Goal: Task Accomplishment & Management: Manage account settings

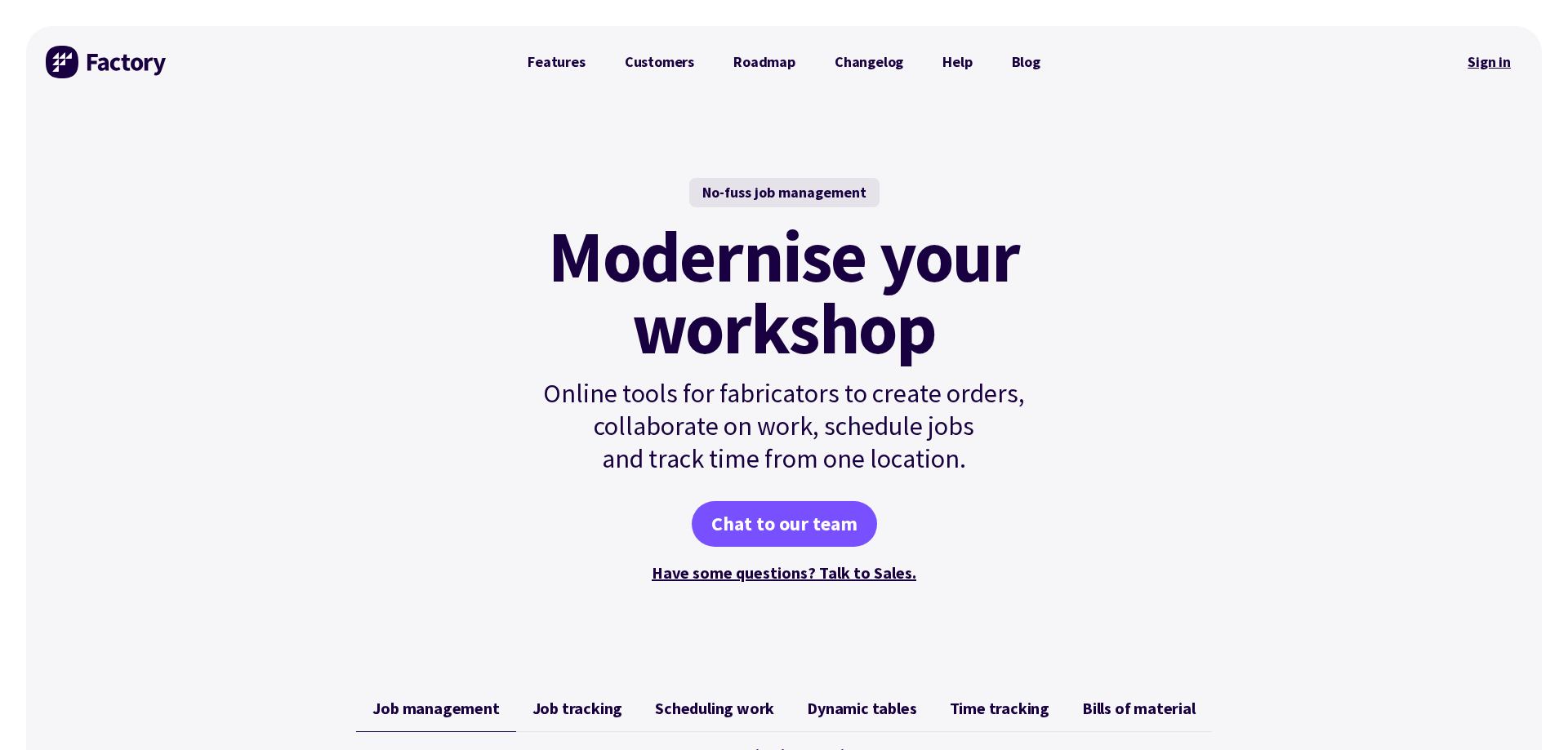
click at [1482, 60] on link "Sign in" at bounding box center [1489, 62] width 66 height 37
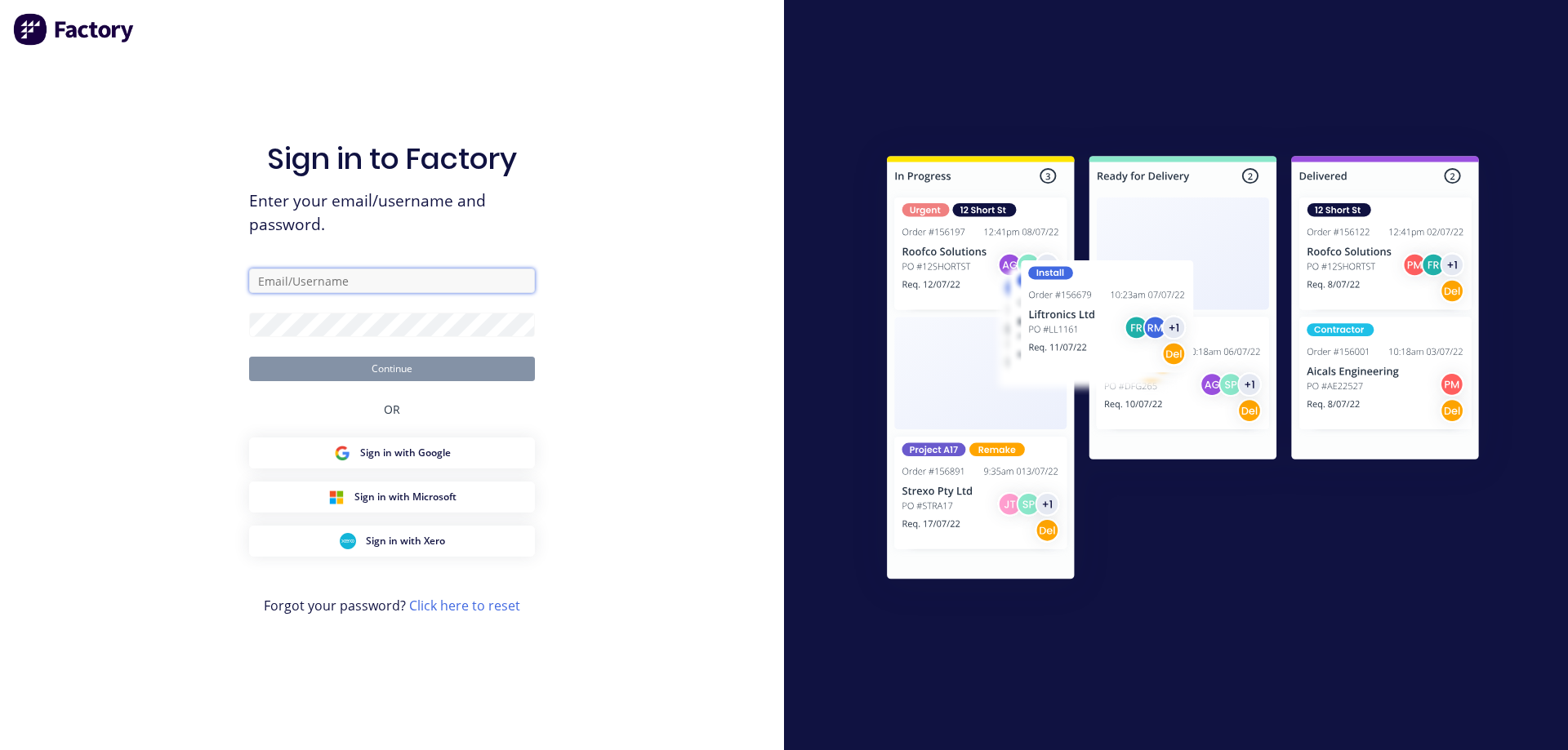
click at [353, 284] on input "text" at bounding box center [392, 281] width 286 height 25
click at [320, 284] on input "text" at bounding box center [392, 281] width 286 height 25
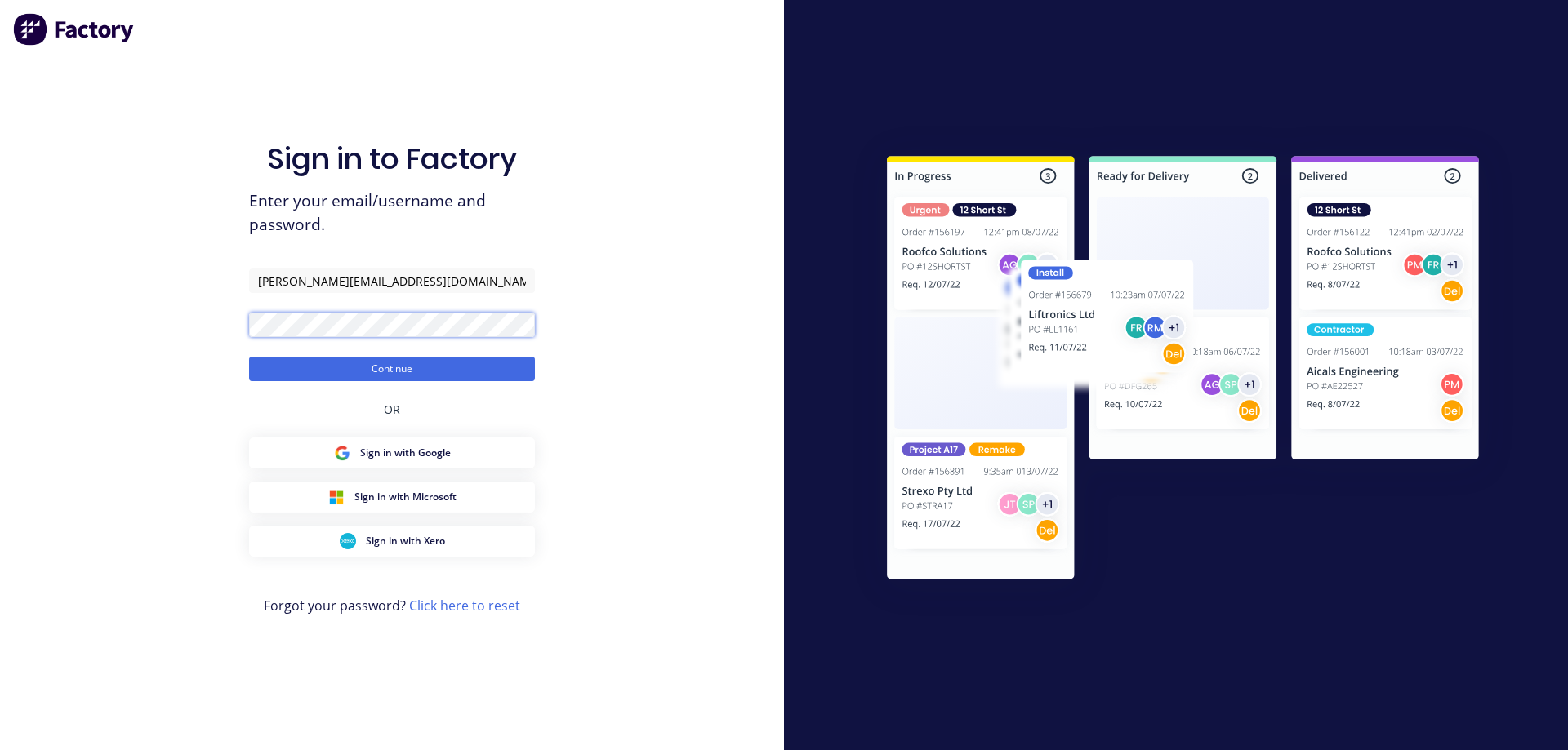
click at [249, 357] on button "Continue" at bounding box center [392, 369] width 286 height 25
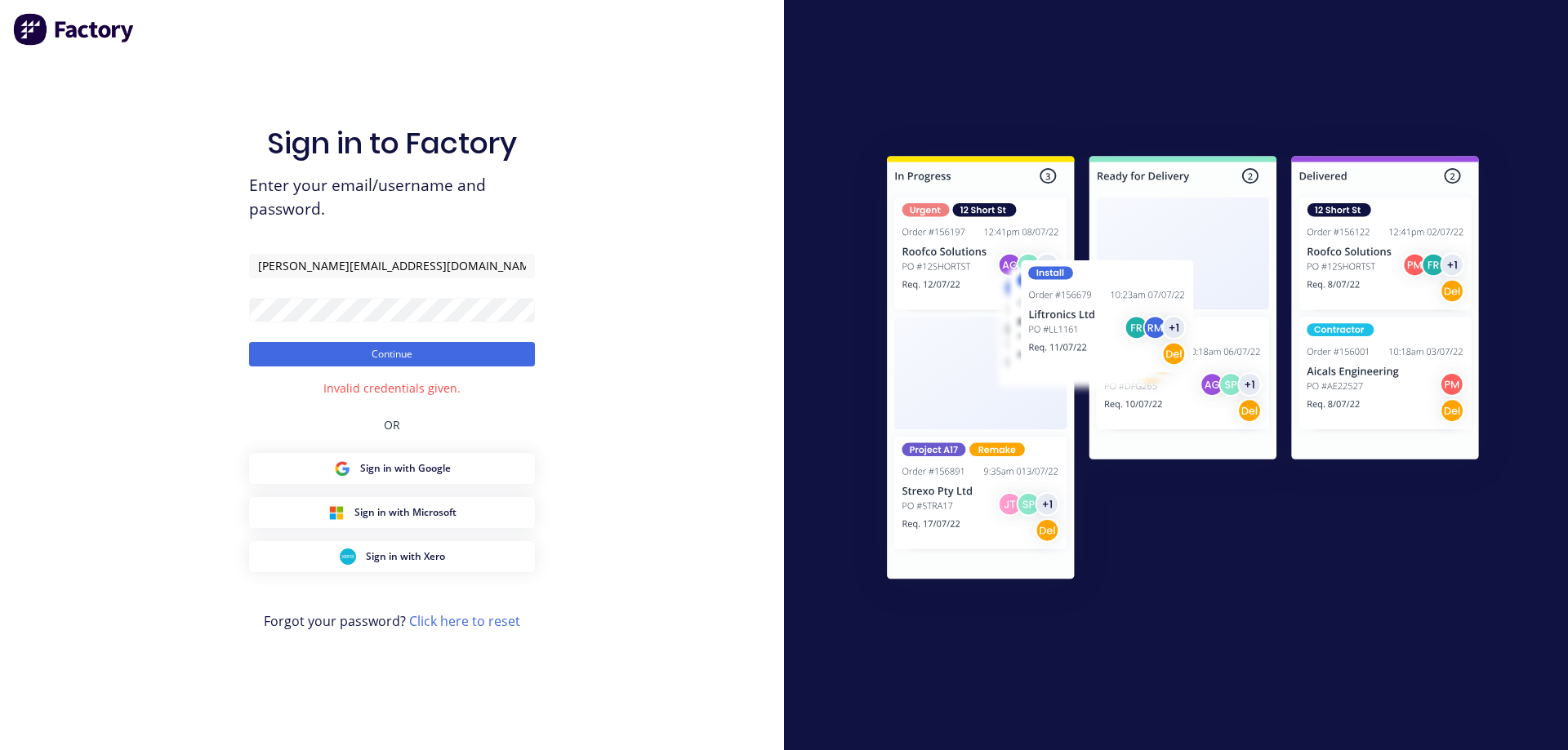
click at [416, 325] on form "michelle@forktorque.cpm.au Continue" at bounding box center [392, 310] width 286 height 113
click at [394, 353] on button "Continue" at bounding box center [392, 354] width 286 height 25
click at [355, 350] on button "Continue" at bounding box center [392, 354] width 286 height 25
click at [360, 352] on button "Continue" at bounding box center [392, 354] width 286 height 25
click at [376, 266] on input "michelle@forktorque.cpm.au" at bounding box center [392, 266] width 286 height 25
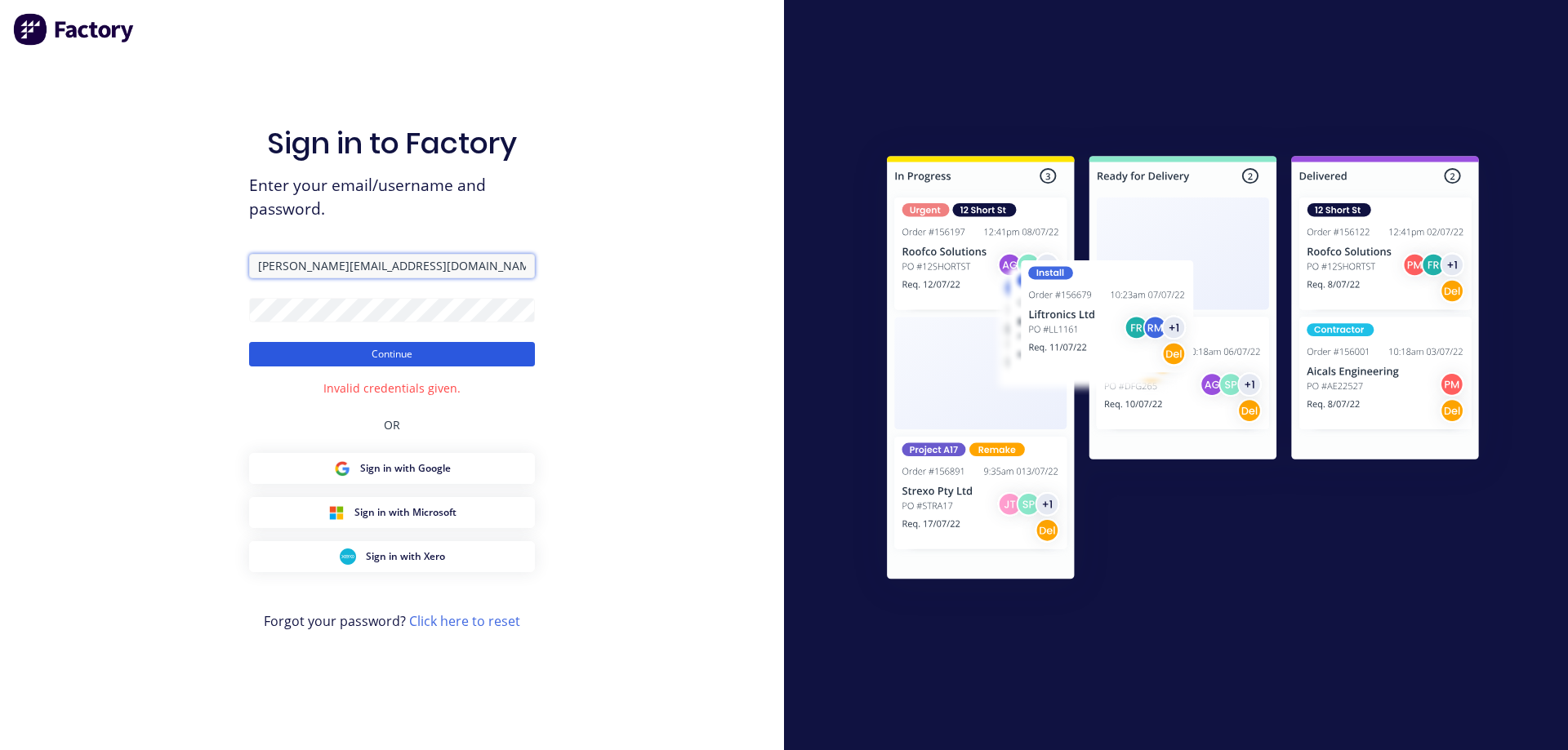
type input "michelle@forktorque.com.au"
click at [402, 353] on button "Continue" at bounding box center [392, 354] width 286 height 25
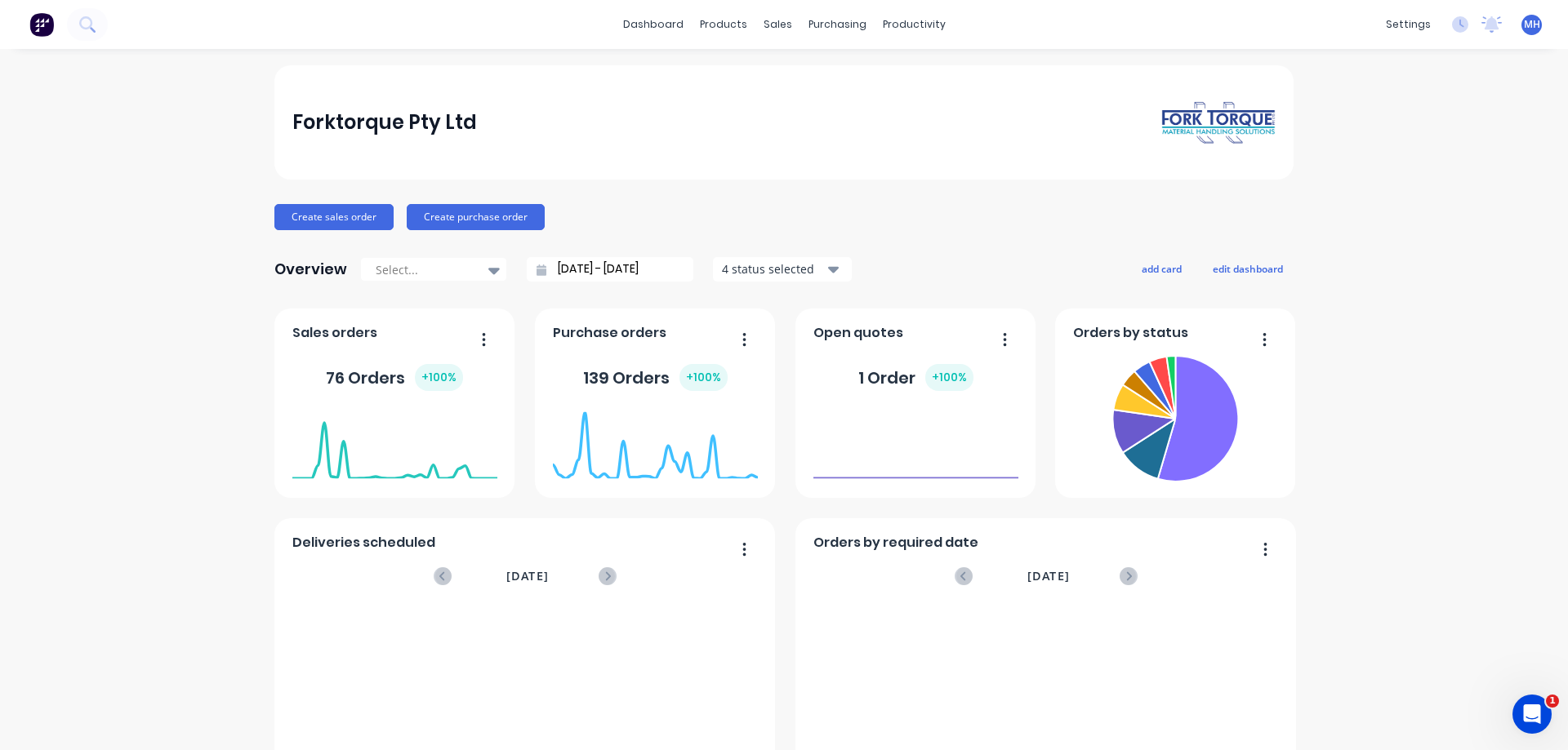
click at [1326, 157] on div "Forktorque Pty Ltd Create sales order Create purchase order Overview Select... …" at bounding box center [784, 492] width 1568 height 853
click at [737, 28] on div "products" at bounding box center [723, 24] width 64 height 25
click at [746, 78] on link "Product Catalogue" at bounding box center [804, 77] width 216 height 33
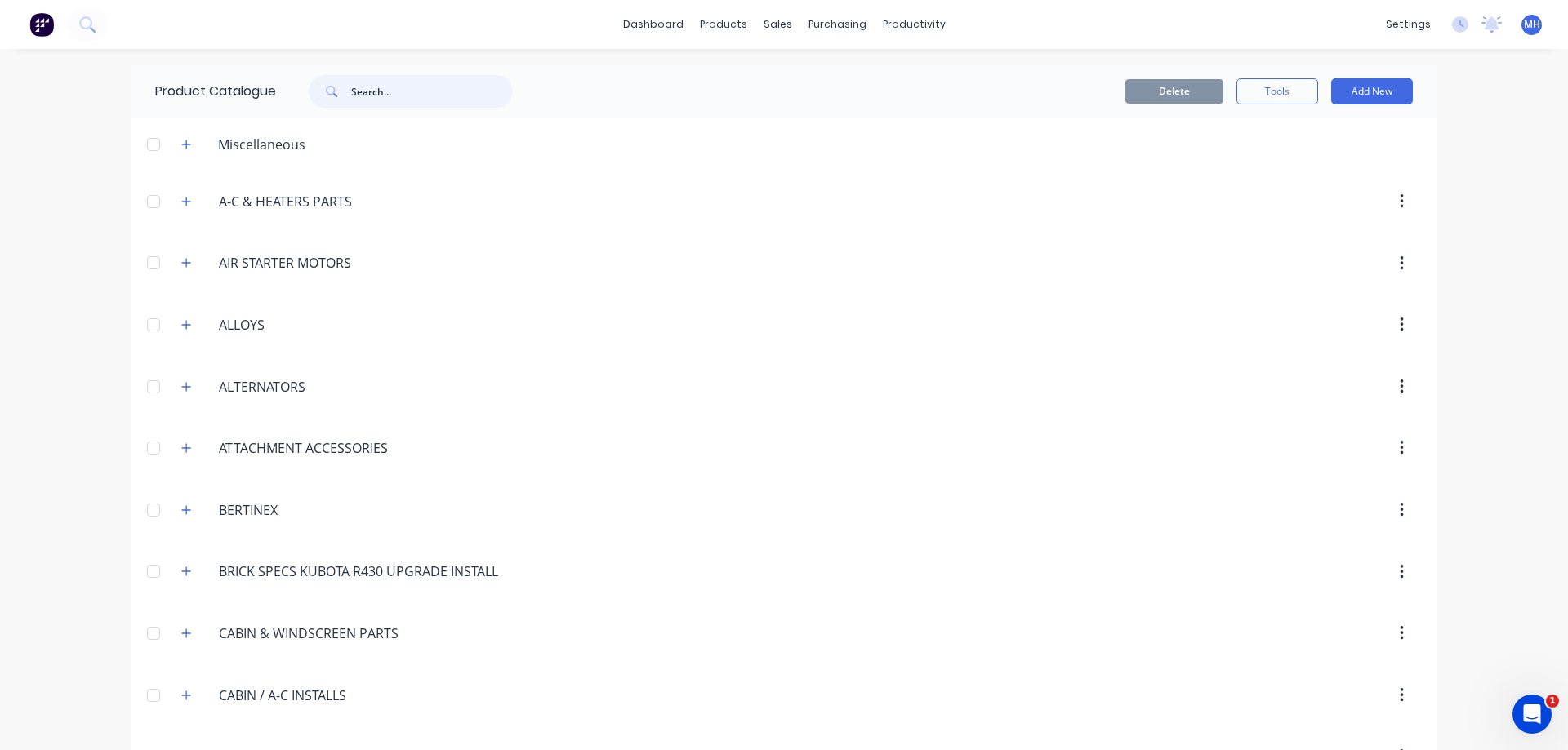
click at [358, 86] on input "text" at bounding box center [431, 92] width 162 height 33
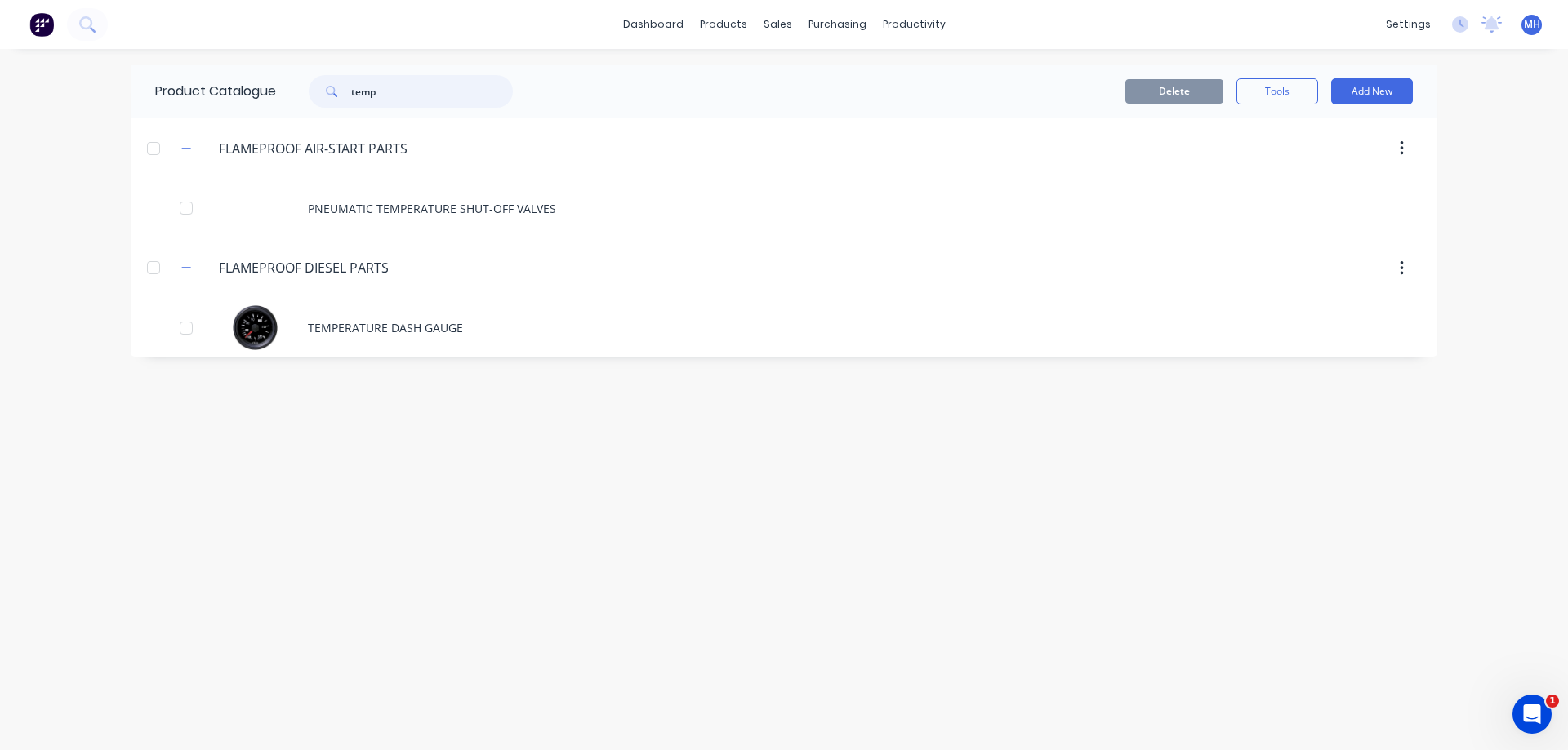
type input "temp"
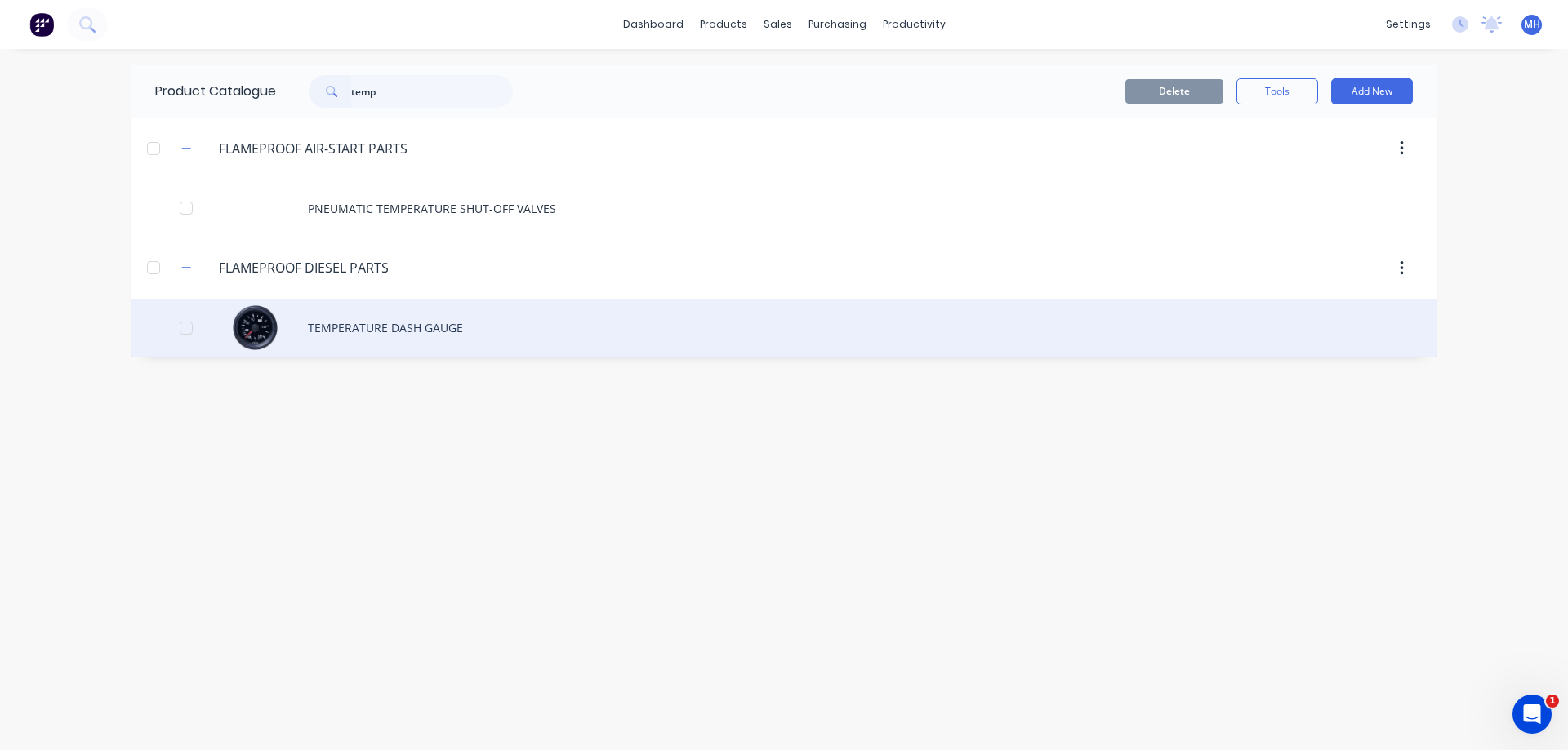
click at [248, 320] on div "TEMPERATURE DASH GAUGE" at bounding box center [784, 328] width 1307 height 58
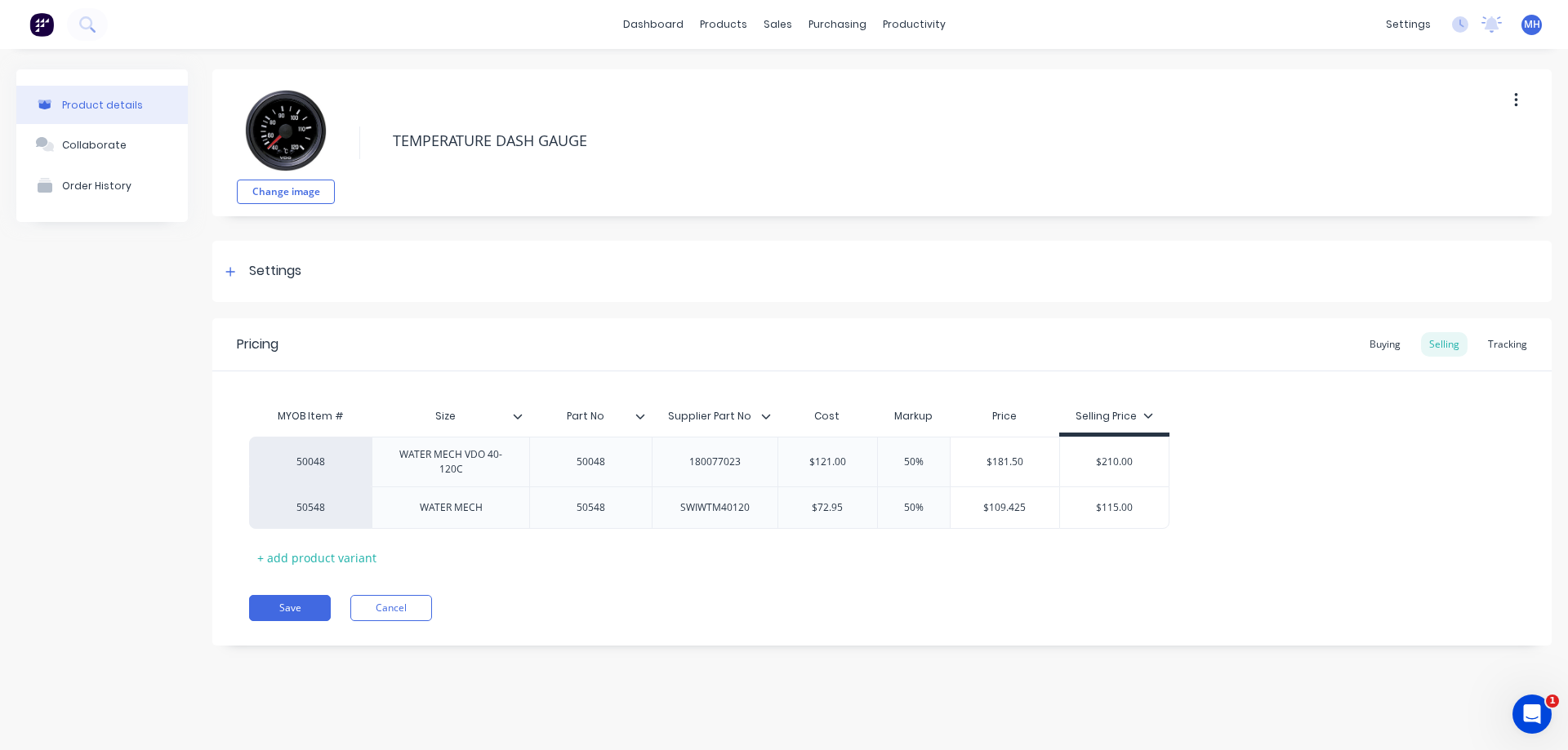
type textarea "x"
click at [97, 189] on div "Order History" at bounding box center [97, 186] width 70 height 12
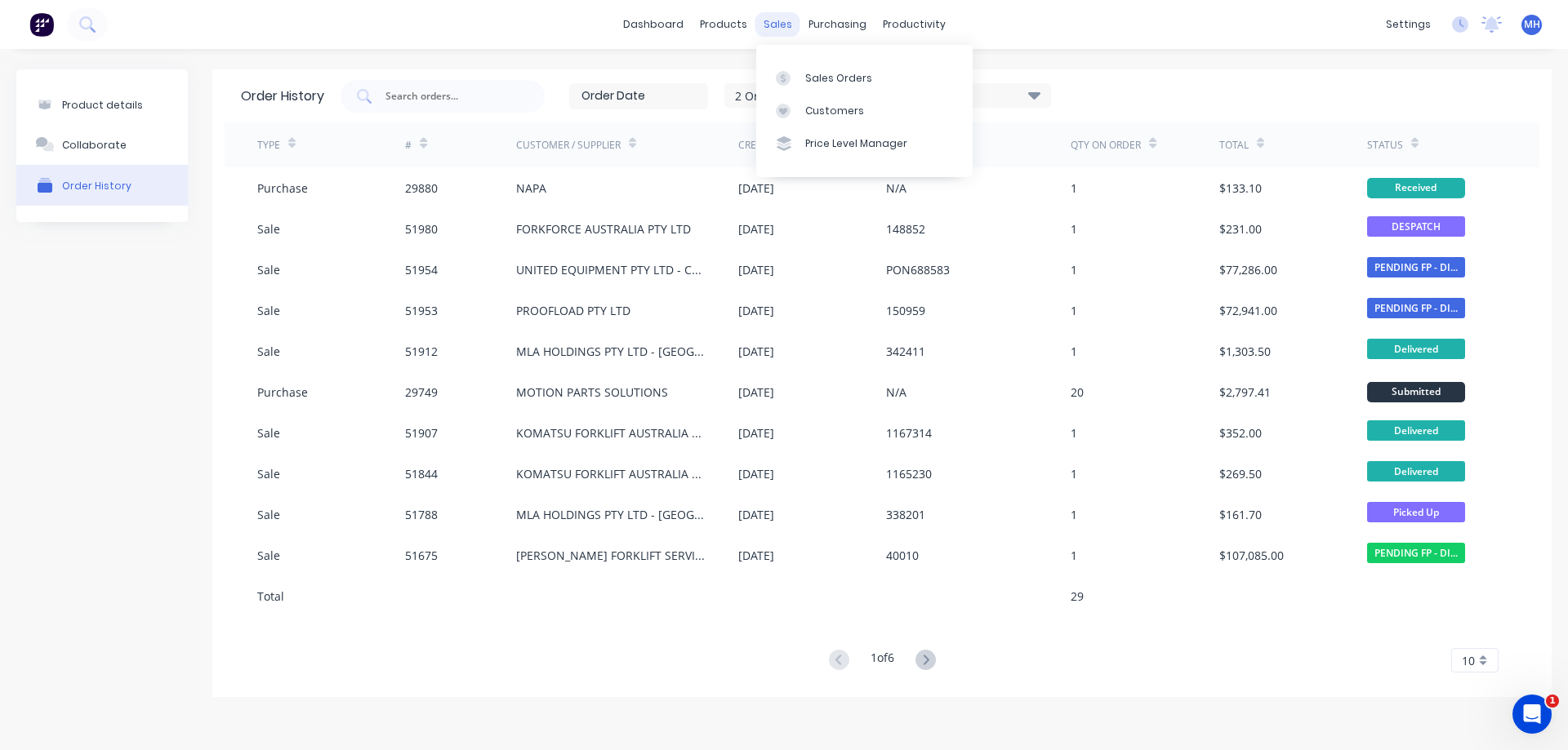
click at [786, 19] on div "sales" at bounding box center [777, 24] width 45 height 25
click at [812, 108] on div "Customers" at bounding box center [834, 110] width 58 height 14
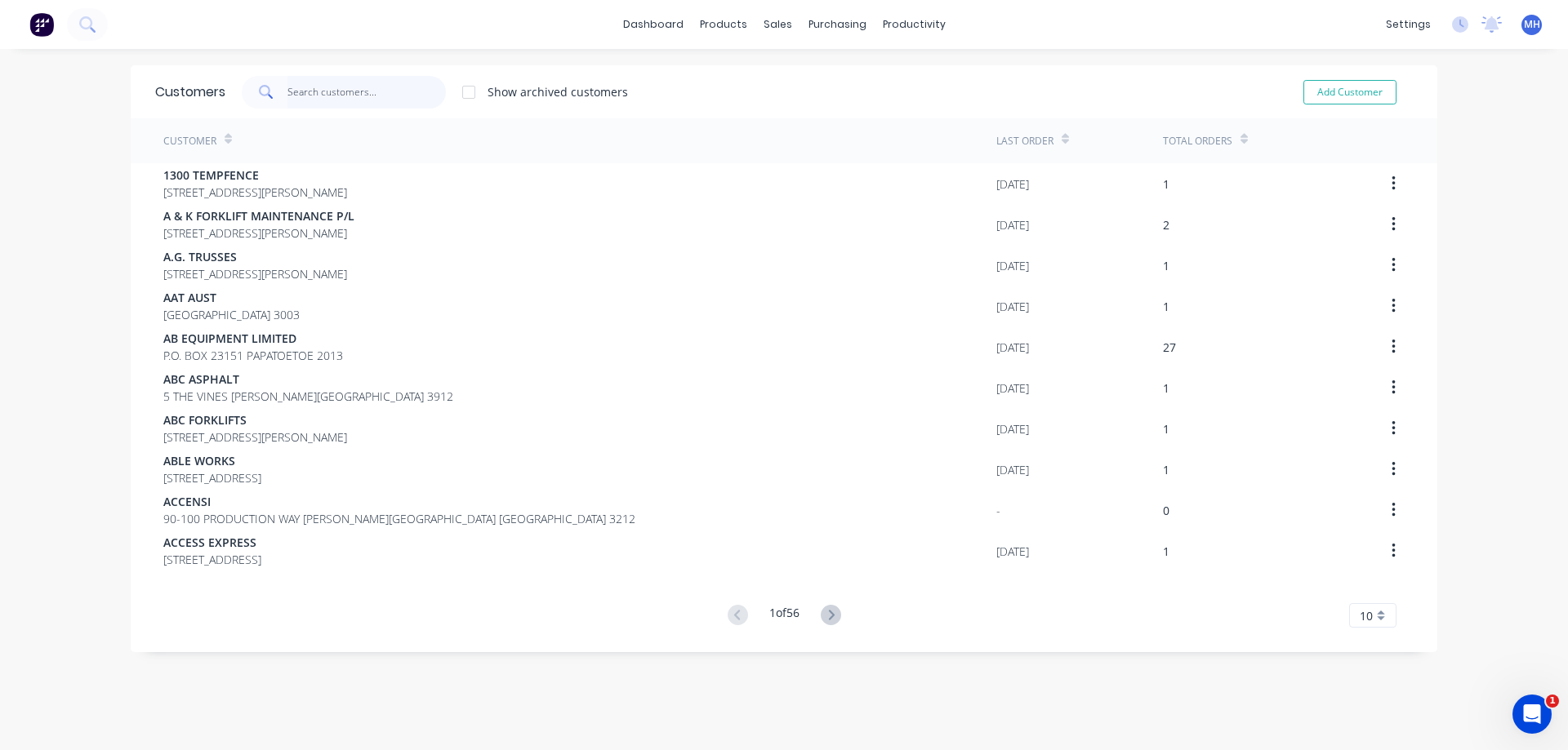
click at [291, 85] on input "text" at bounding box center [367, 92] width 159 height 33
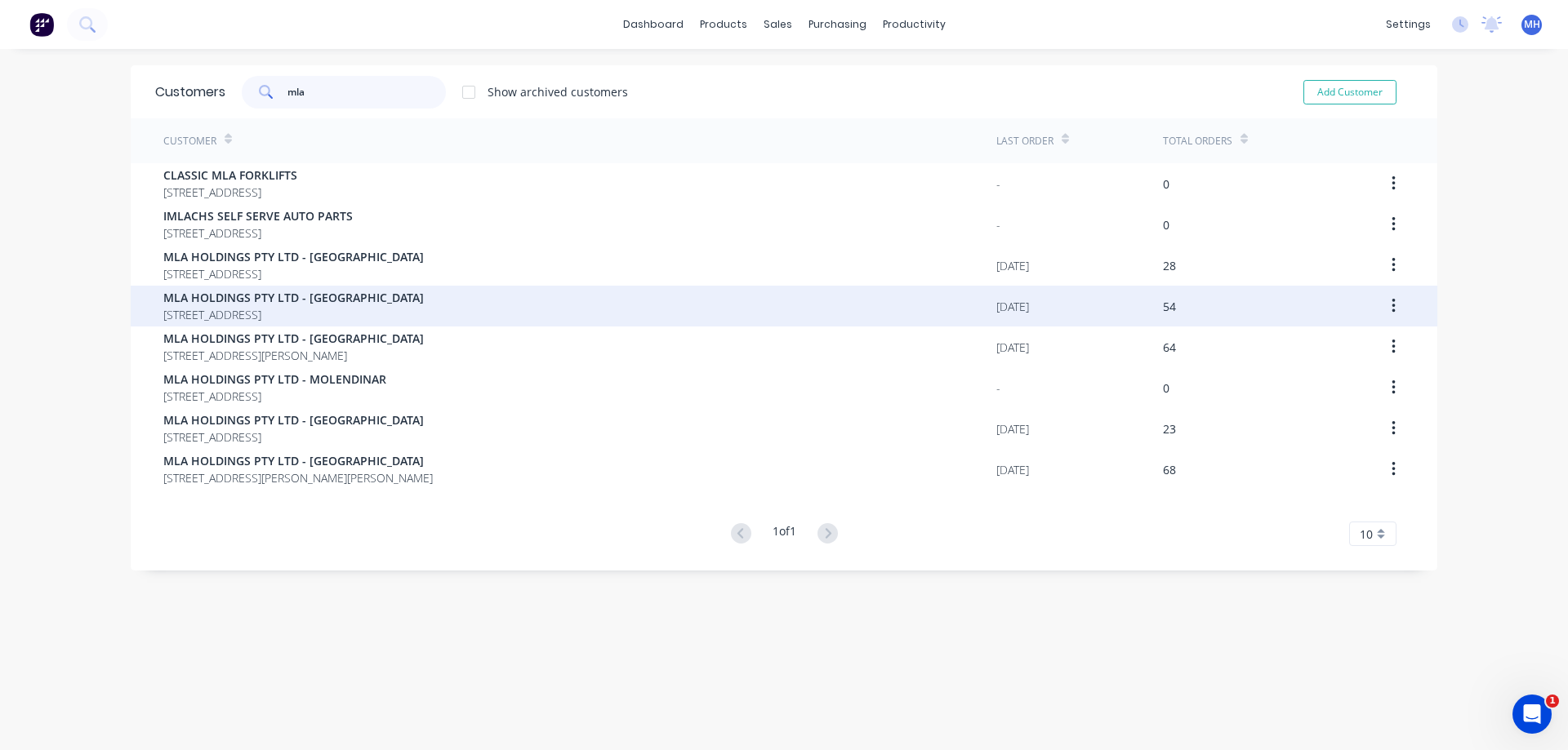
type input "mla"
click at [351, 304] on span "MLA HOLDINGS PTY LTD - [GEOGRAPHIC_DATA]" at bounding box center [293, 297] width 260 height 17
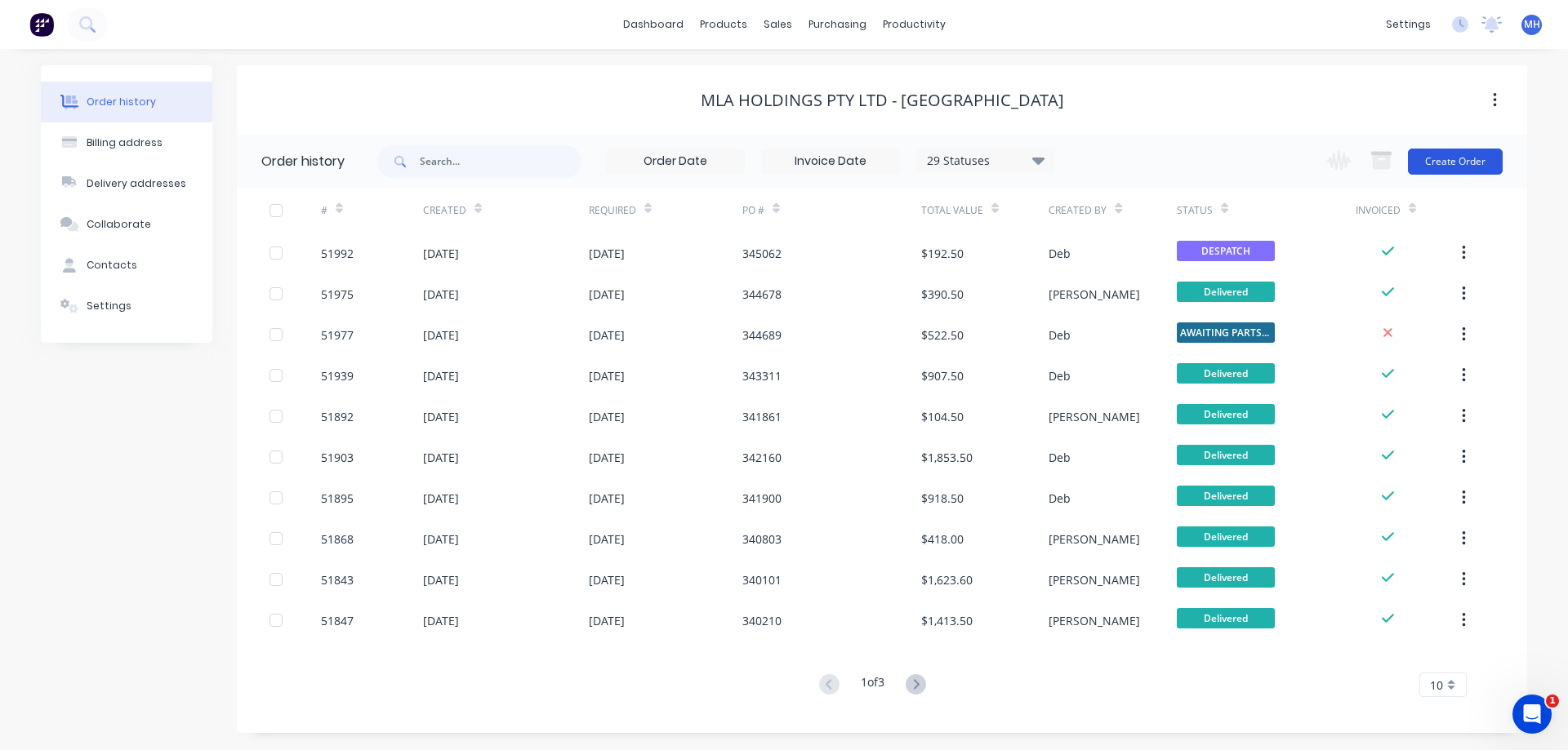
click at [1459, 163] on button "Create Order" at bounding box center [1455, 161] width 95 height 26
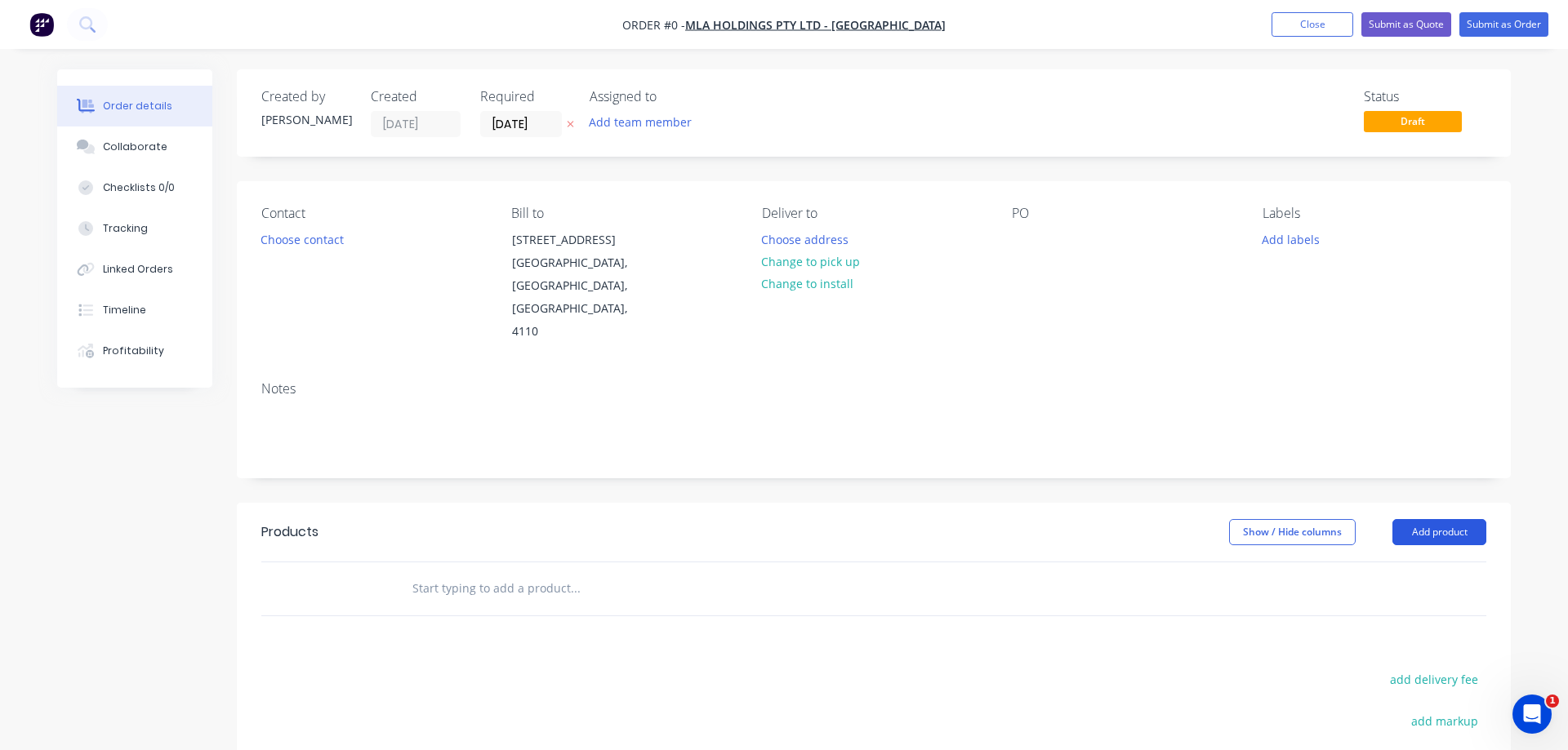
click at [1442, 519] on button "Add product" at bounding box center [1439, 532] width 94 height 26
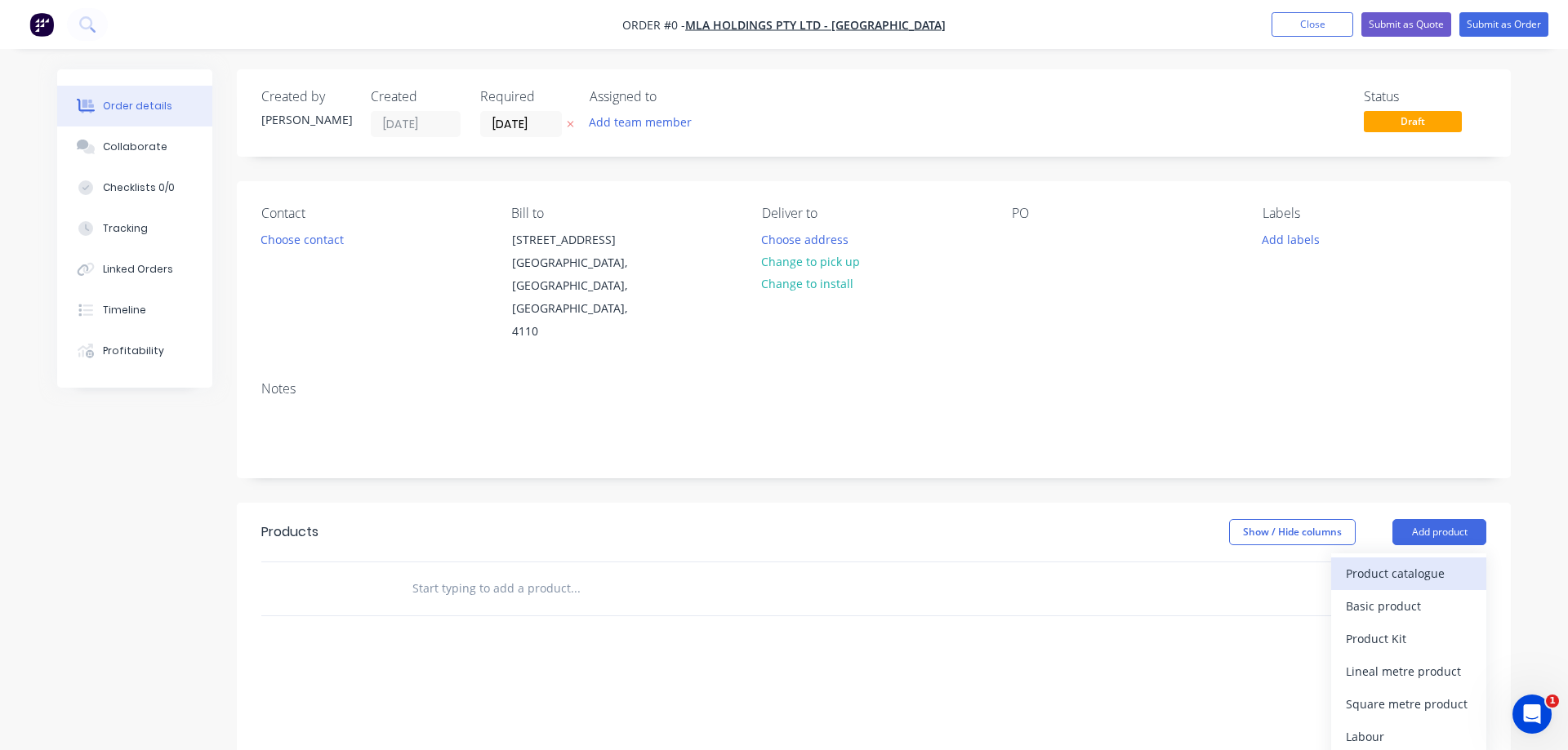
click at [1417, 562] on div "Product catalogue" at bounding box center [1409, 574] width 125 height 24
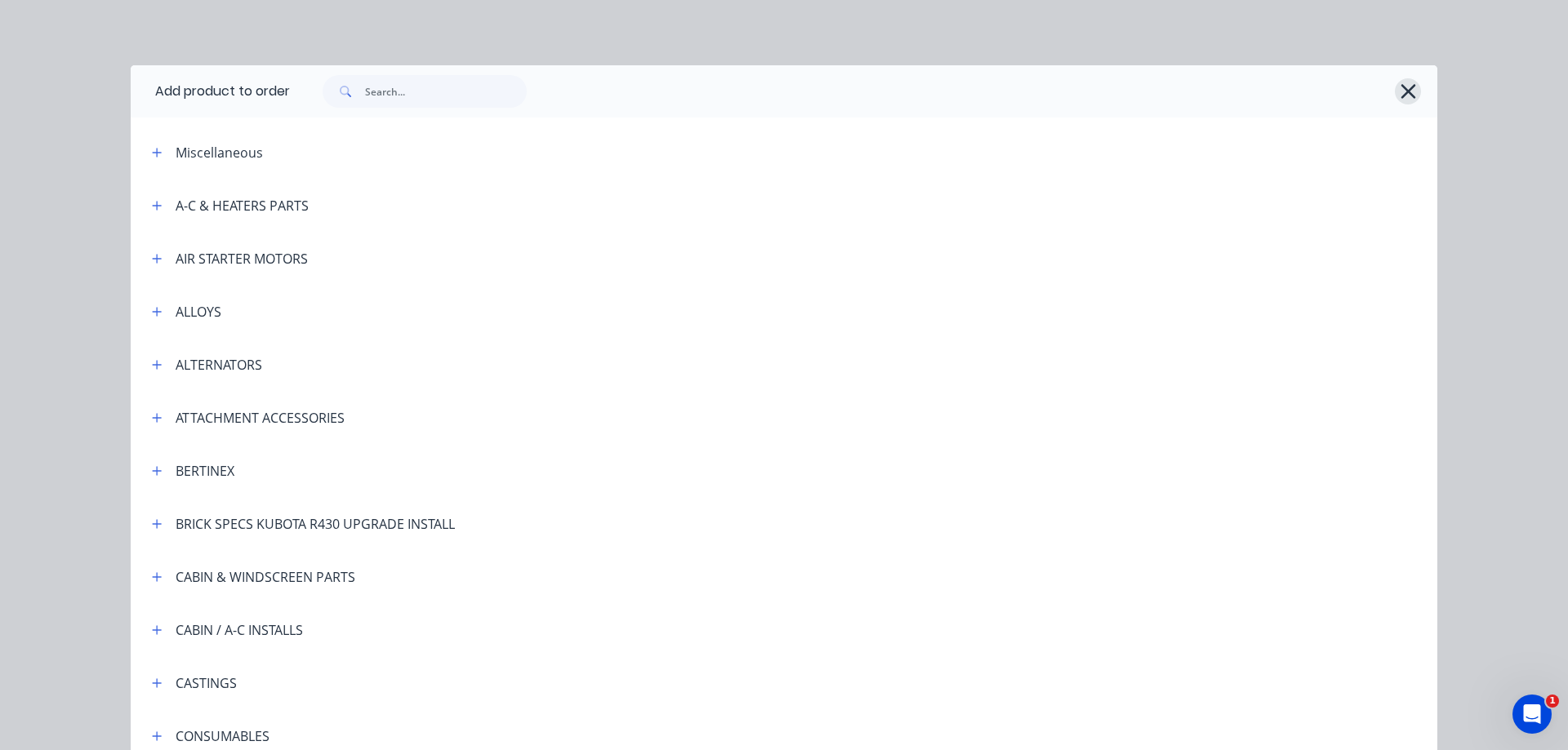
click at [1415, 82] on icon "button" at bounding box center [1408, 91] width 17 height 23
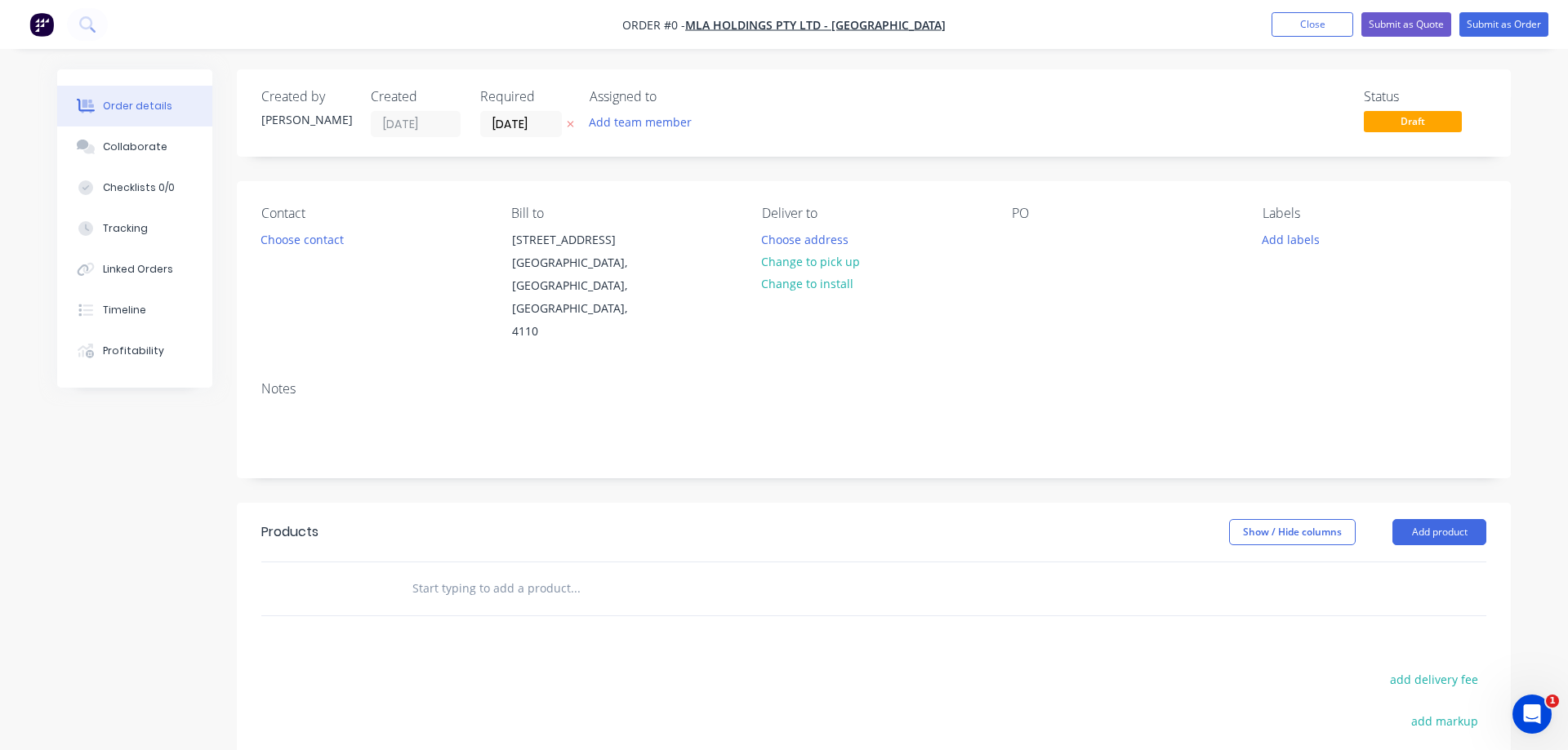
click at [424, 572] on input "text" at bounding box center [575, 588] width 326 height 33
type input "2"
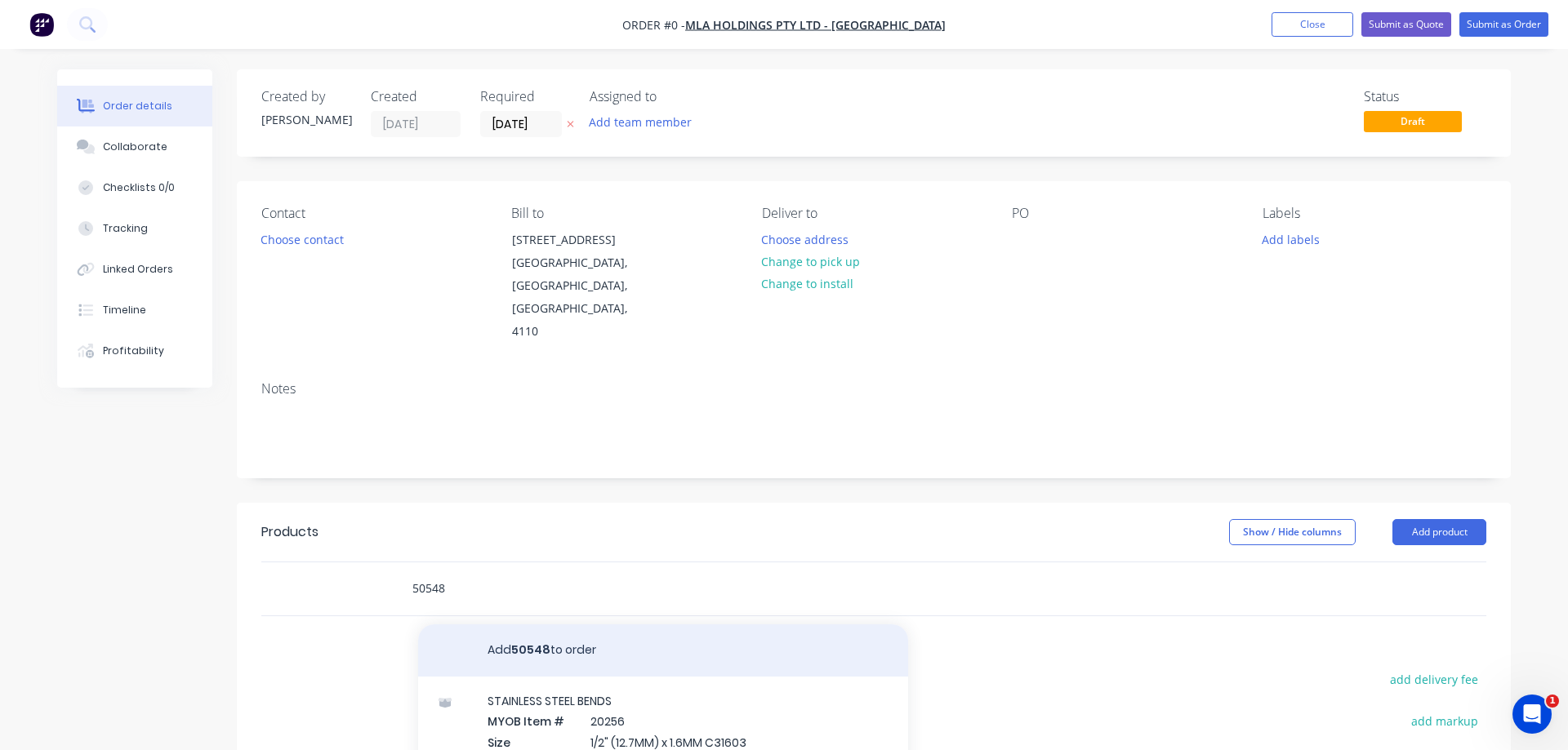
type input "50548"
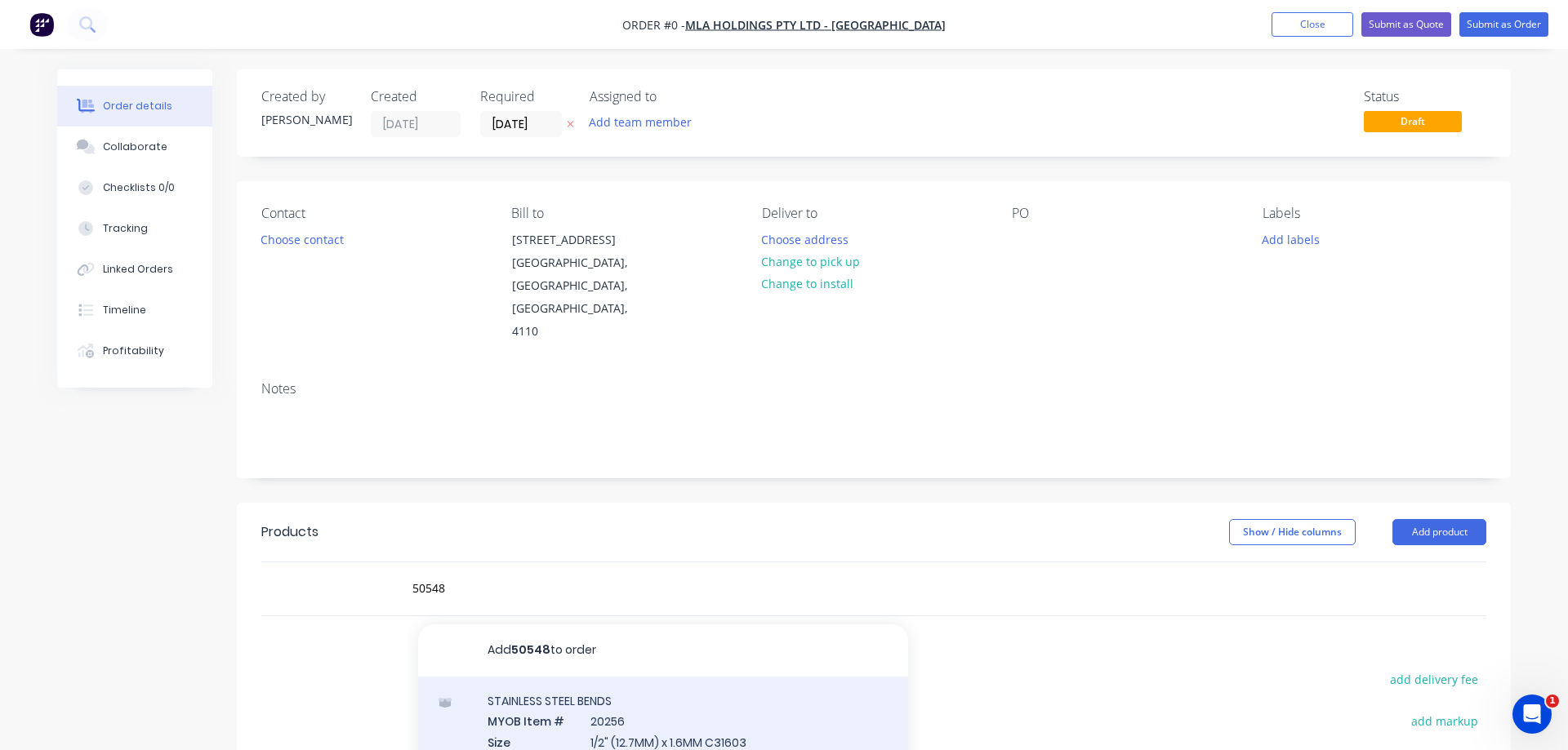
drag, startPoint x: 559, startPoint y: 637, endPoint x: 499, endPoint y: 693, distance: 82.1
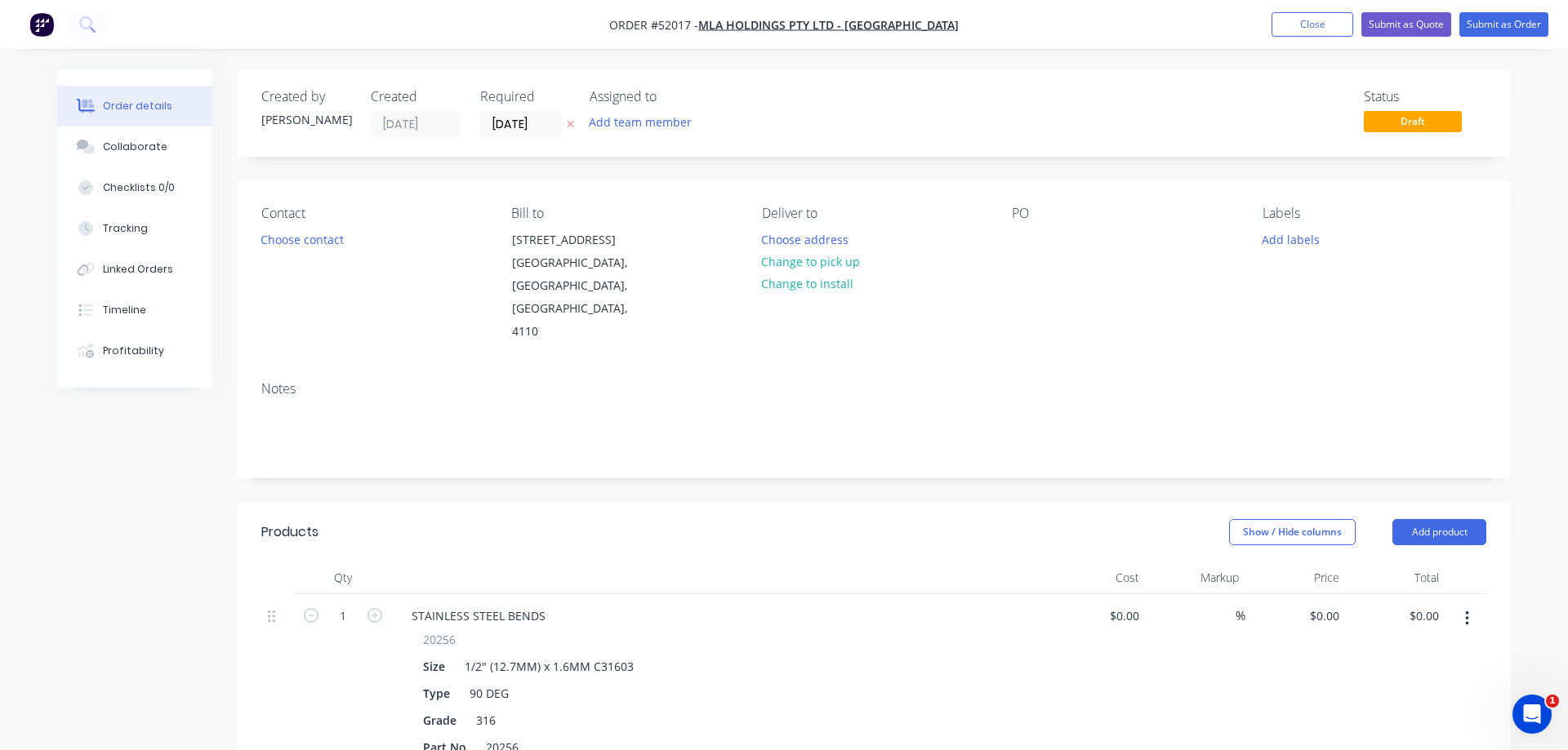
click at [1471, 604] on button "button" at bounding box center [1466, 619] width 38 height 30
click at [1383, 748] on div "Delete" at bounding box center [1409, 760] width 125 height 24
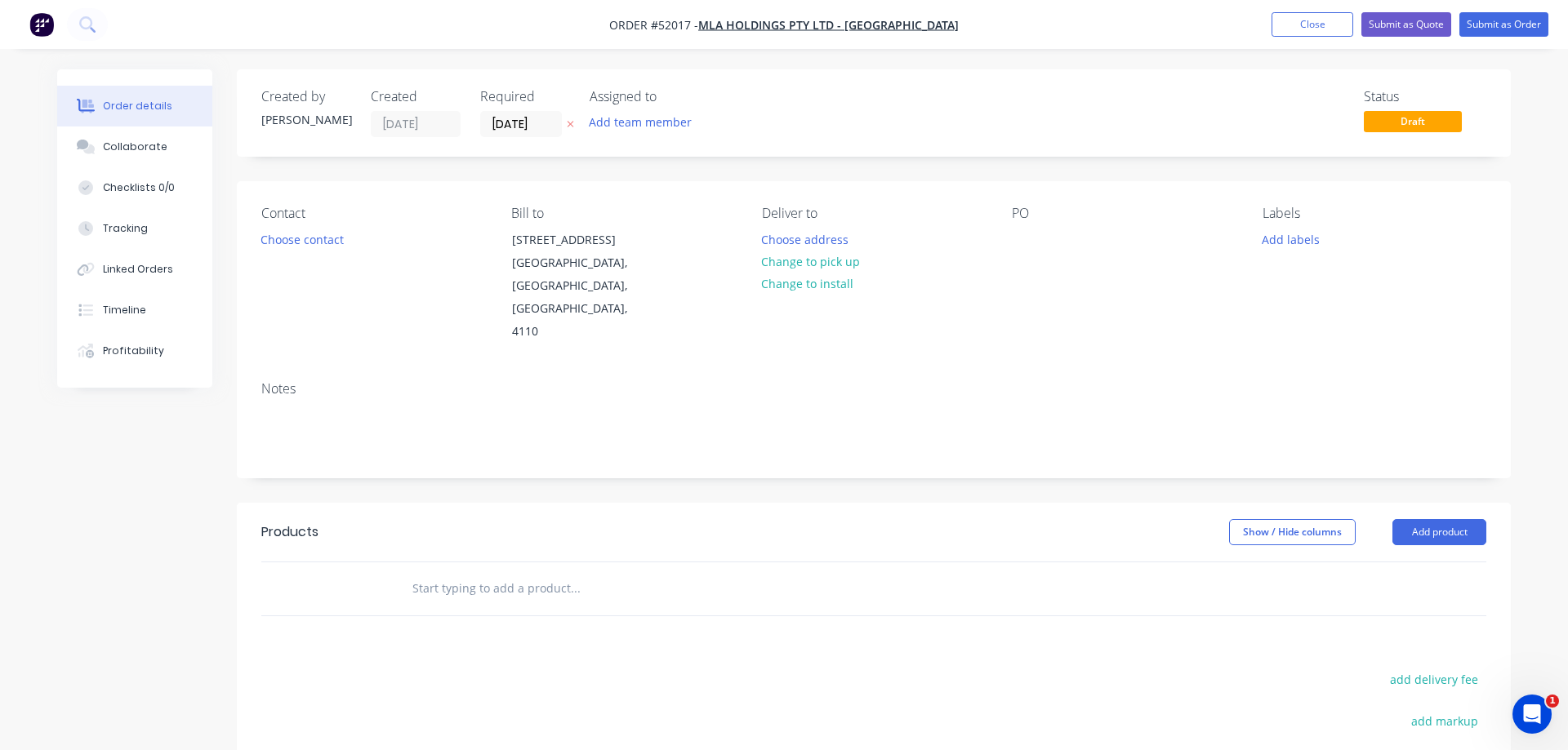
click at [539, 572] on input "text" at bounding box center [575, 588] width 326 height 33
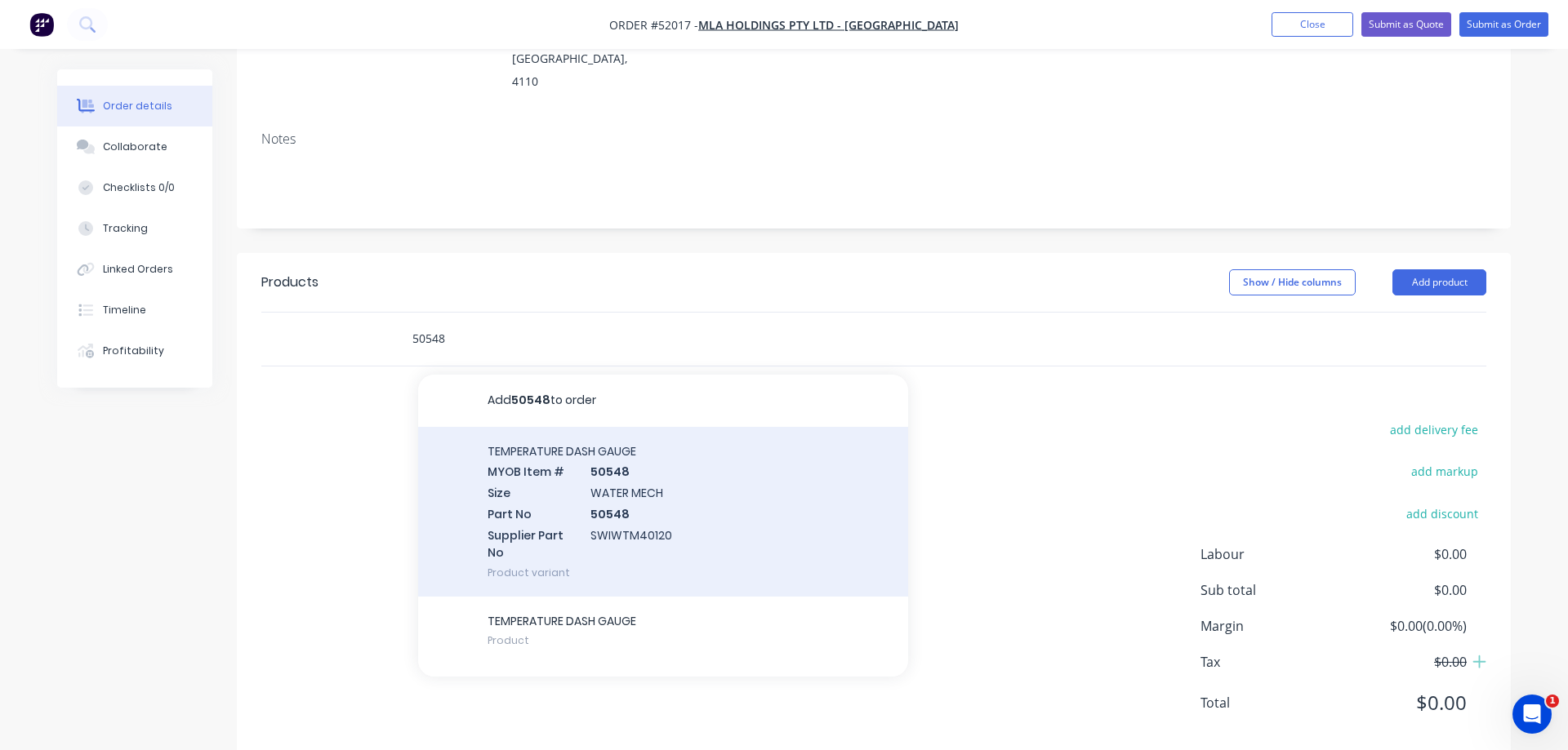
type input "50548"
click at [614, 450] on div "TEMPERATURE DASH GAUGE MYOB Item # 50548 Size WATER MECH Part No 50548 Supplier…" at bounding box center [663, 512] width 490 height 169
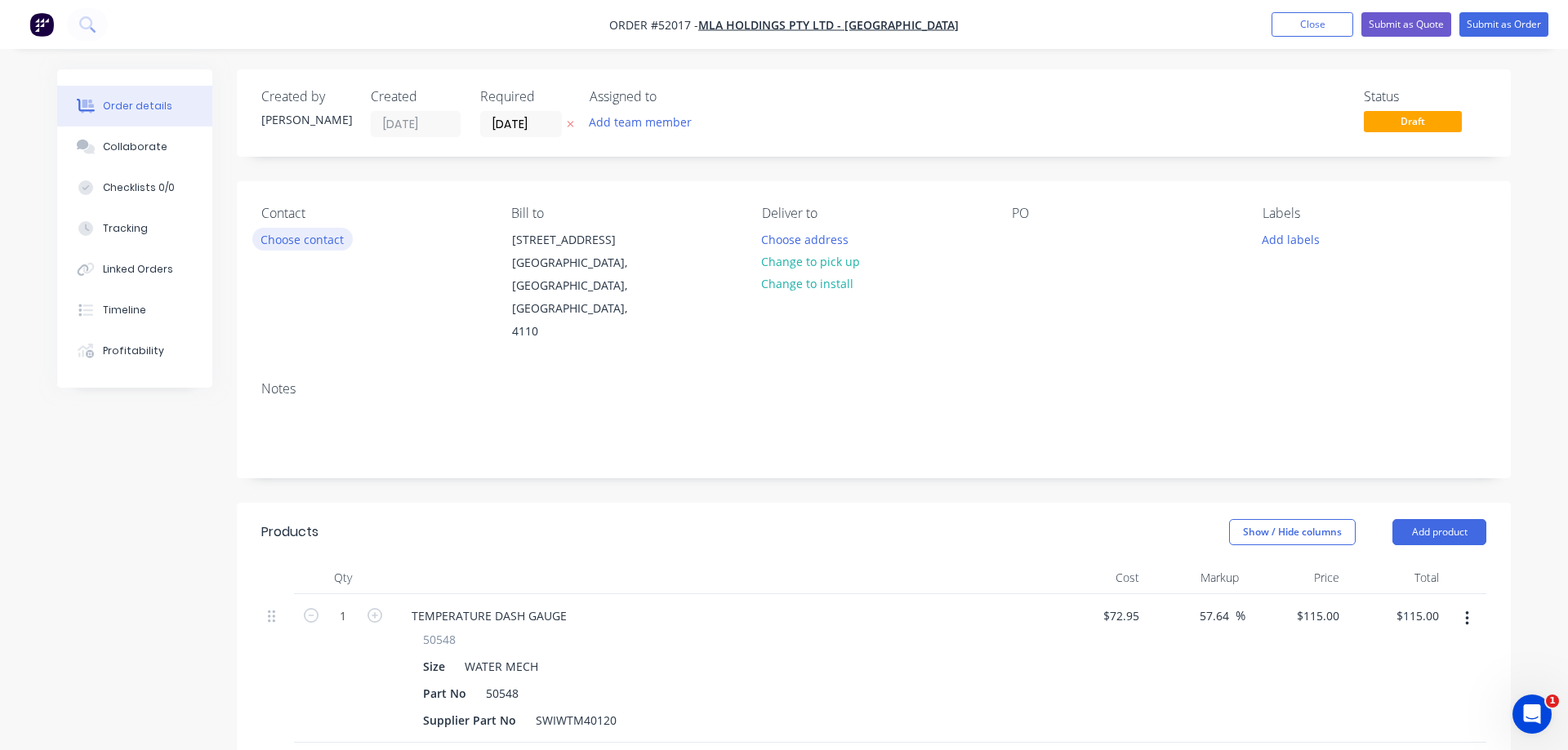
click at [282, 242] on button "Choose contact" at bounding box center [303, 239] width 101 height 22
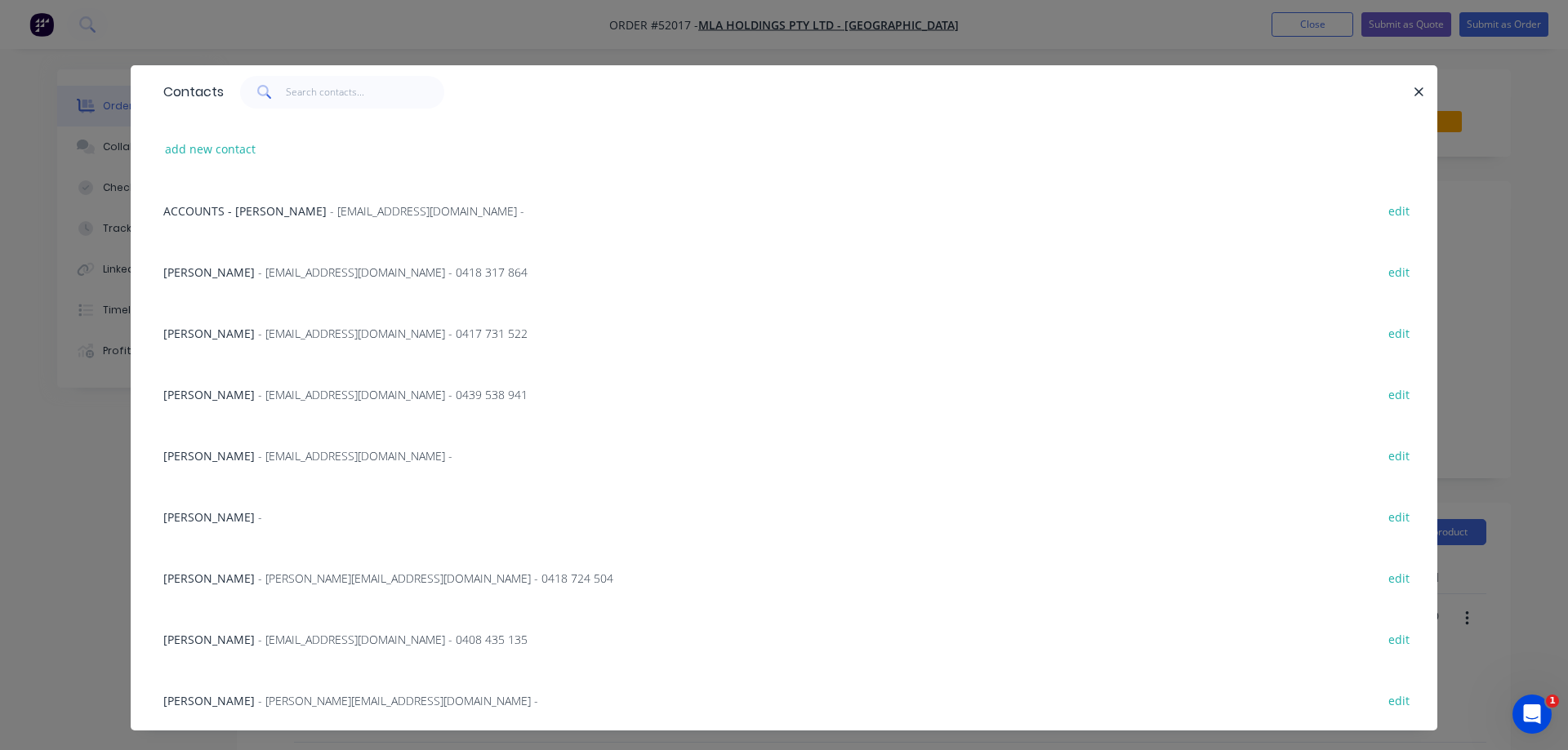
click at [214, 457] on span "[PERSON_NAME]" at bounding box center [209, 456] width 92 height 15
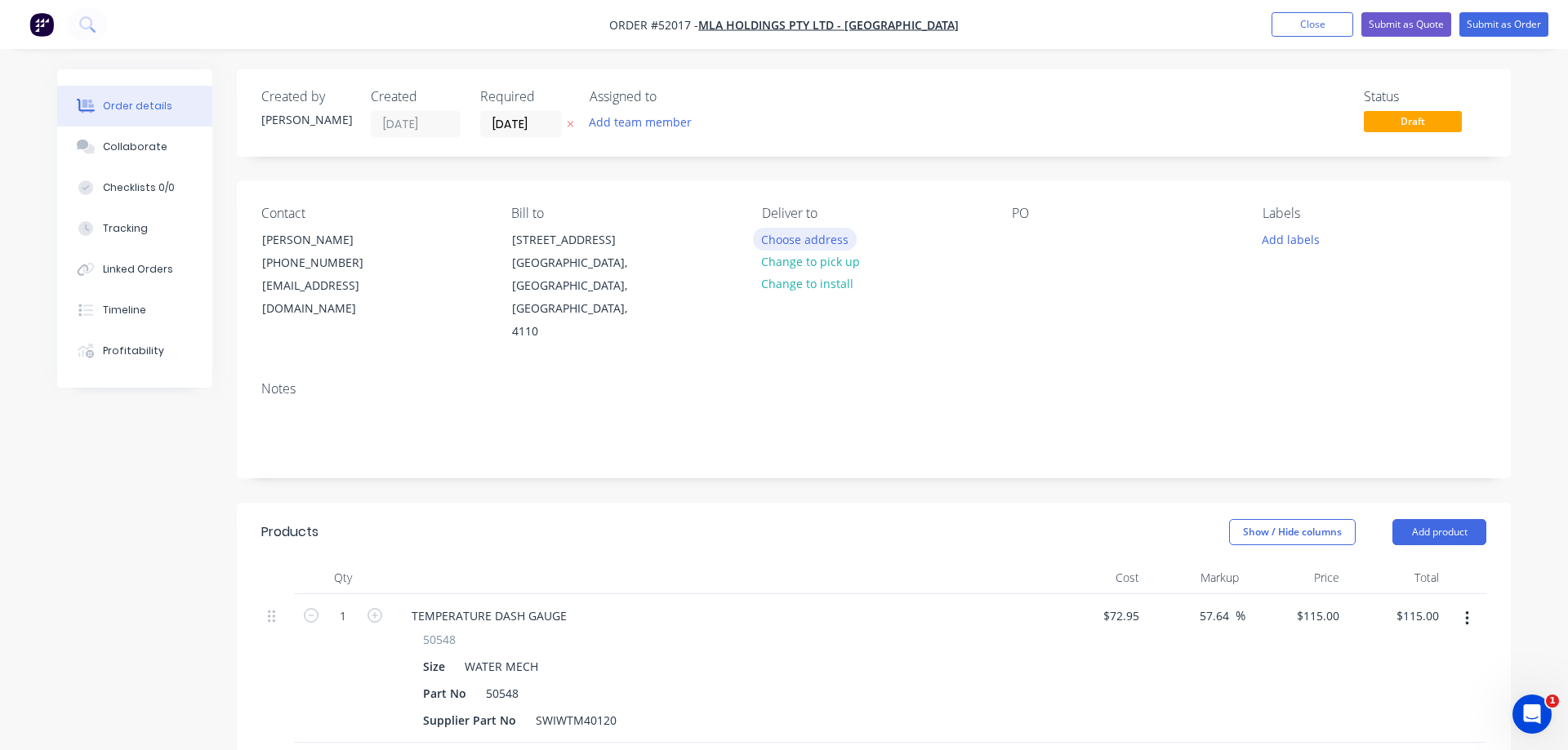
click at [787, 242] on button "Choose address" at bounding box center [804, 239] width 104 height 22
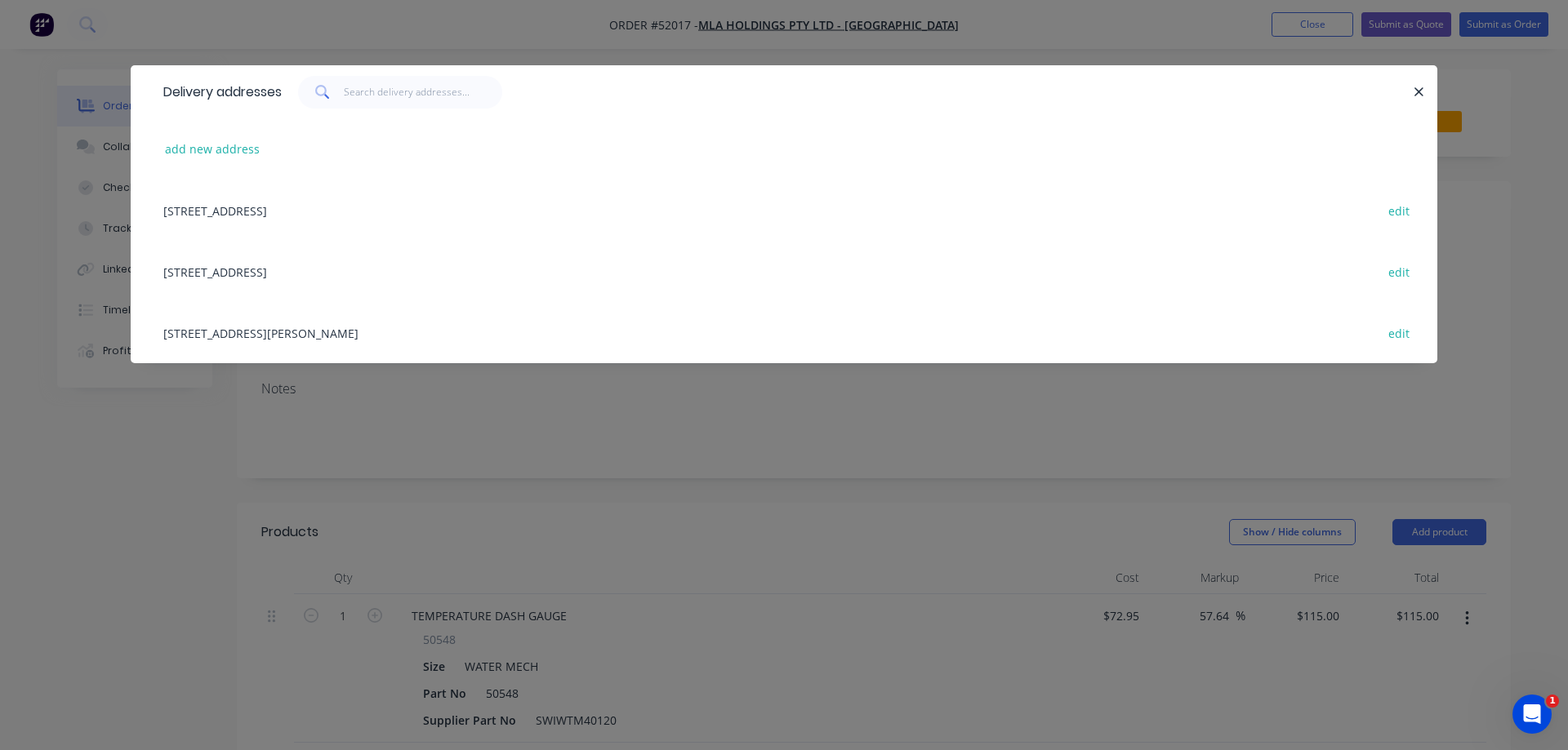
click at [421, 208] on div "60 HUB CRESCENT, HEATHWOOD, Queensland, Australia, 4110 edit" at bounding box center [784, 210] width 1258 height 61
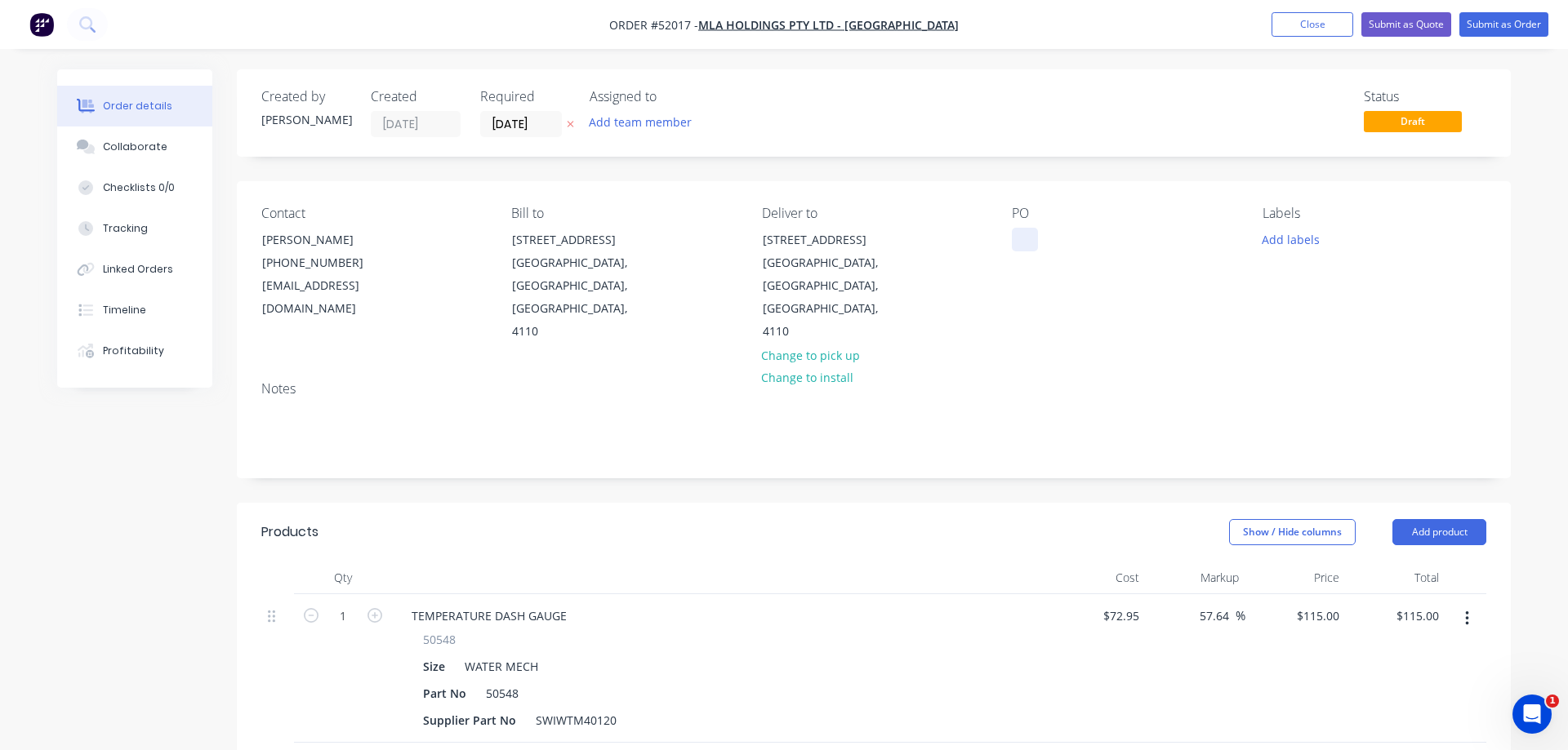
click at [1024, 242] on div at bounding box center [1025, 240] width 26 height 24
click at [1061, 246] on div "316002" at bounding box center [1044, 240] width 65 height 24
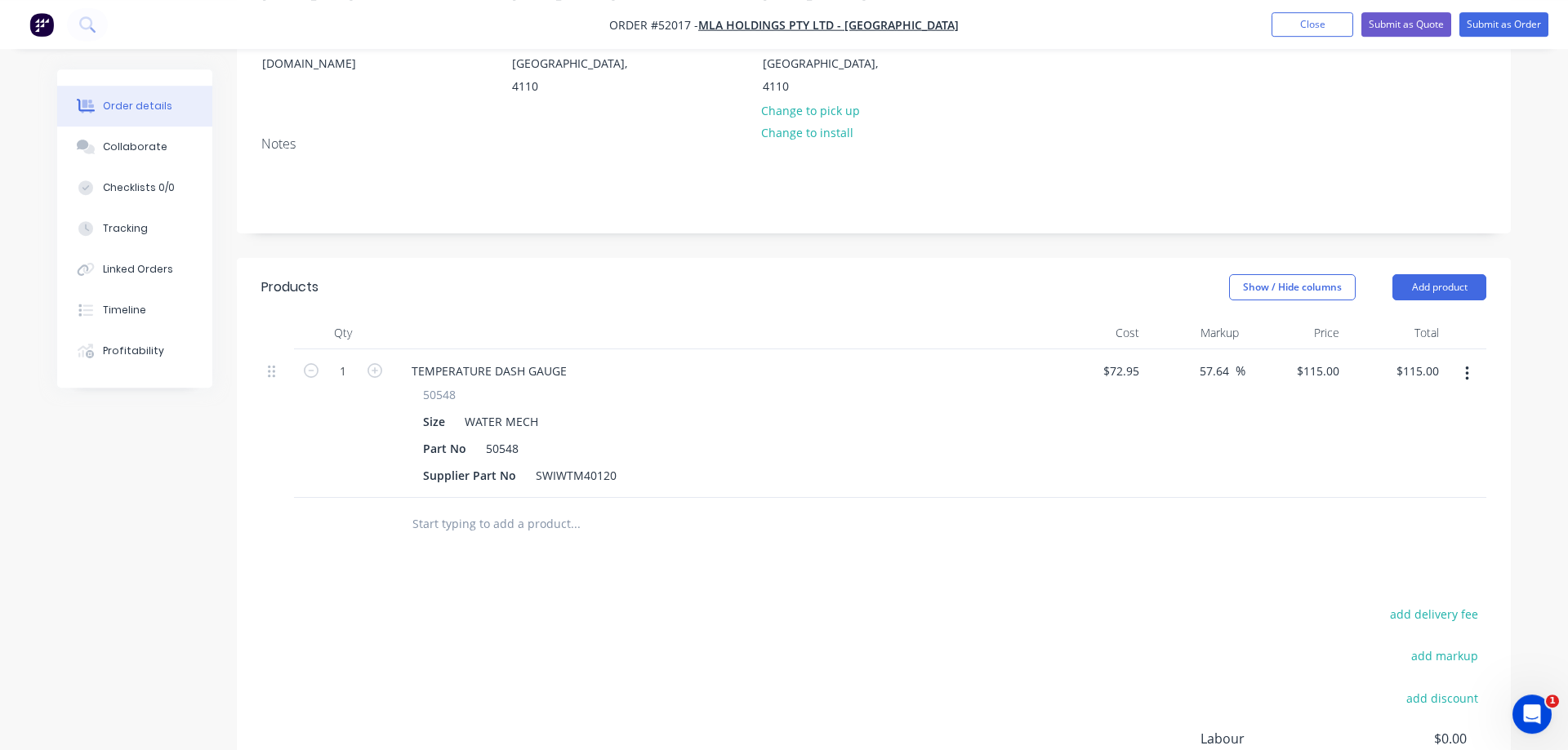
scroll to position [250, 0]
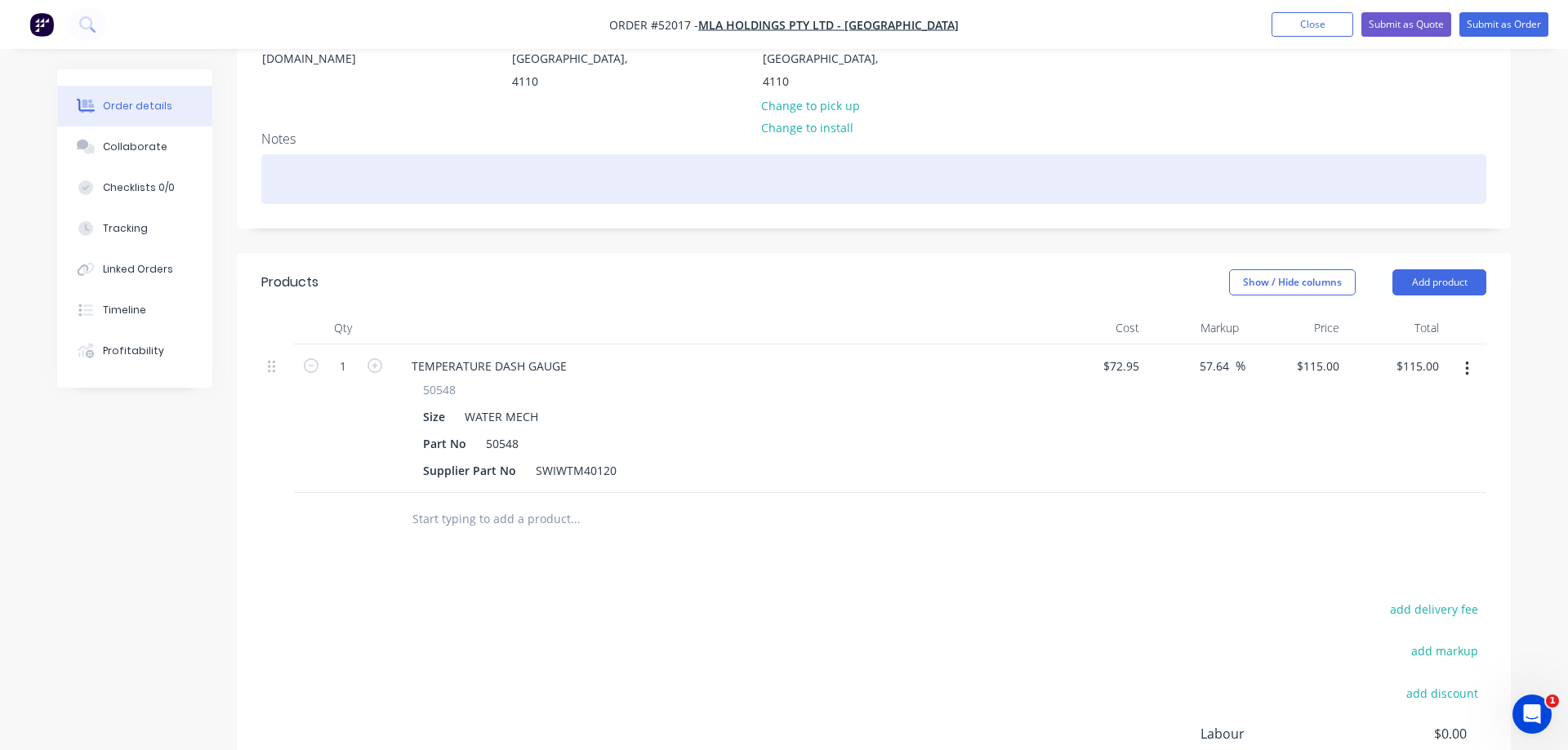
click at [309, 154] on div at bounding box center [873, 179] width 1225 height 50
click at [333, 155] on div "Temp waterguage" at bounding box center [873, 179] width 1225 height 50
click at [338, 154] on div "Temp waterguage" at bounding box center [873, 179] width 1225 height 50
click at [647, 161] on div "Temp water guage" at bounding box center [873, 179] width 1225 height 50
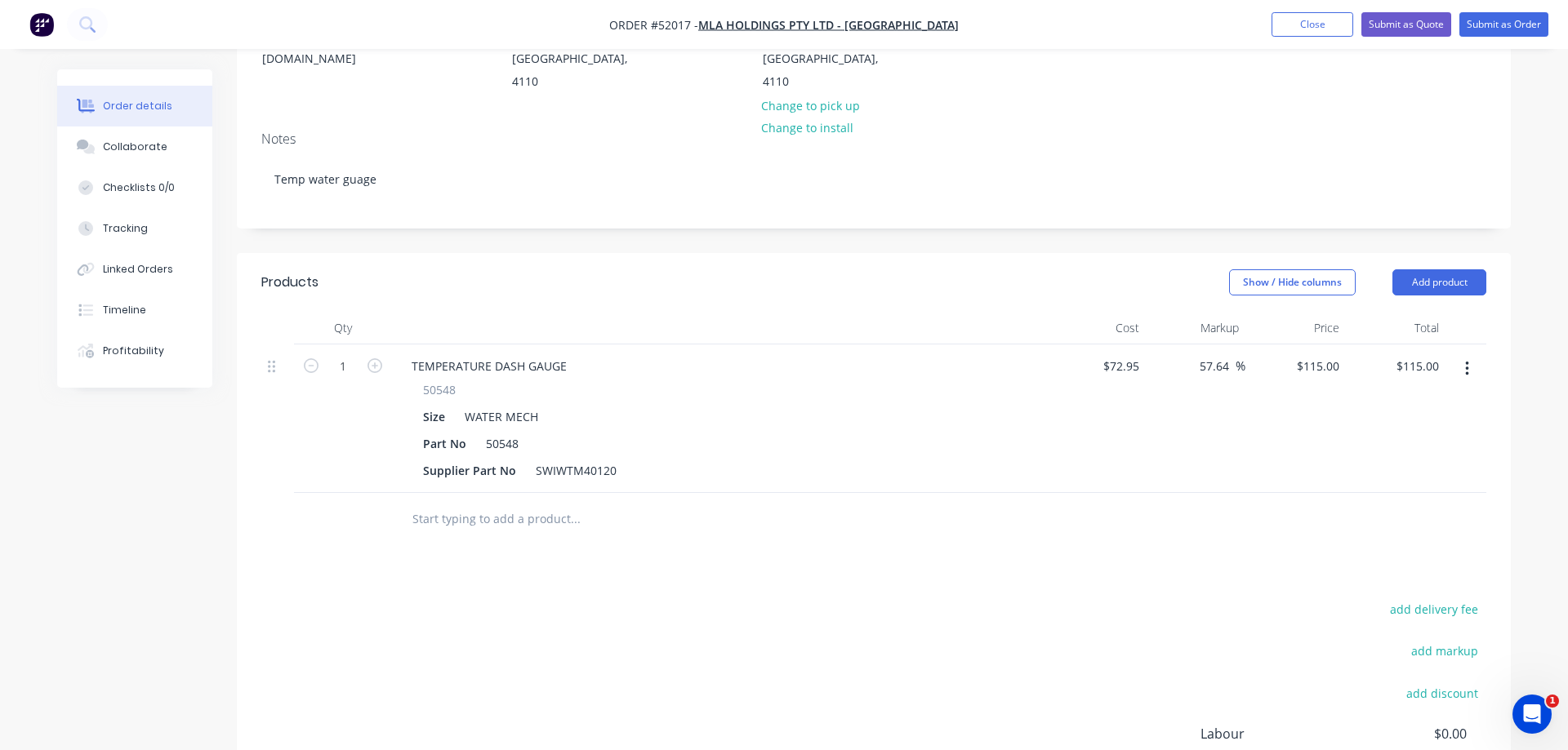
click at [780, 354] on div "TEMPERATURE DASH GAUGE" at bounding box center [718, 366] width 640 height 24
click at [1465, 269] on button "Add product" at bounding box center [1439, 282] width 94 height 26
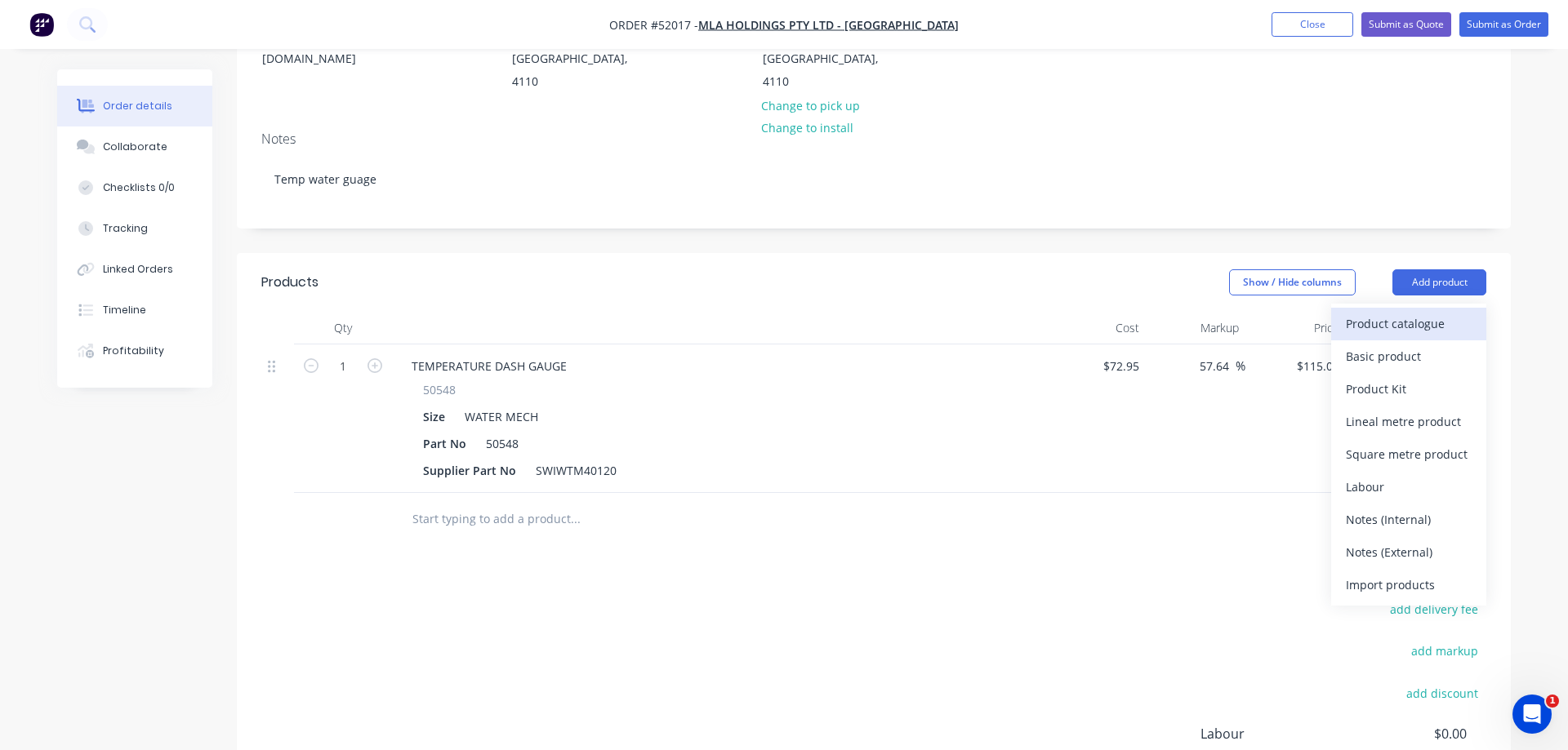
click at [1385, 312] on div "Product catalogue" at bounding box center [1409, 324] width 125 height 24
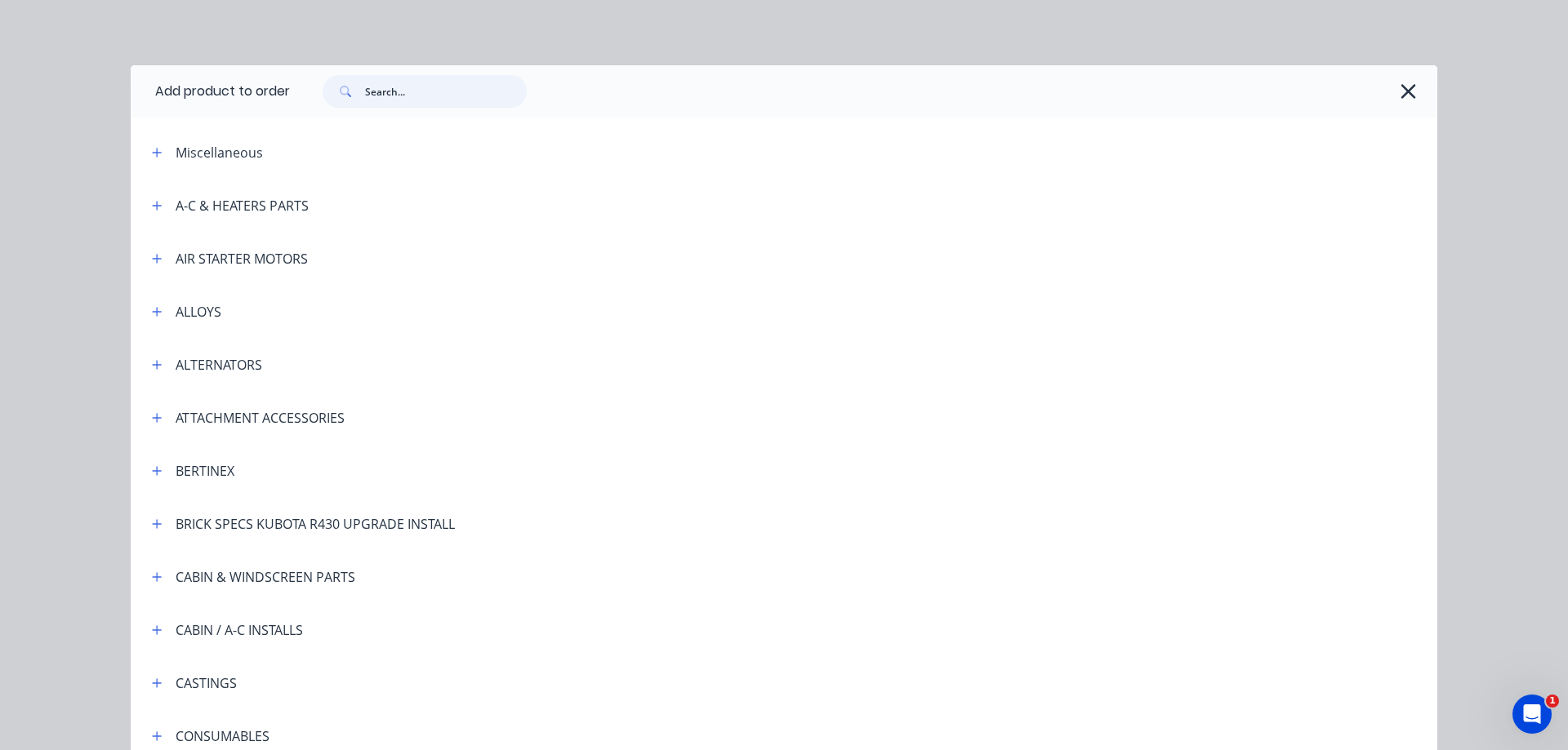
click at [387, 93] on input "text" at bounding box center [446, 92] width 162 height 33
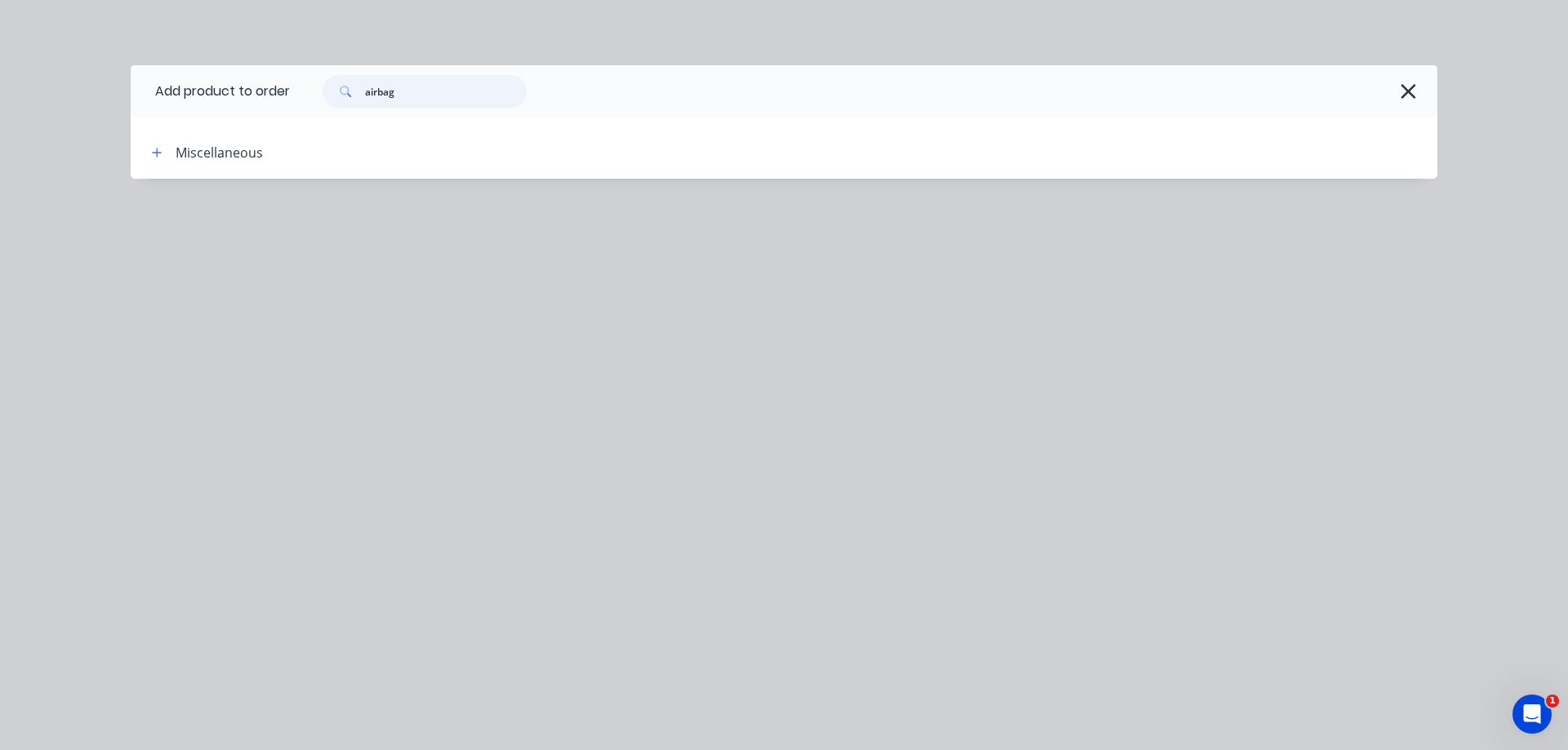
type input "airbag"
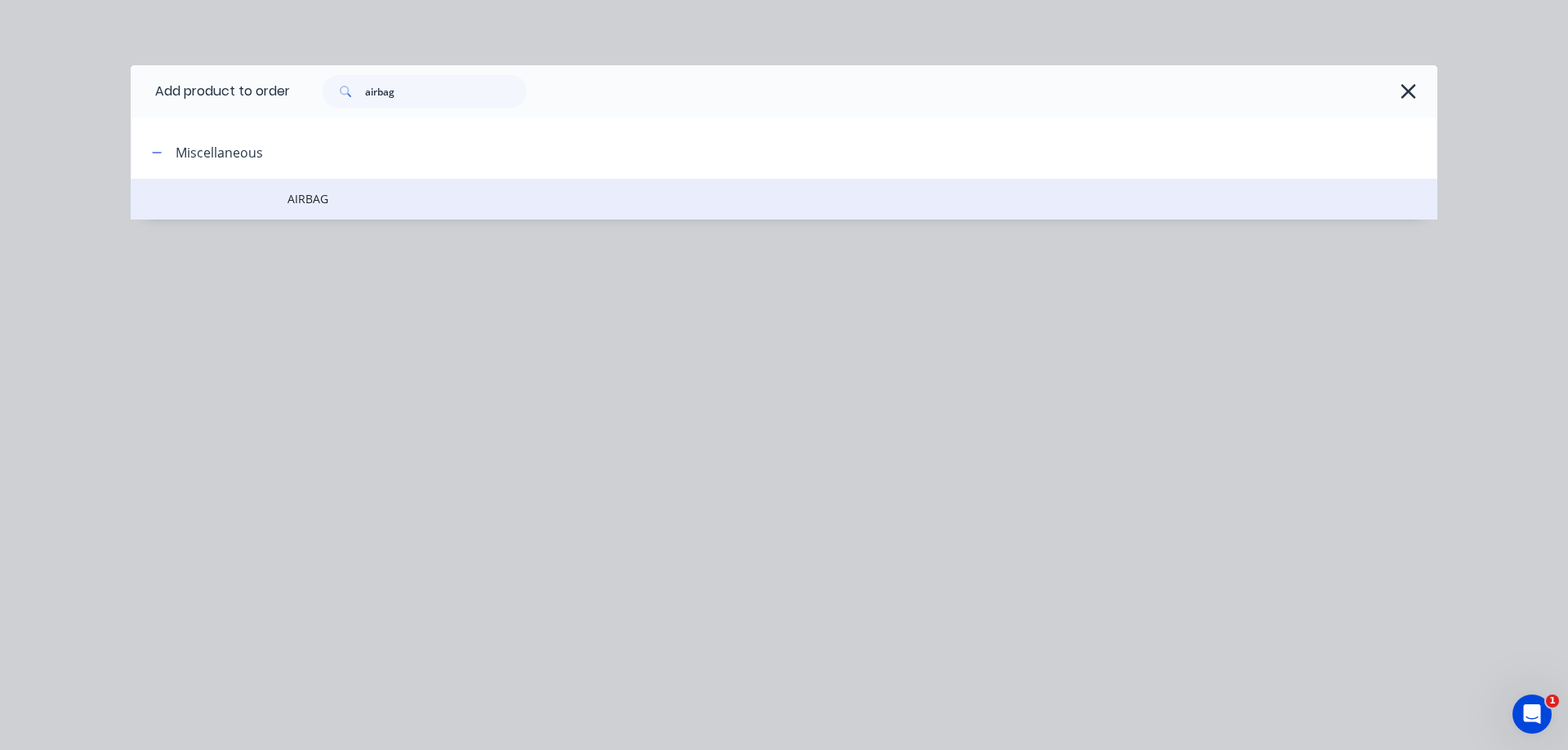
click at [303, 195] on span "AIRBAG" at bounding box center [747, 198] width 920 height 17
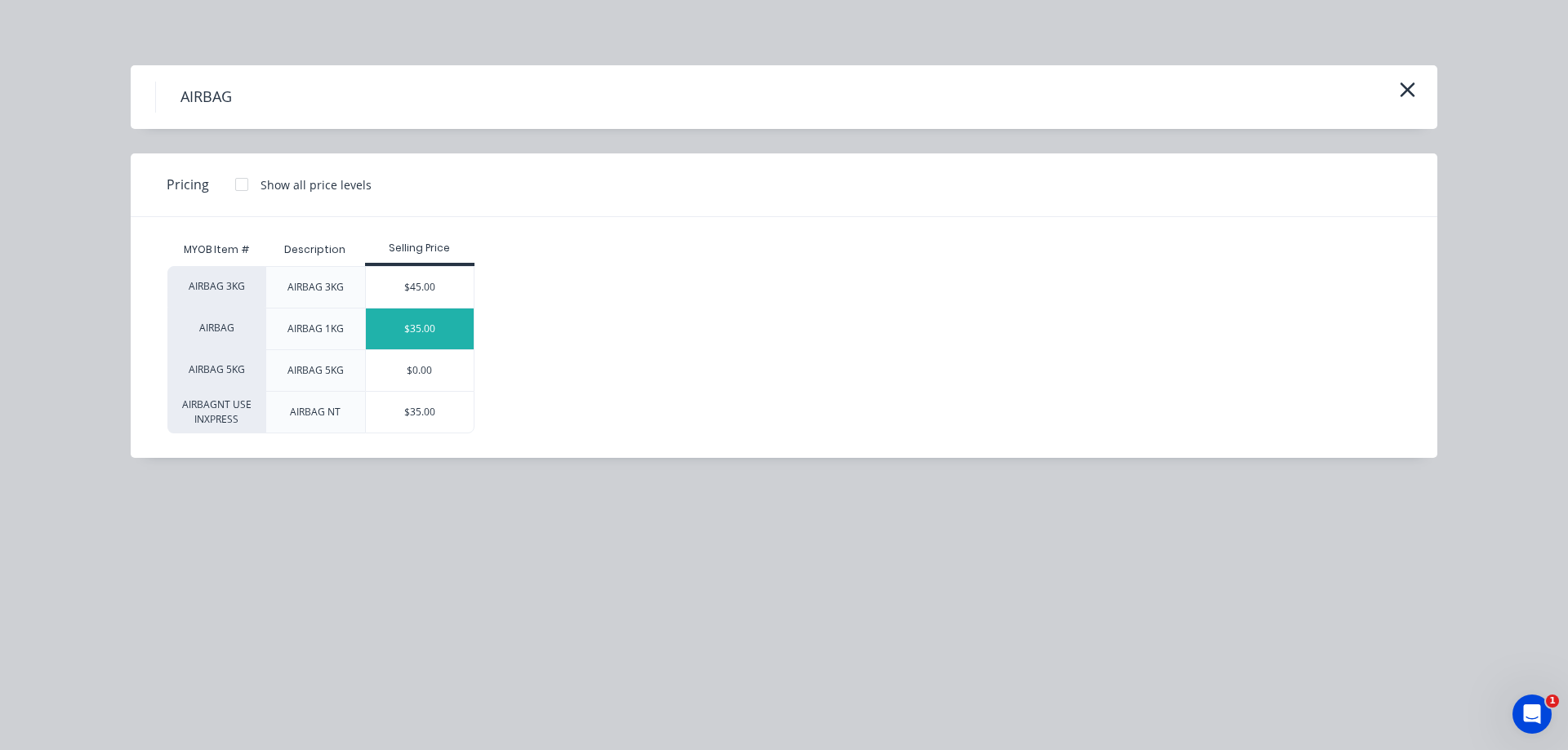
click at [384, 325] on div "$35.00" at bounding box center [420, 329] width 108 height 41
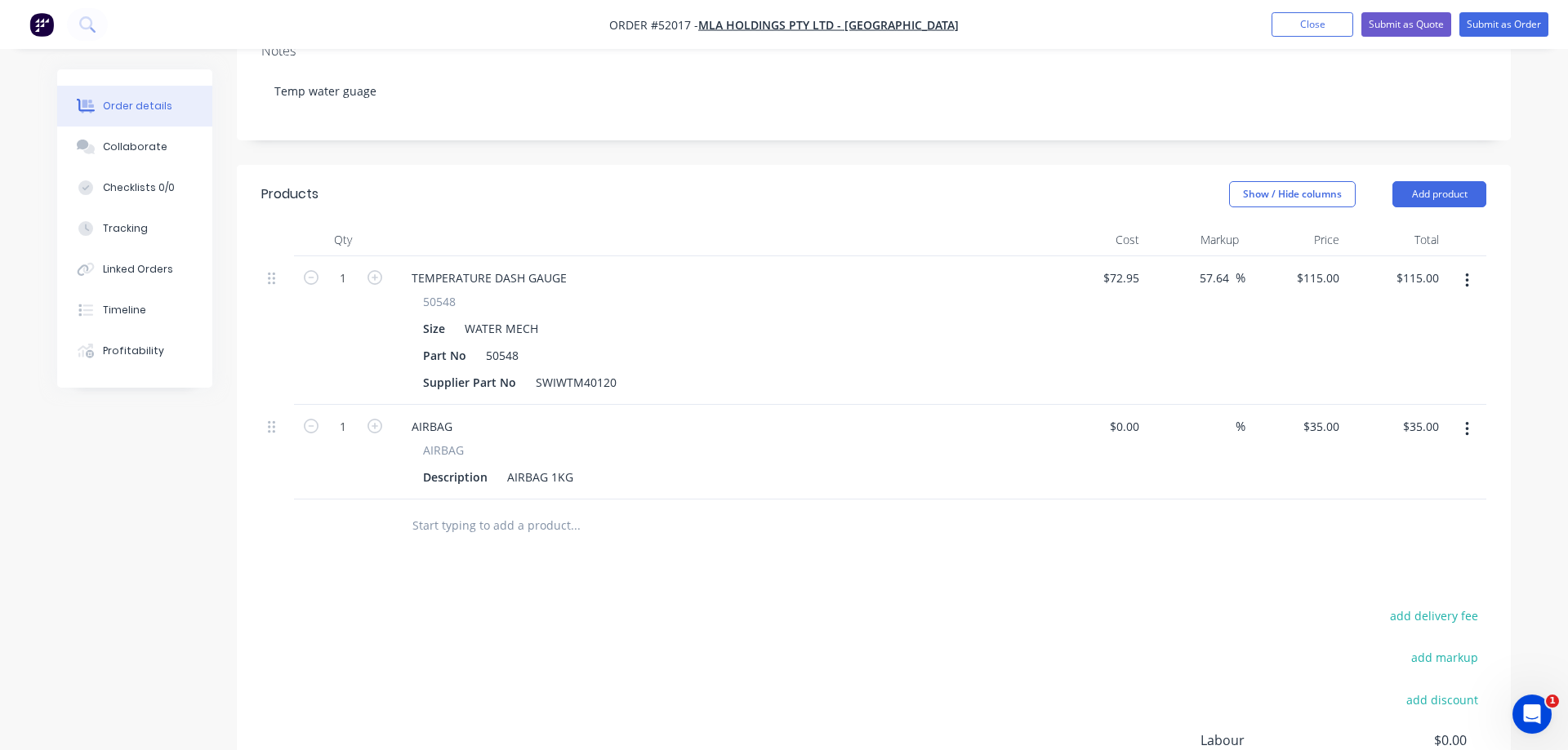
scroll to position [284, 0]
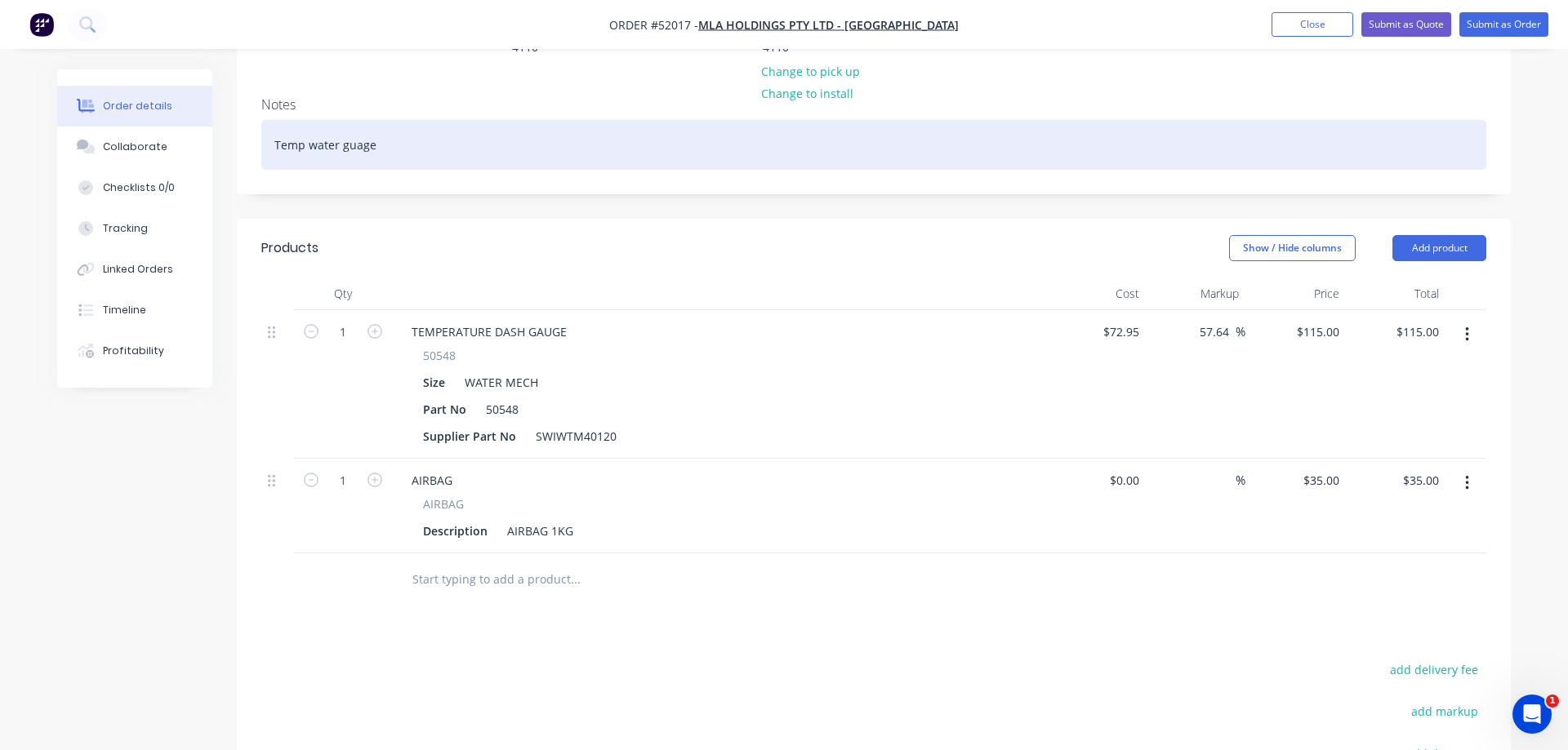
click at [386, 120] on div "Temp water guage" at bounding box center [873, 145] width 1225 height 50
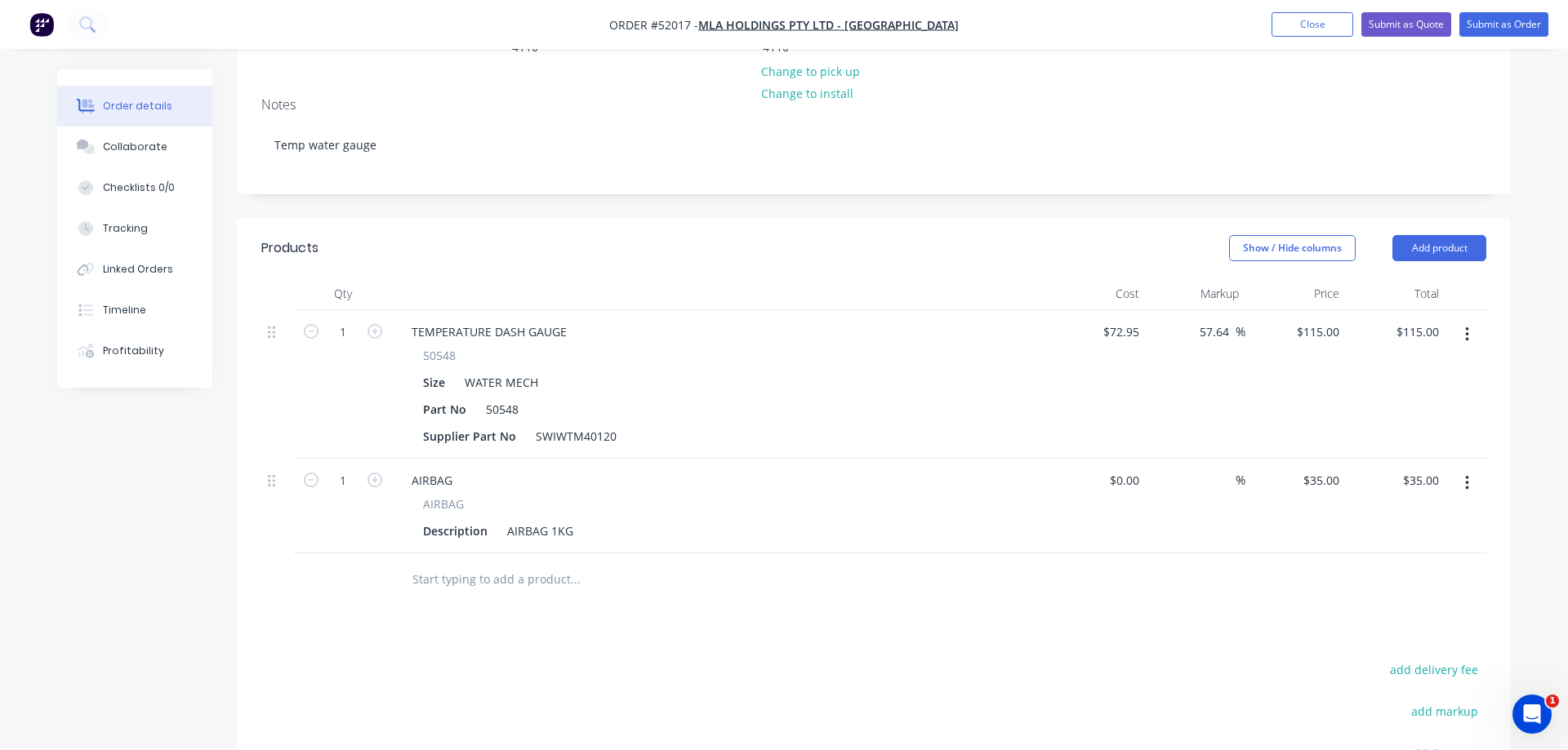
click at [959, 157] on div "Notes Temp water gauge" at bounding box center [873, 138] width 1274 height 109
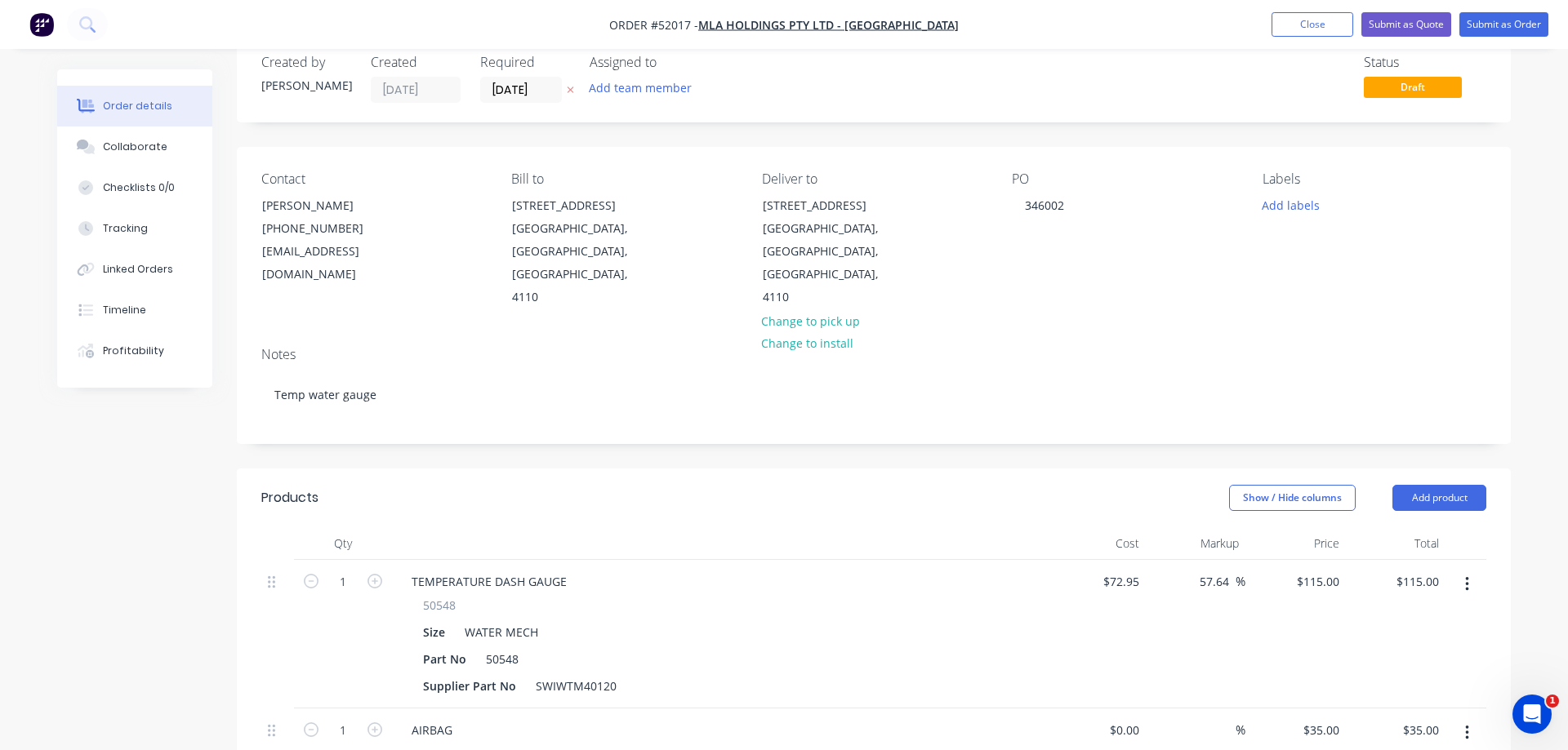
scroll to position [0, 0]
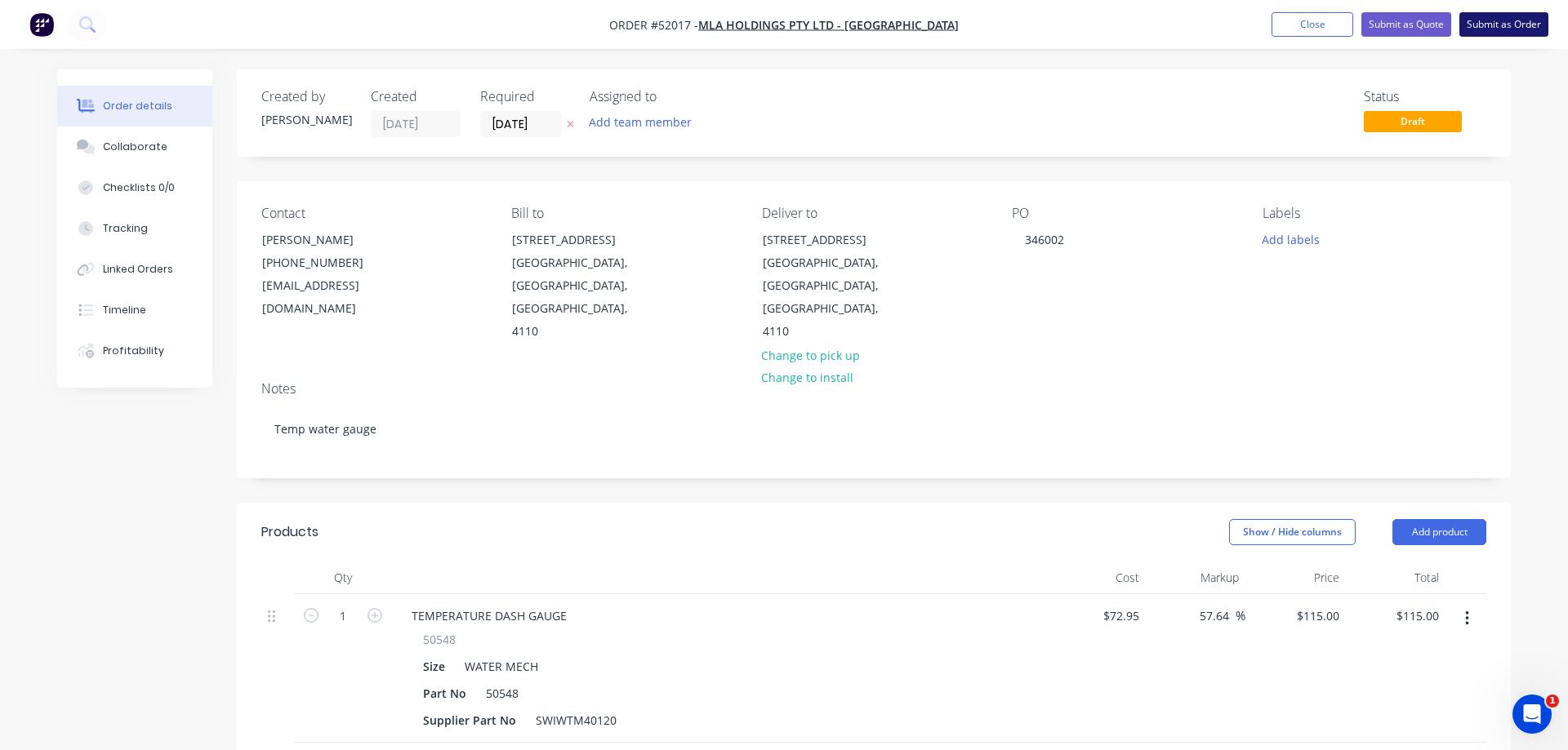
click at [1495, 19] on button "Submit as Order" at bounding box center [1504, 24] width 89 height 25
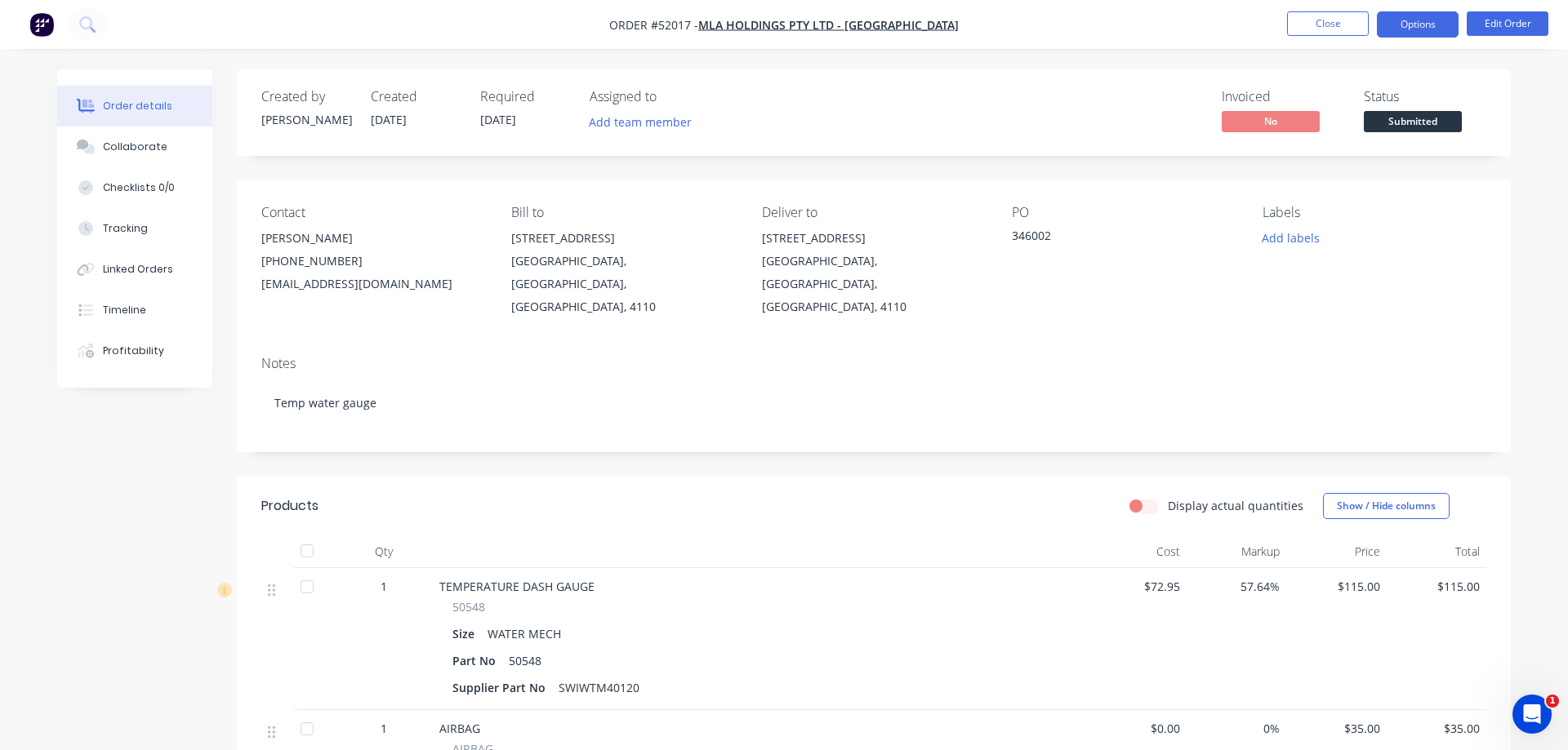
click at [1411, 24] on button "Options" at bounding box center [1417, 24] width 81 height 26
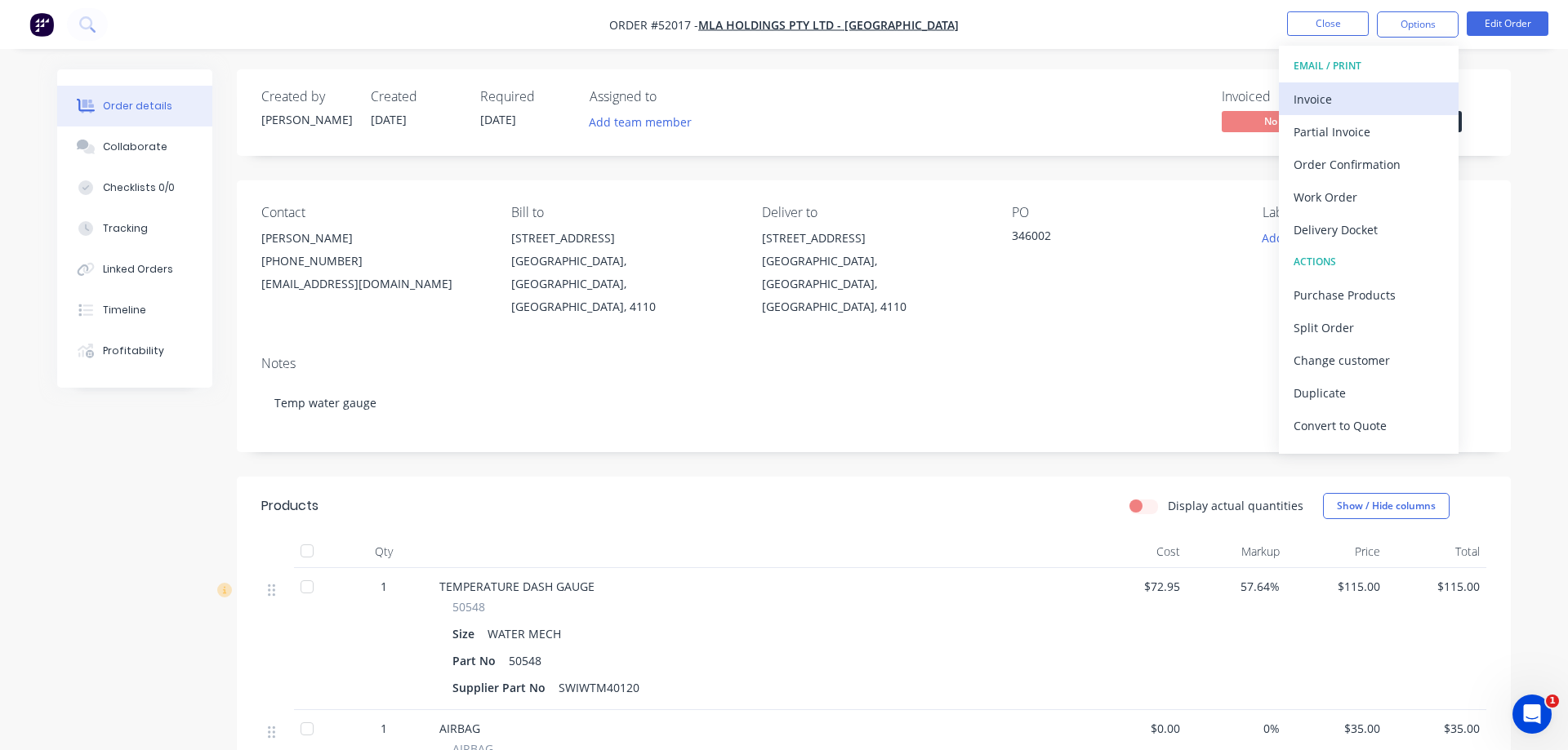
click at [1314, 97] on div "Invoice" at bounding box center [1368, 99] width 150 height 24
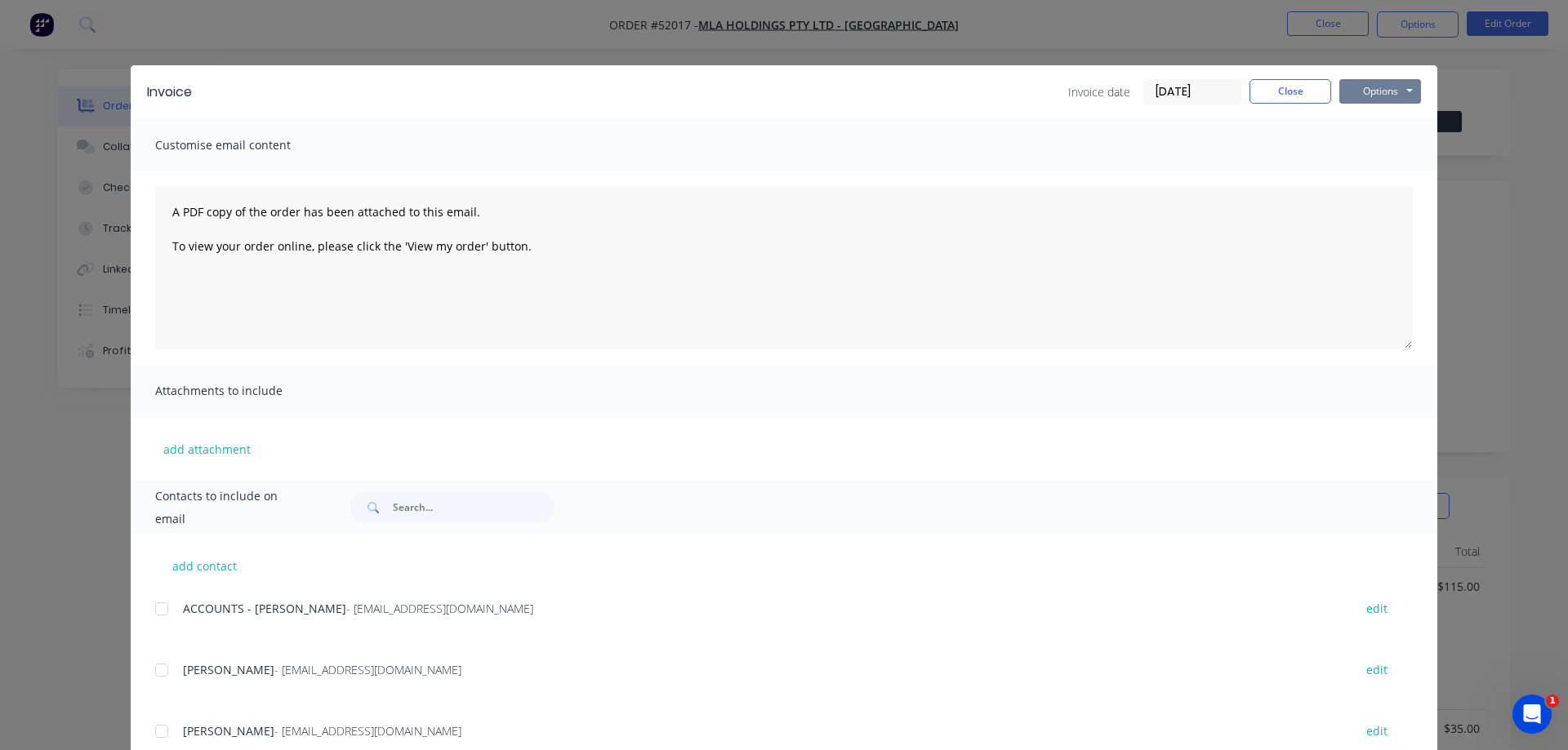
click at [1413, 88] on button "Options" at bounding box center [1380, 91] width 81 height 25
click at [1395, 118] on button "Preview" at bounding box center [1391, 120] width 104 height 27
click at [162, 611] on div at bounding box center [161, 608] width 33 height 33
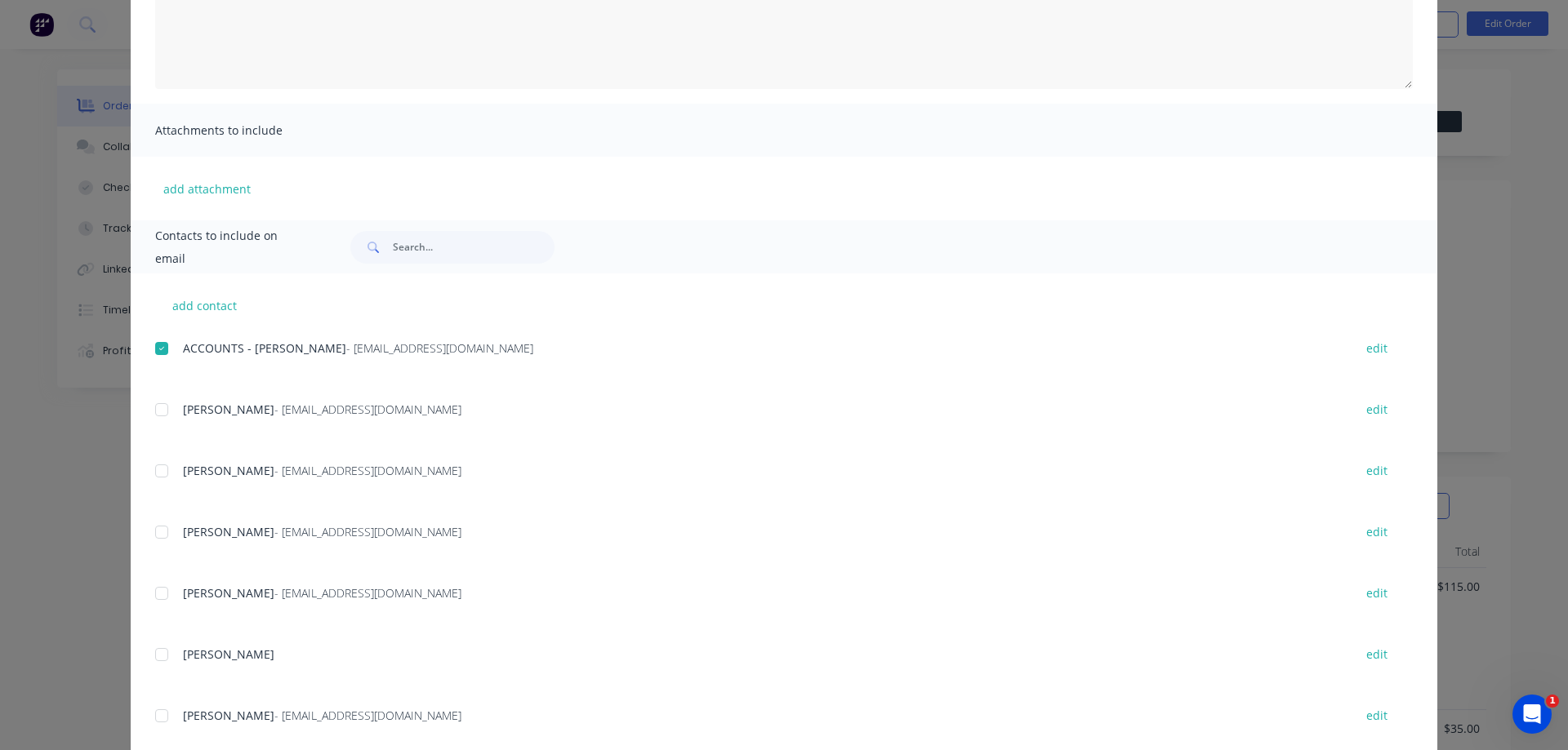
scroll to position [280, 0]
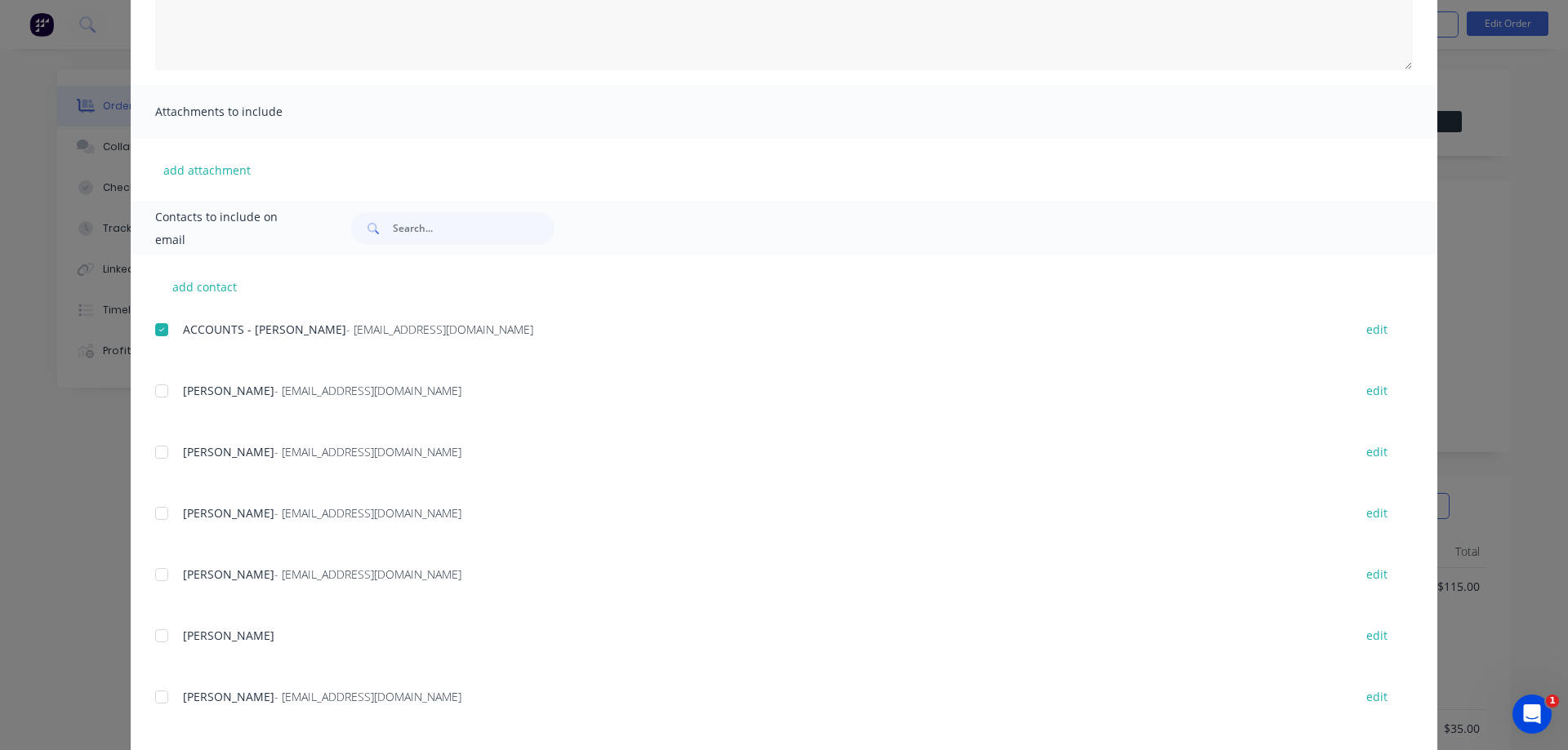
click at [164, 575] on div at bounding box center [161, 575] width 33 height 33
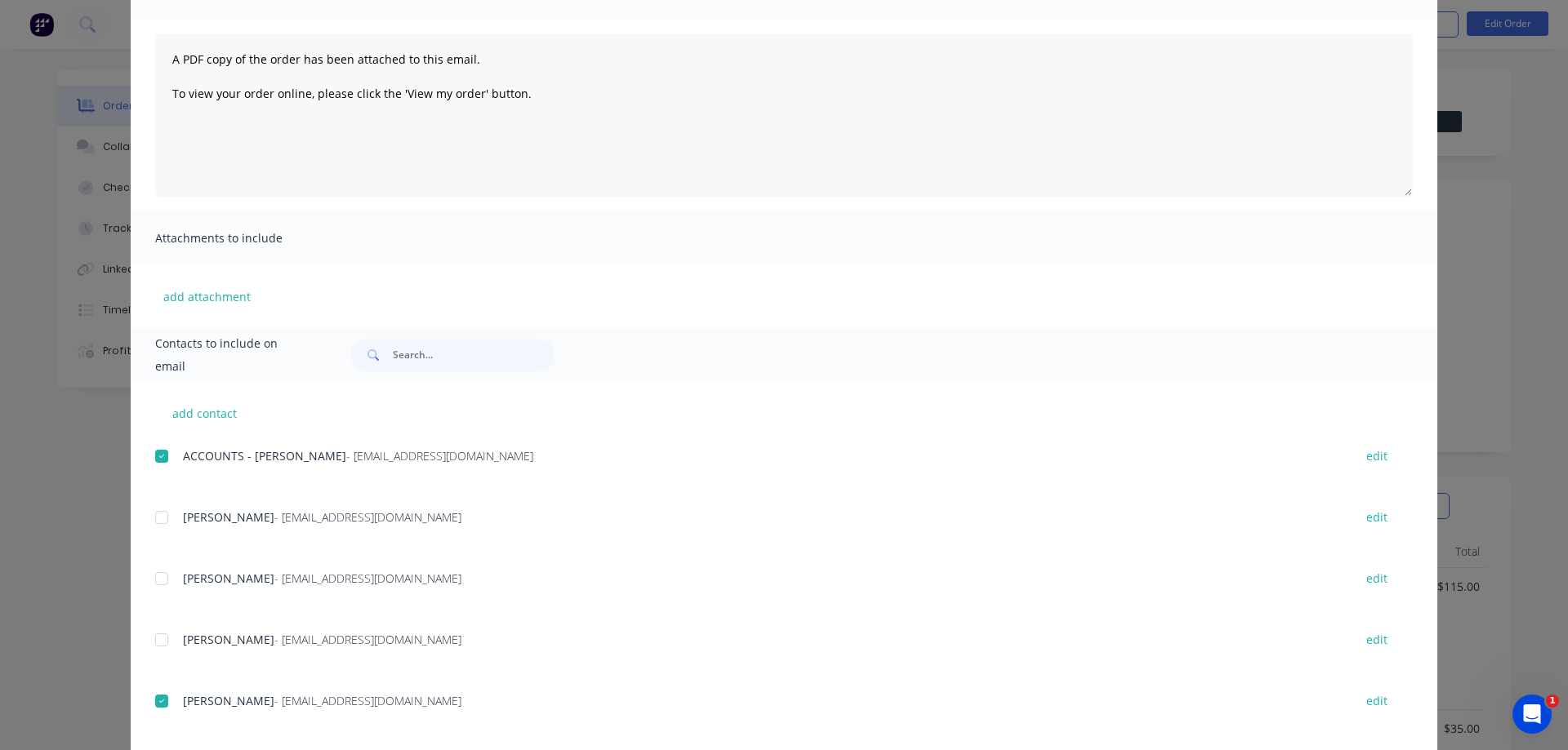
scroll to position [0, 0]
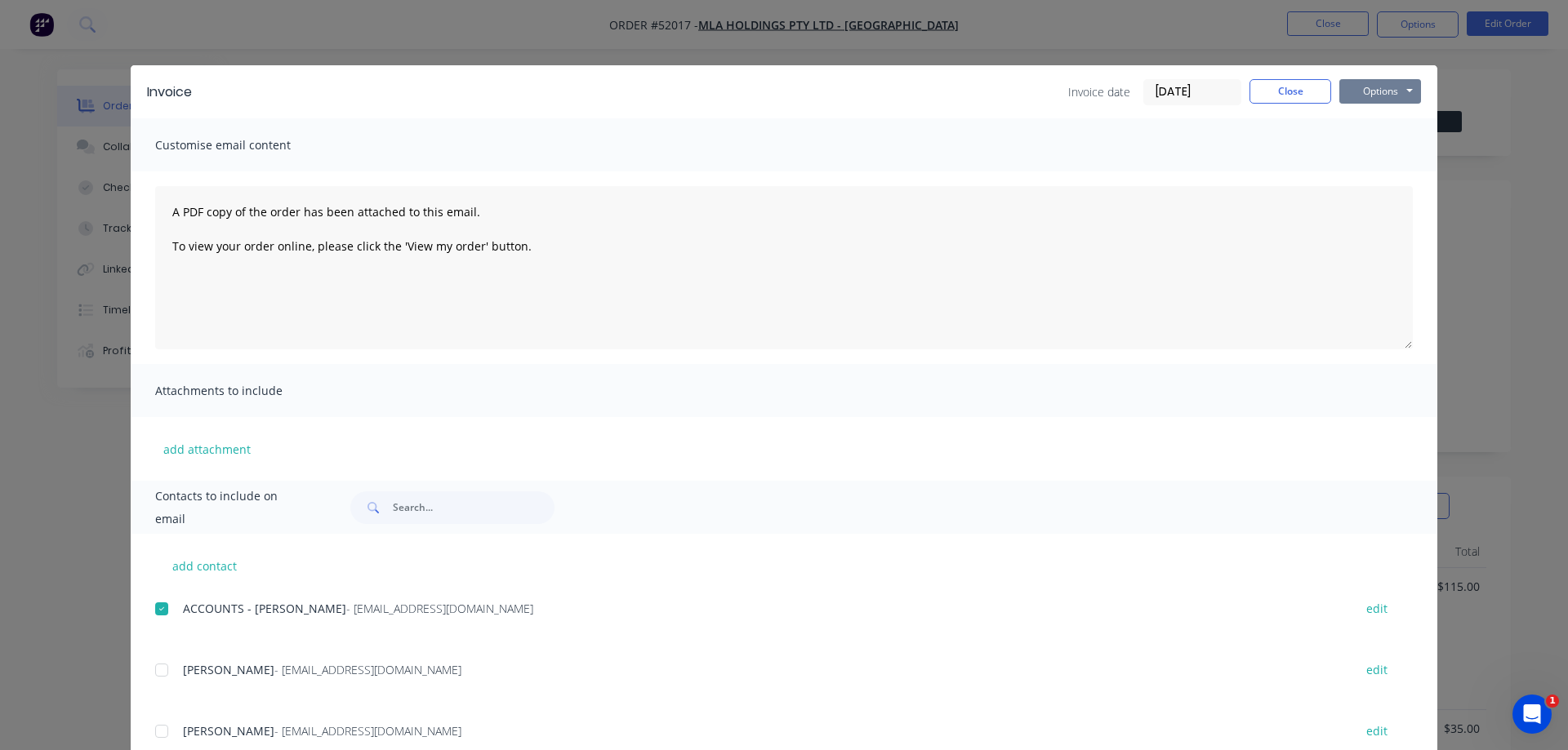
click at [1411, 85] on button "Options" at bounding box center [1380, 91] width 81 height 25
click at [1370, 179] on button "Email" at bounding box center [1391, 175] width 104 height 27
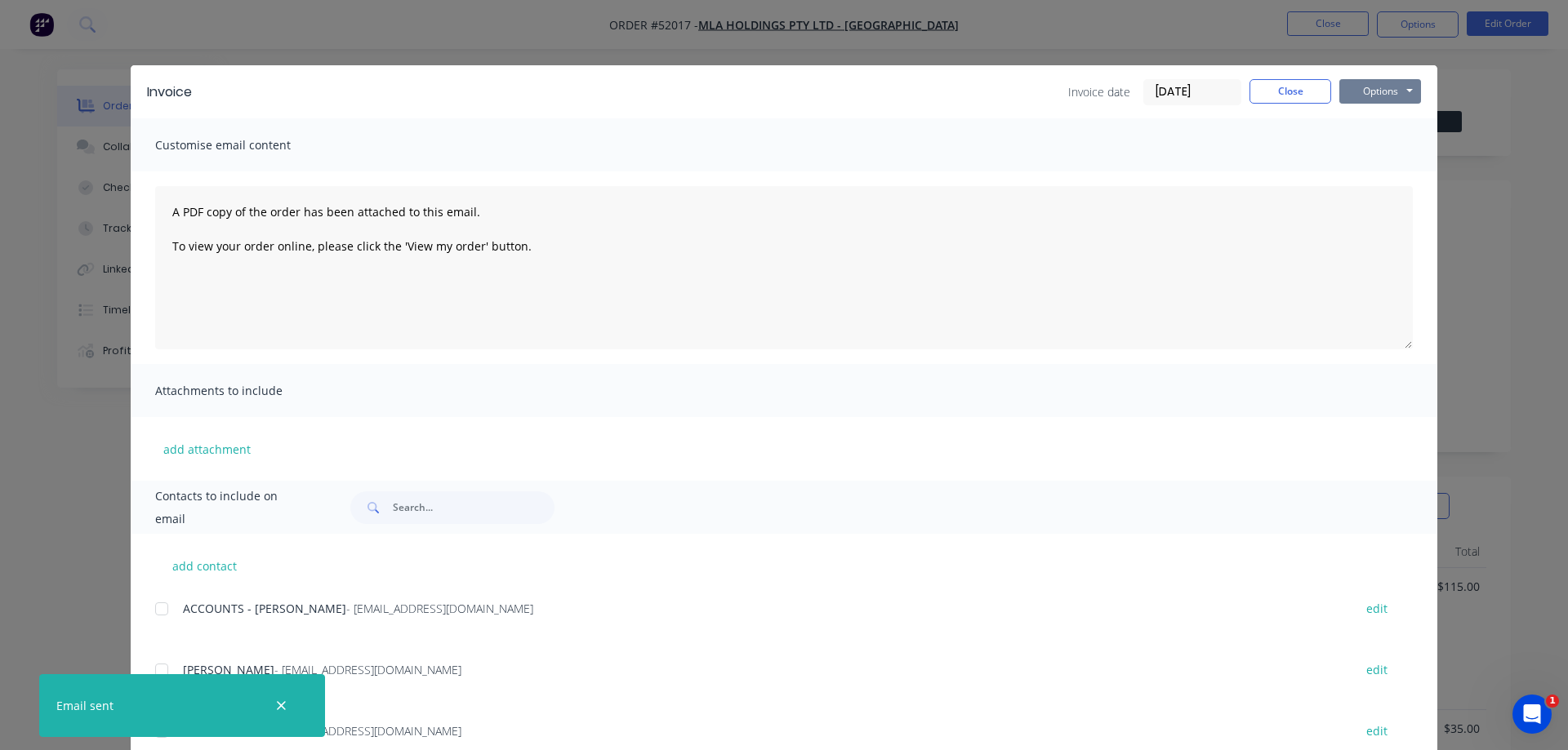
click at [1410, 79] on button "Options" at bounding box center [1380, 91] width 81 height 25
click at [1383, 145] on button "Print" at bounding box center [1391, 147] width 104 height 27
click at [1269, 91] on button "Close" at bounding box center [1290, 91] width 81 height 25
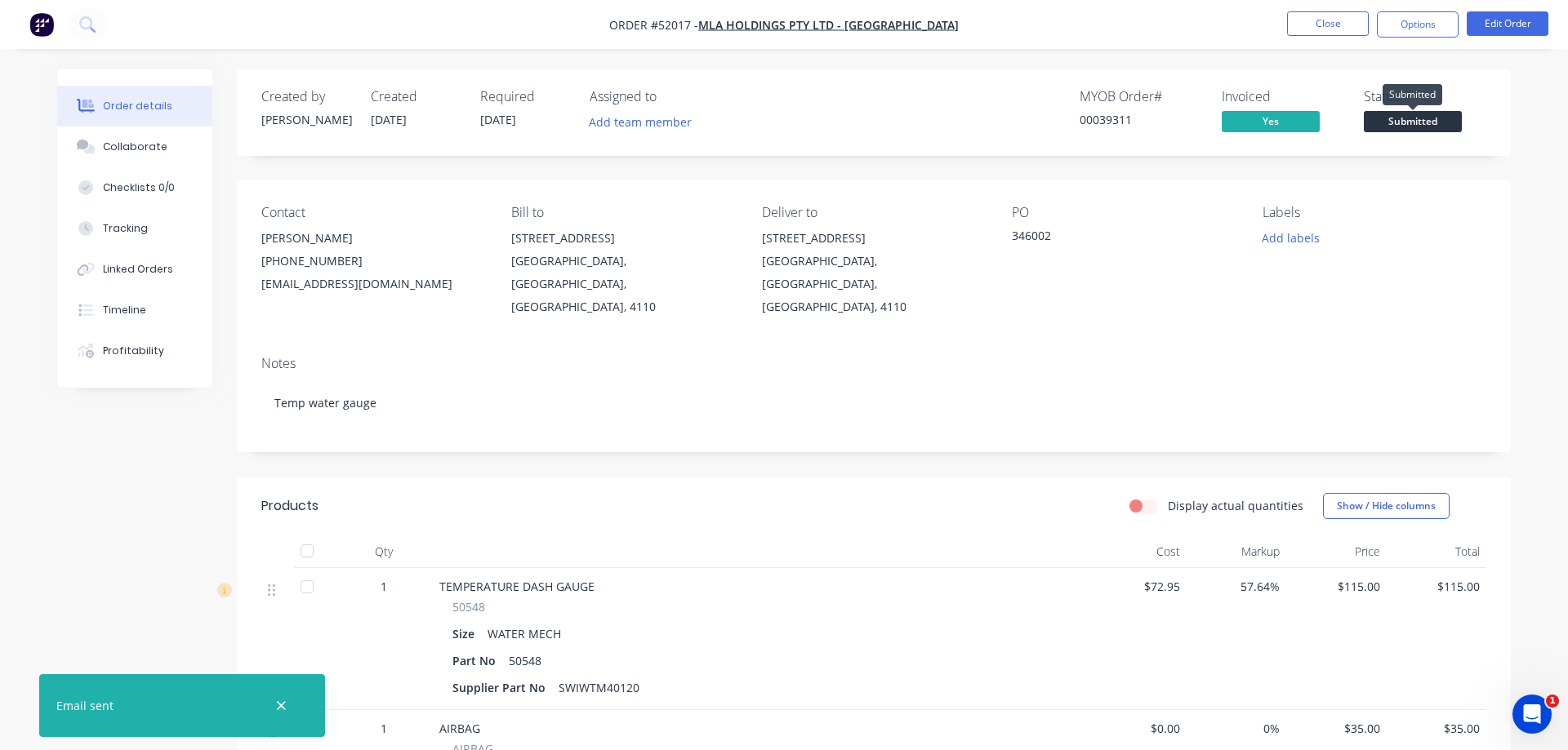
click at [1441, 120] on span "Submitted" at bounding box center [1413, 121] width 98 height 20
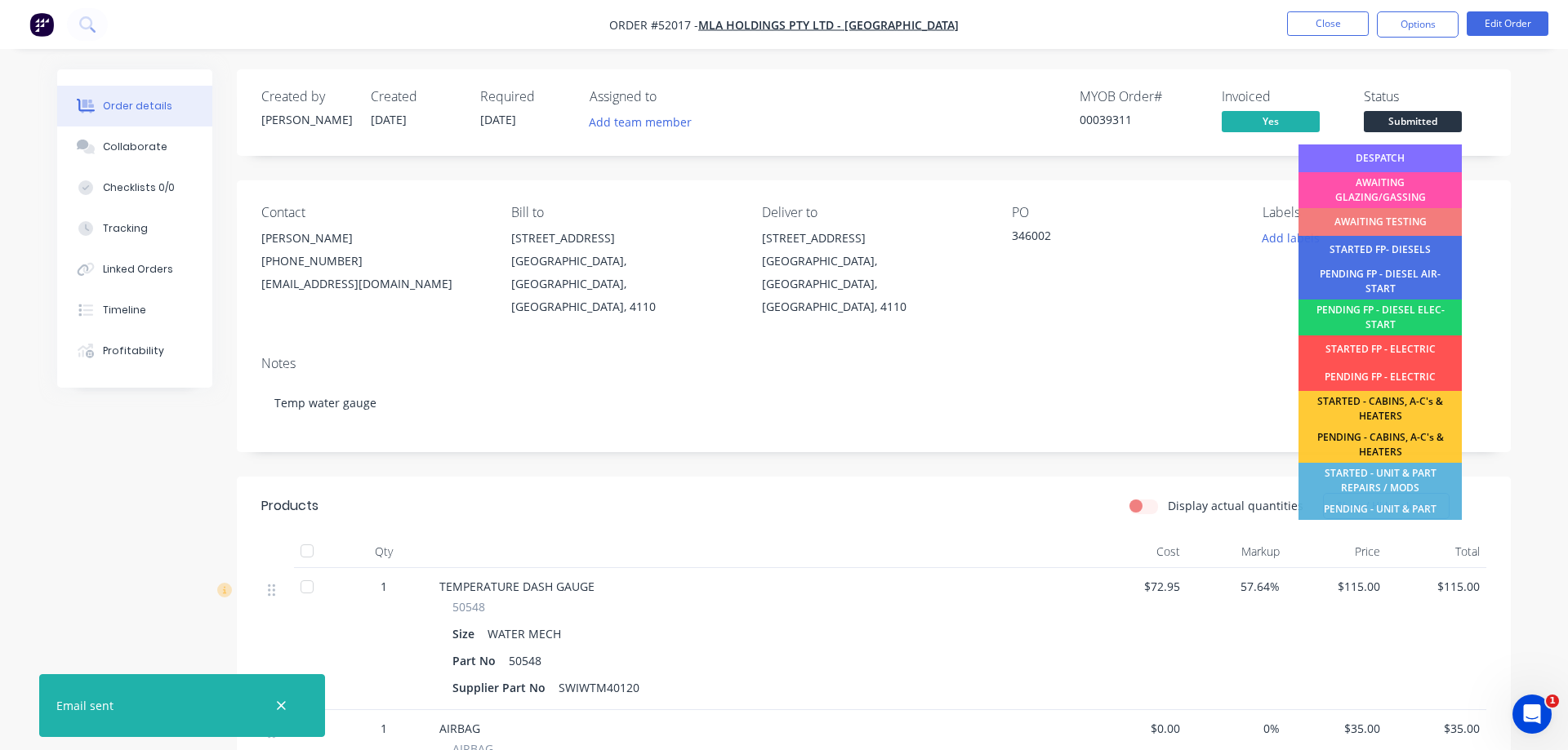
click at [1366, 147] on div "DESPATCH" at bounding box center [1380, 158] width 164 height 28
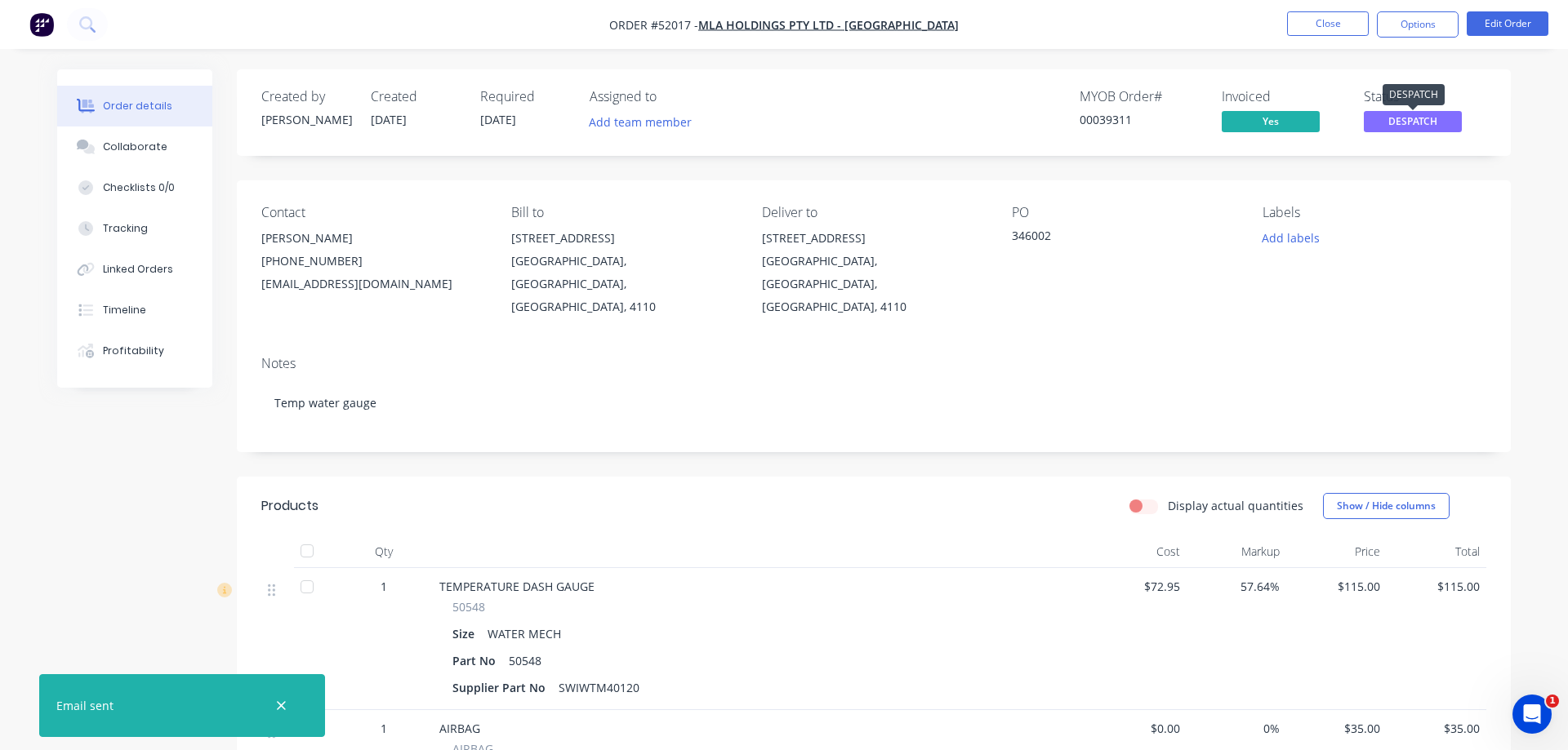
click at [1454, 118] on span "DESPATCH" at bounding box center [1413, 121] width 98 height 20
click at [1490, 131] on div "Created by Michelle Created 01/09/25 Required 01/09/25 Assigned to Add team mem…" at bounding box center [873, 113] width 1274 height 86
click at [1454, 18] on button "Options" at bounding box center [1417, 24] width 81 height 26
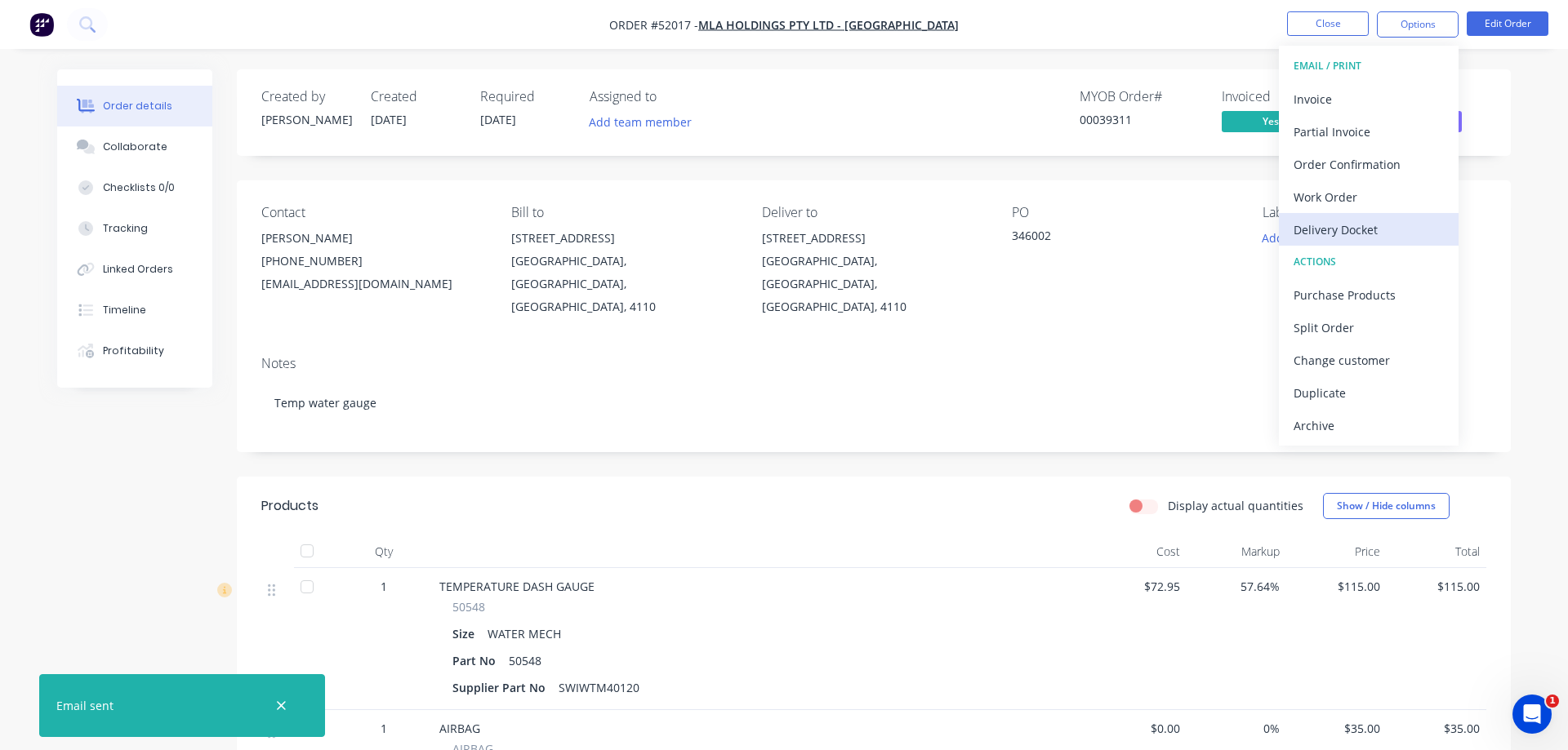
click at [1347, 231] on div "Delivery Docket" at bounding box center [1368, 230] width 150 height 24
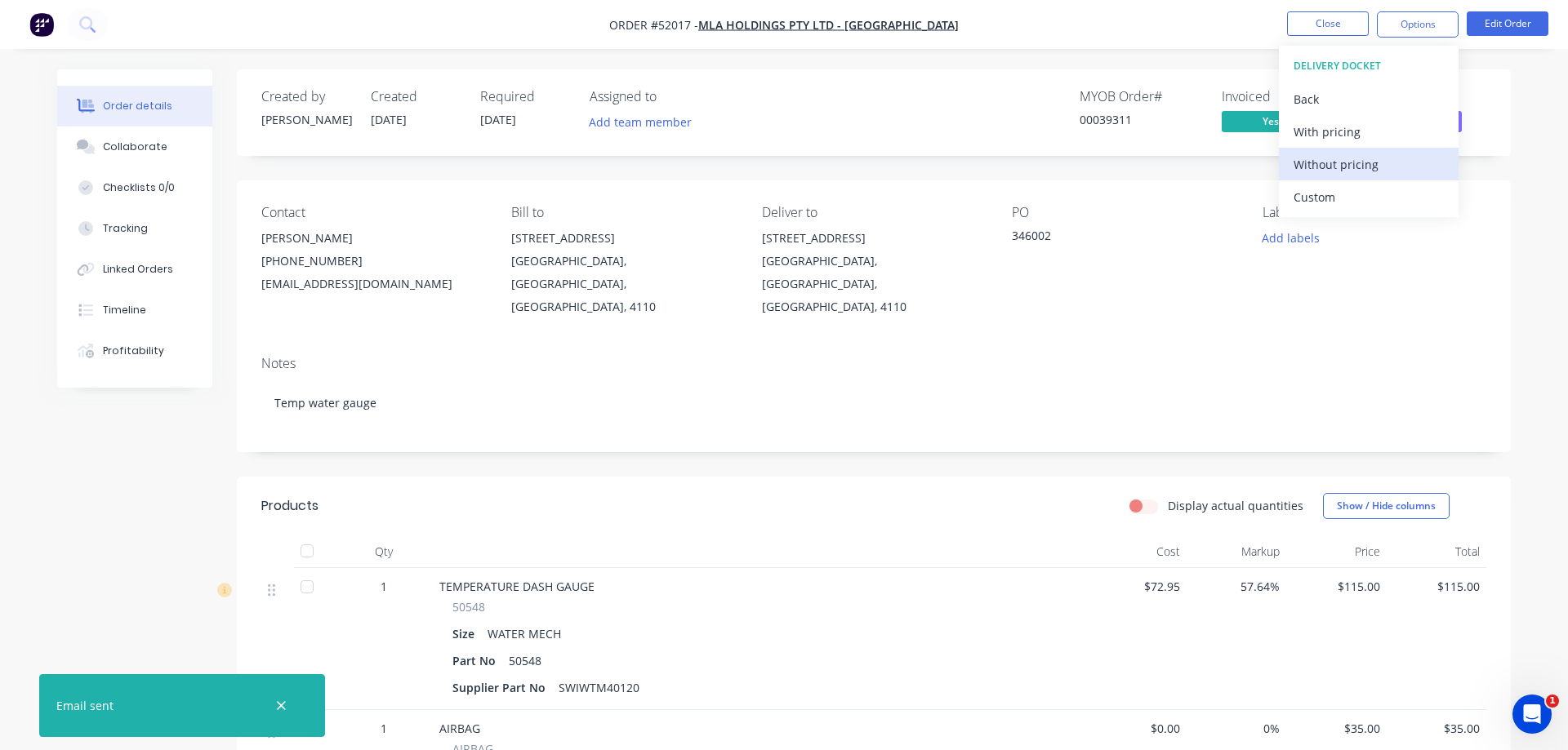
click at [1325, 163] on div "Without pricing" at bounding box center [1368, 164] width 150 height 24
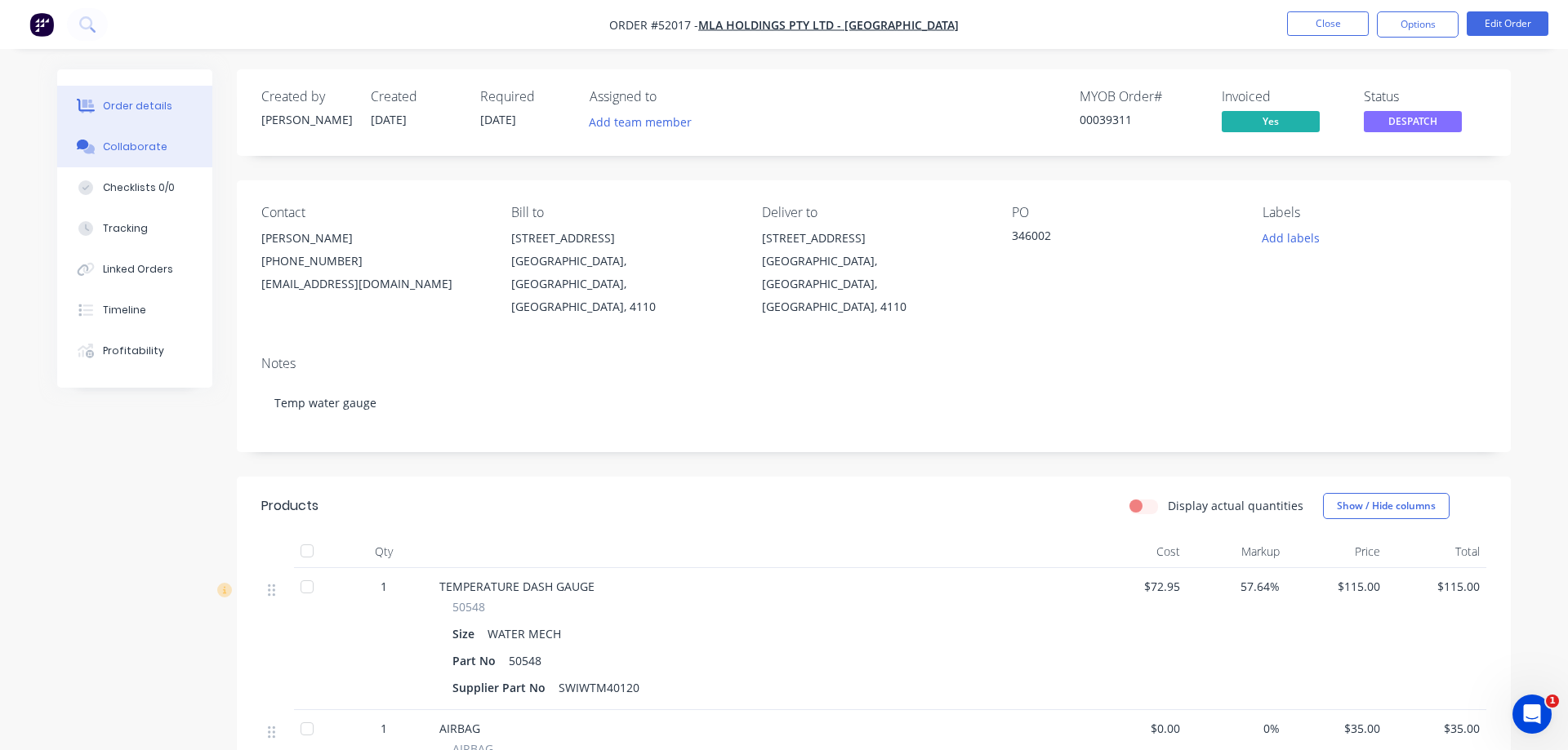
click at [104, 147] on div "Collaborate" at bounding box center [135, 147] width 64 height 14
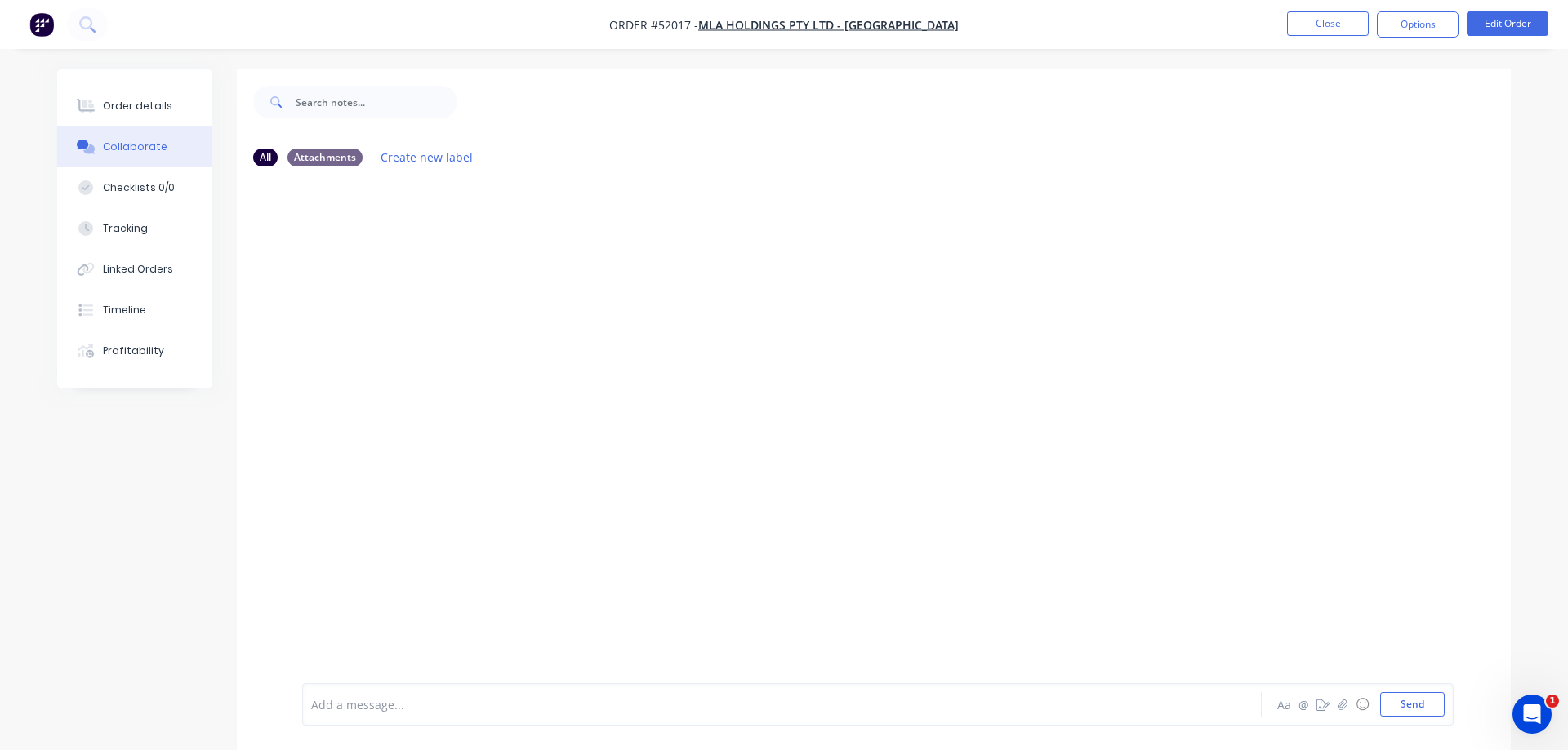
click at [348, 707] on div at bounding box center [737, 705] width 849 height 17
click at [1408, 709] on button "Send" at bounding box center [1412, 704] width 64 height 25
click at [123, 101] on div "Order details" at bounding box center [137, 106] width 70 height 14
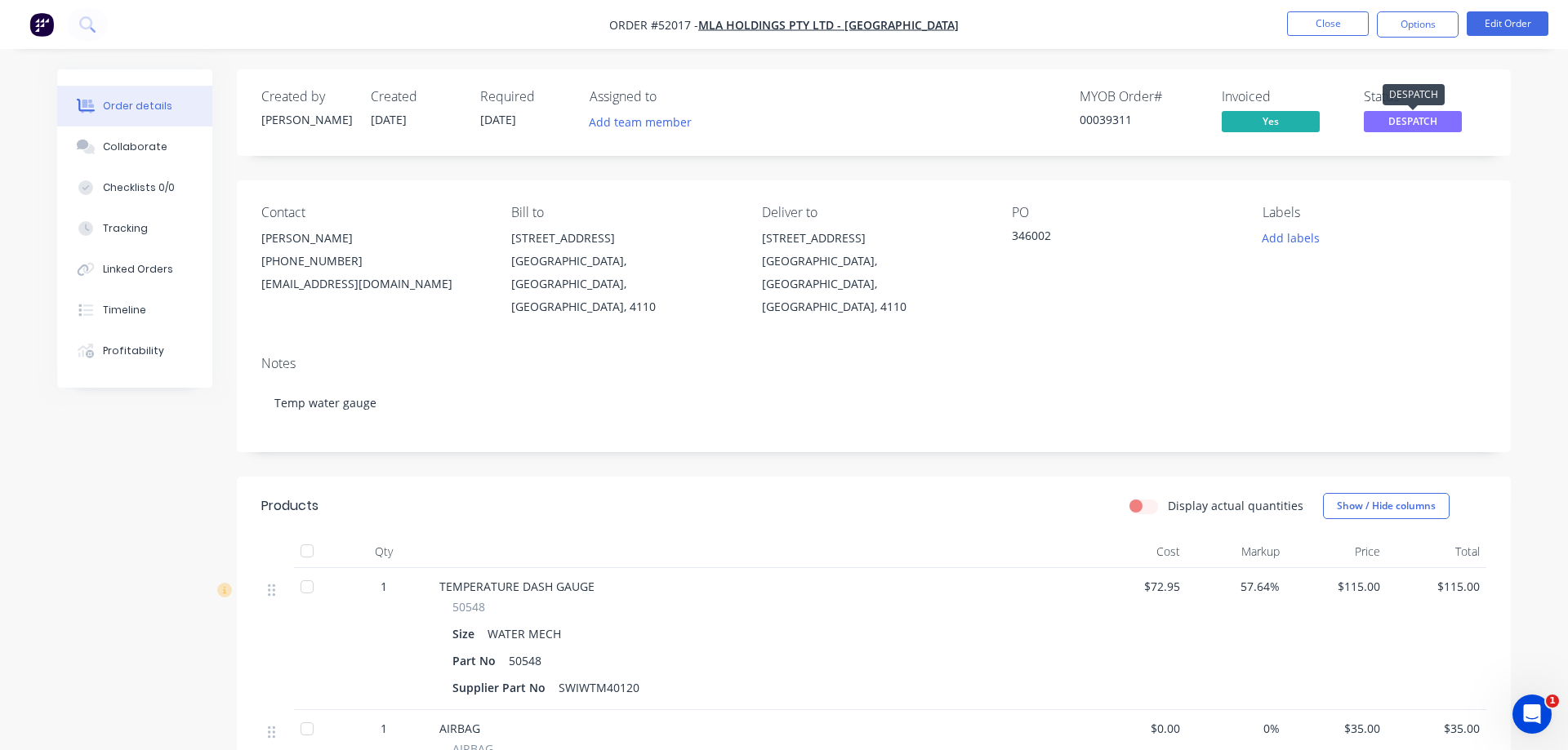
click at [1445, 115] on span "DESPATCH" at bounding box center [1413, 121] width 98 height 20
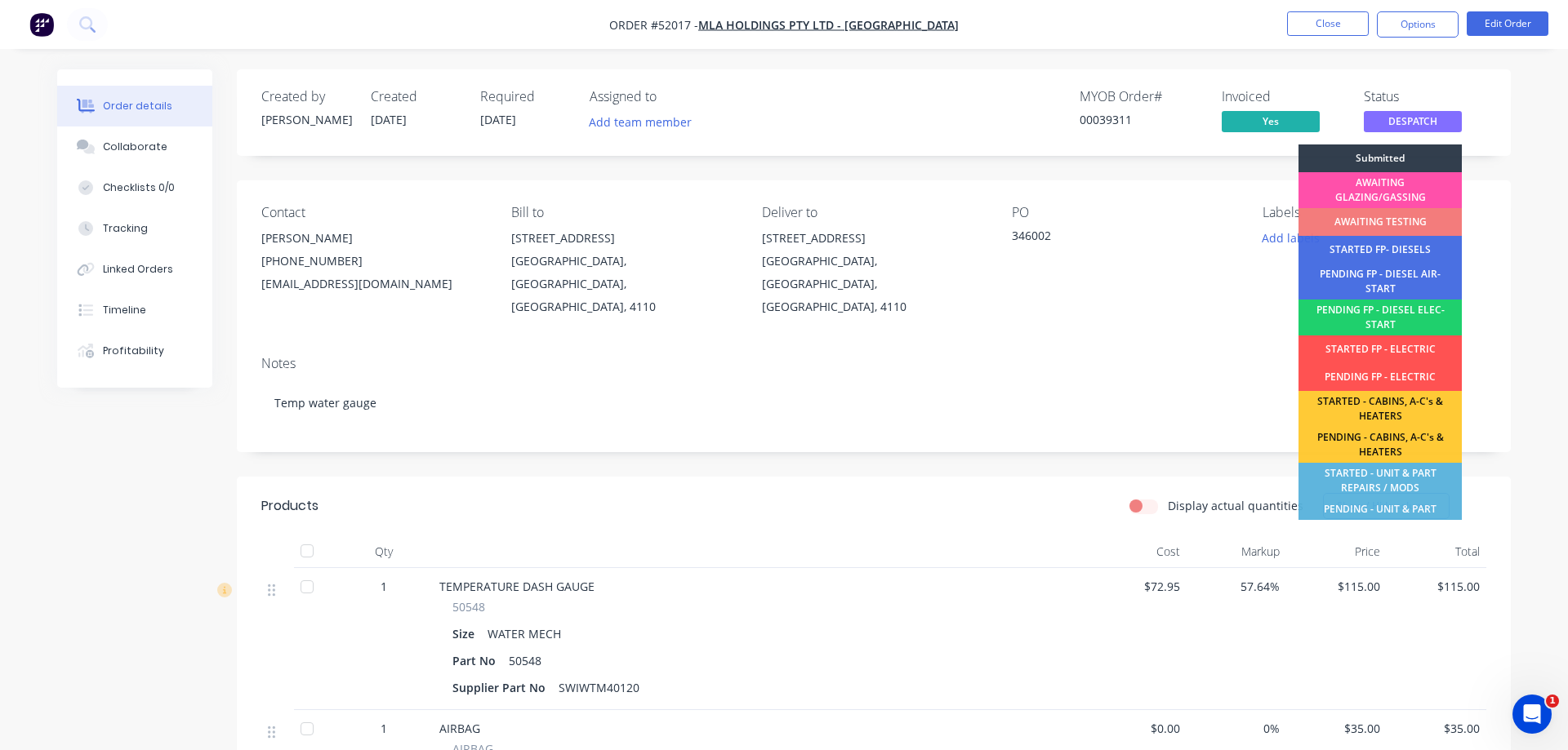
scroll to position [328, 0]
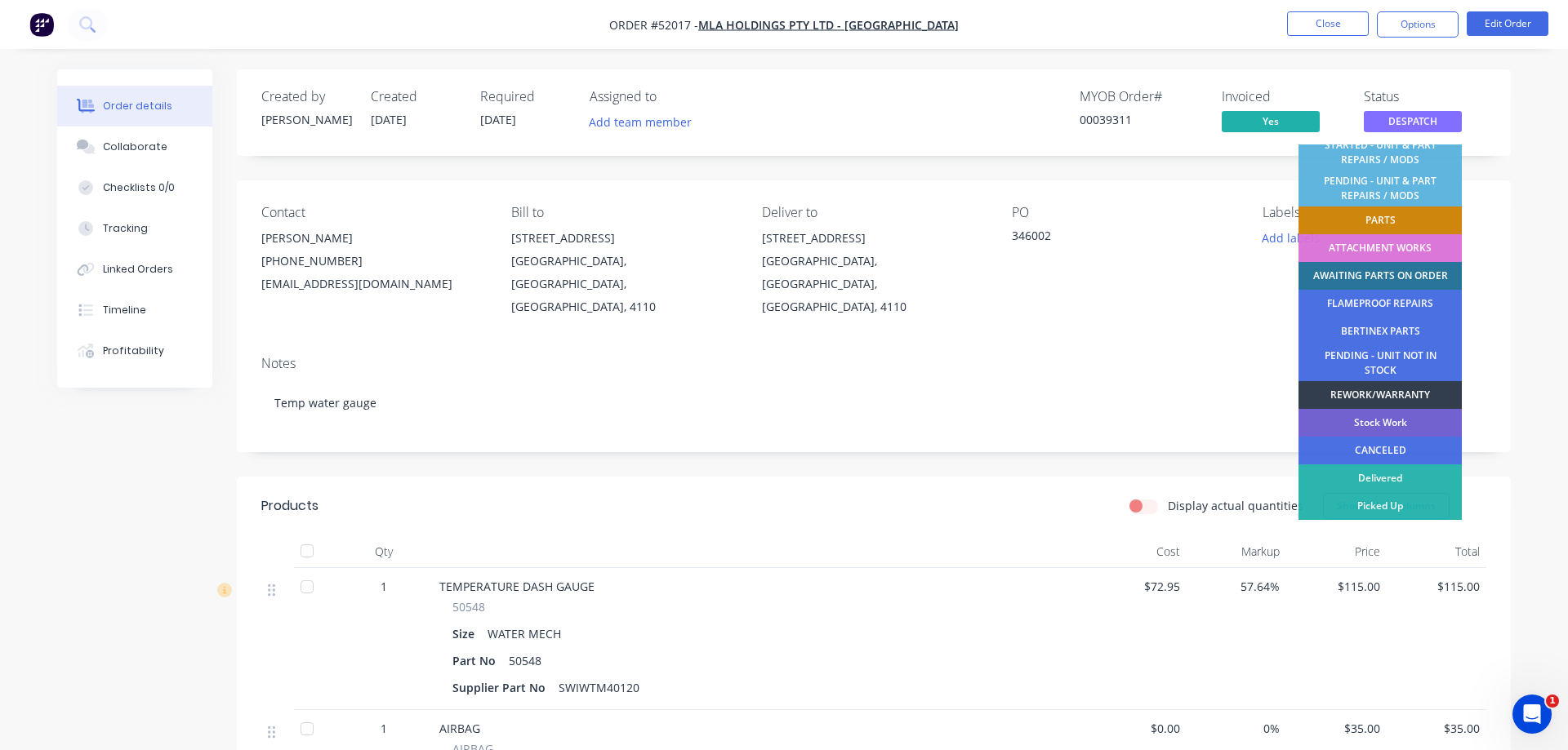
click at [1536, 159] on div "Order details Collaborate Checklists 0/0 Tracking Linked Orders Timeline Profit…" at bounding box center [784, 544] width 1568 height 1089
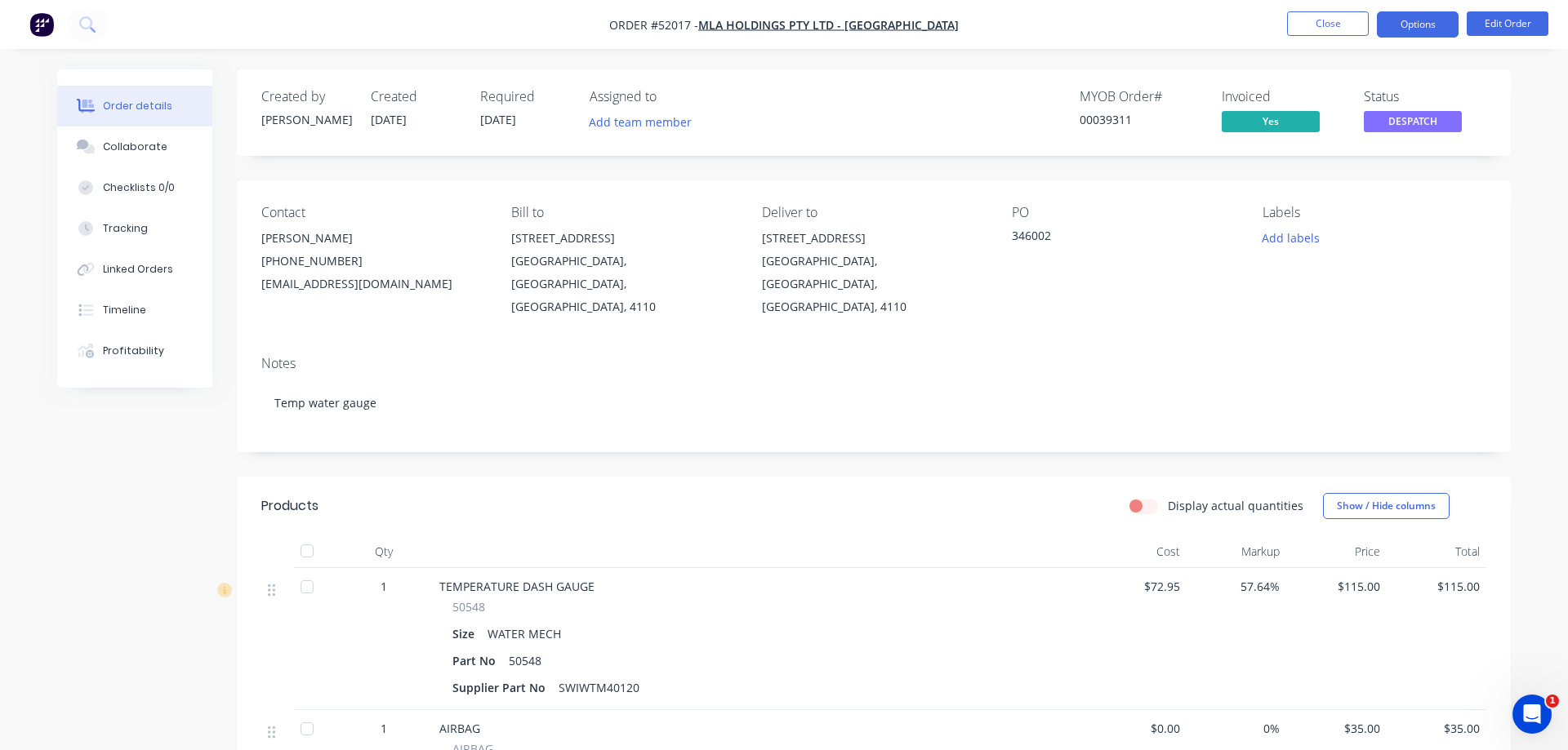
click at [1446, 24] on button "Options" at bounding box center [1417, 24] width 81 height 26
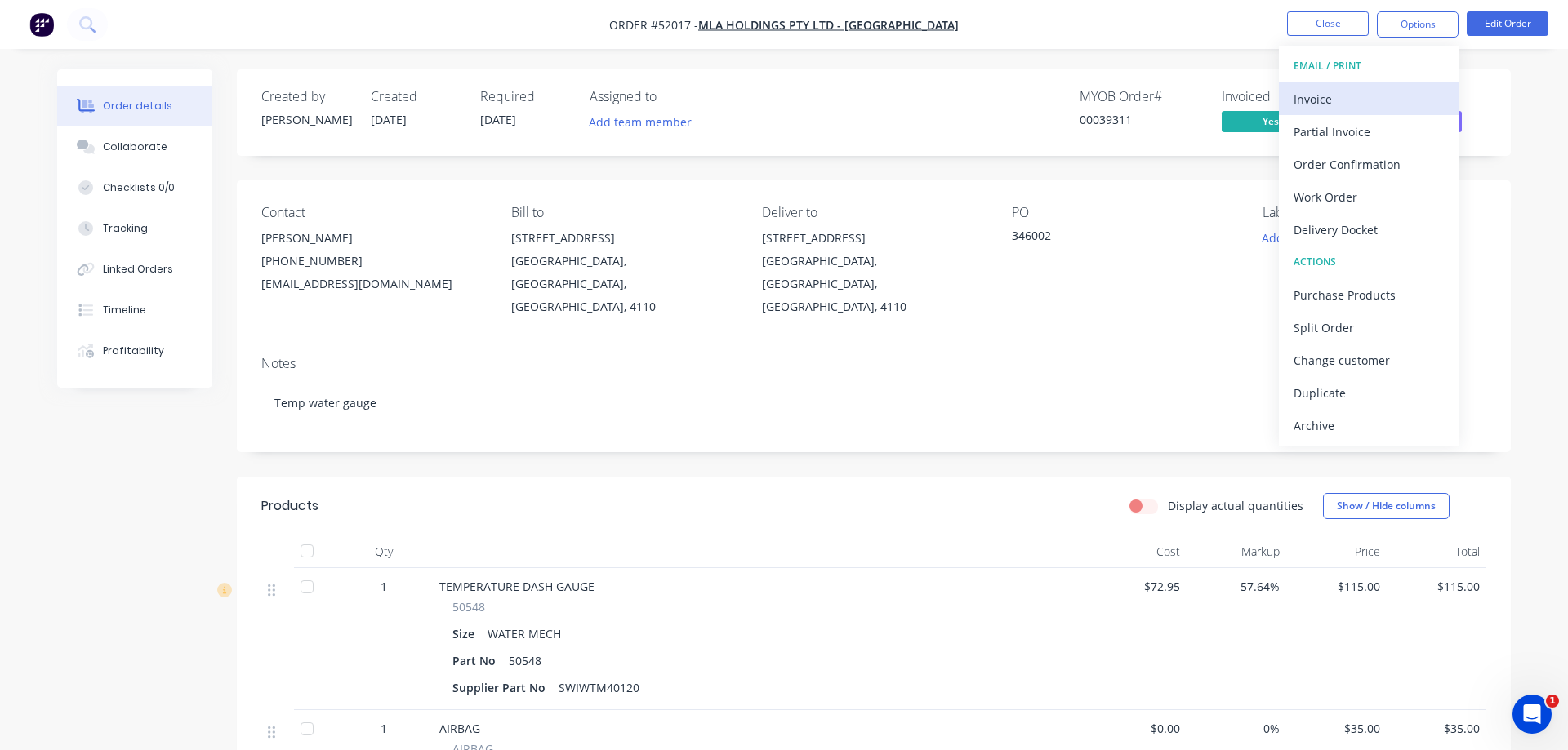
click at [1335, 98] on div "Invoice" at bounding box center [1368, 99] width 150 height 24
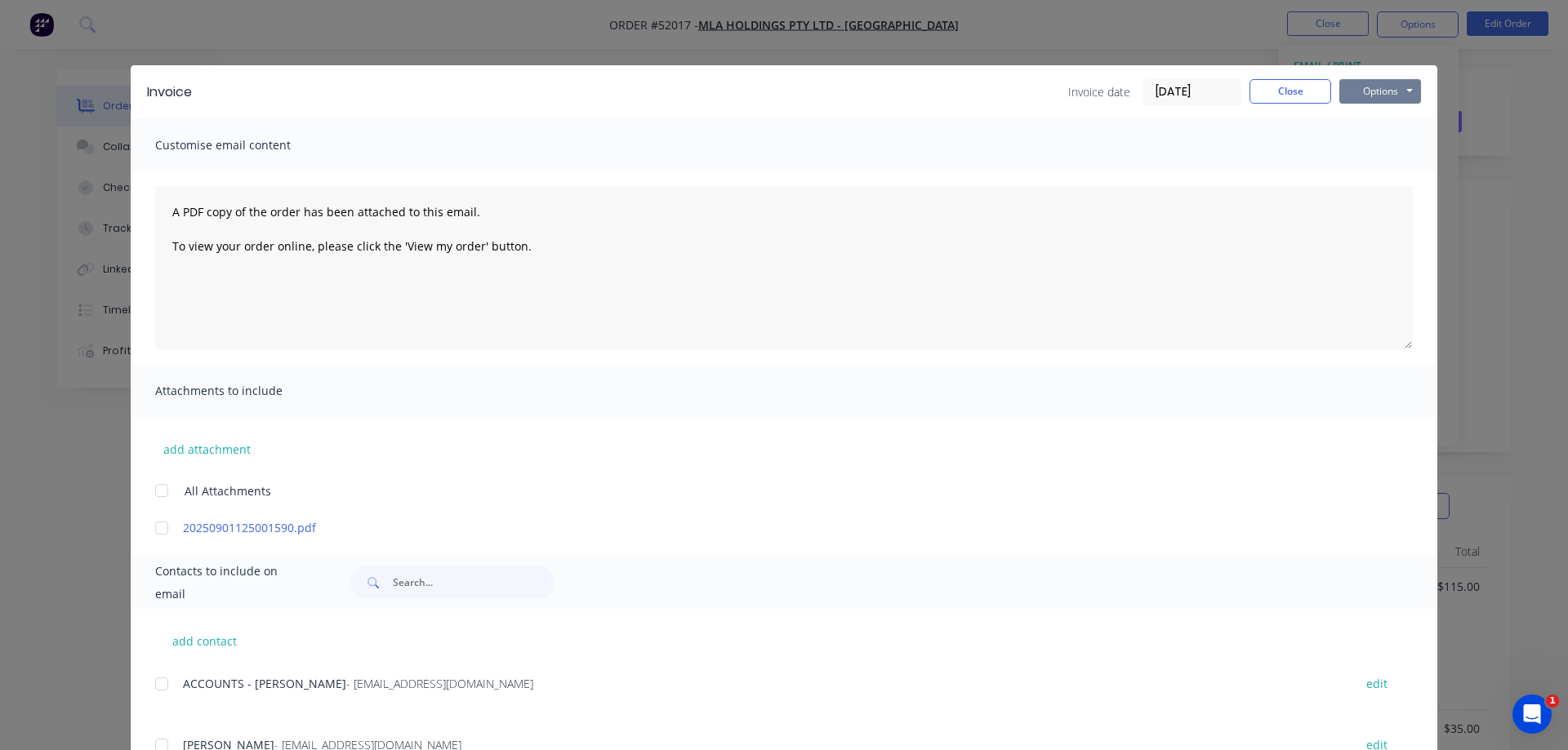
click at [1375, 91] on button "Options" at bounding box center [1380, 91] width 81 height 25
click at [1395, 153] on button "Print" at bounding box center [1391, 147] width 104 height 27
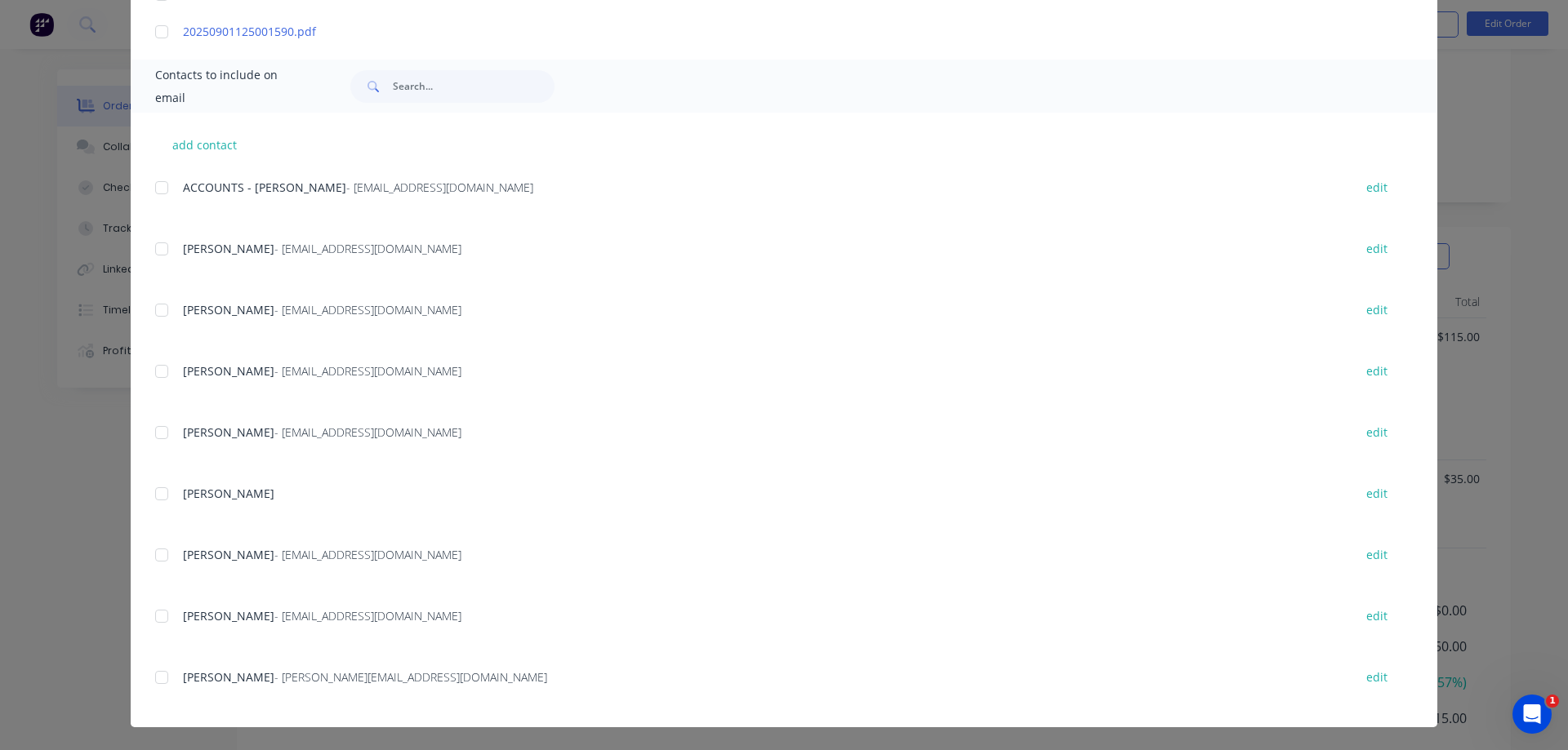
scroll to position [316, 0]
click at [164, 675] on div at bounding box center [161, 677] width 33 height 33
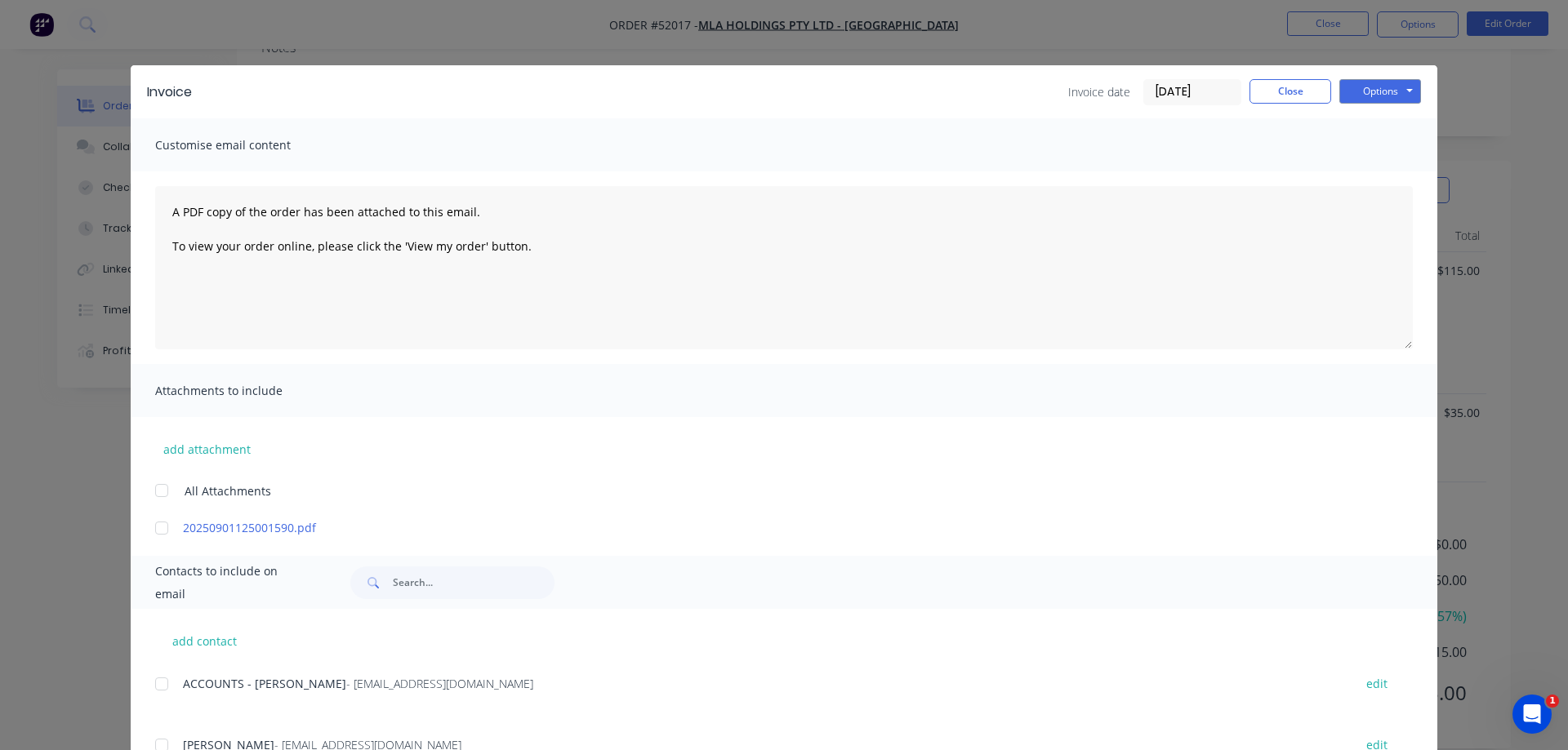
scroll to position [0, 0]
click at [1353, 95] on button "Options" at bounding box center [1380, 91] width 81 height 25
click at [1374, 169] on button "Email" at bounding box center [1391, 175] width 104 height 27
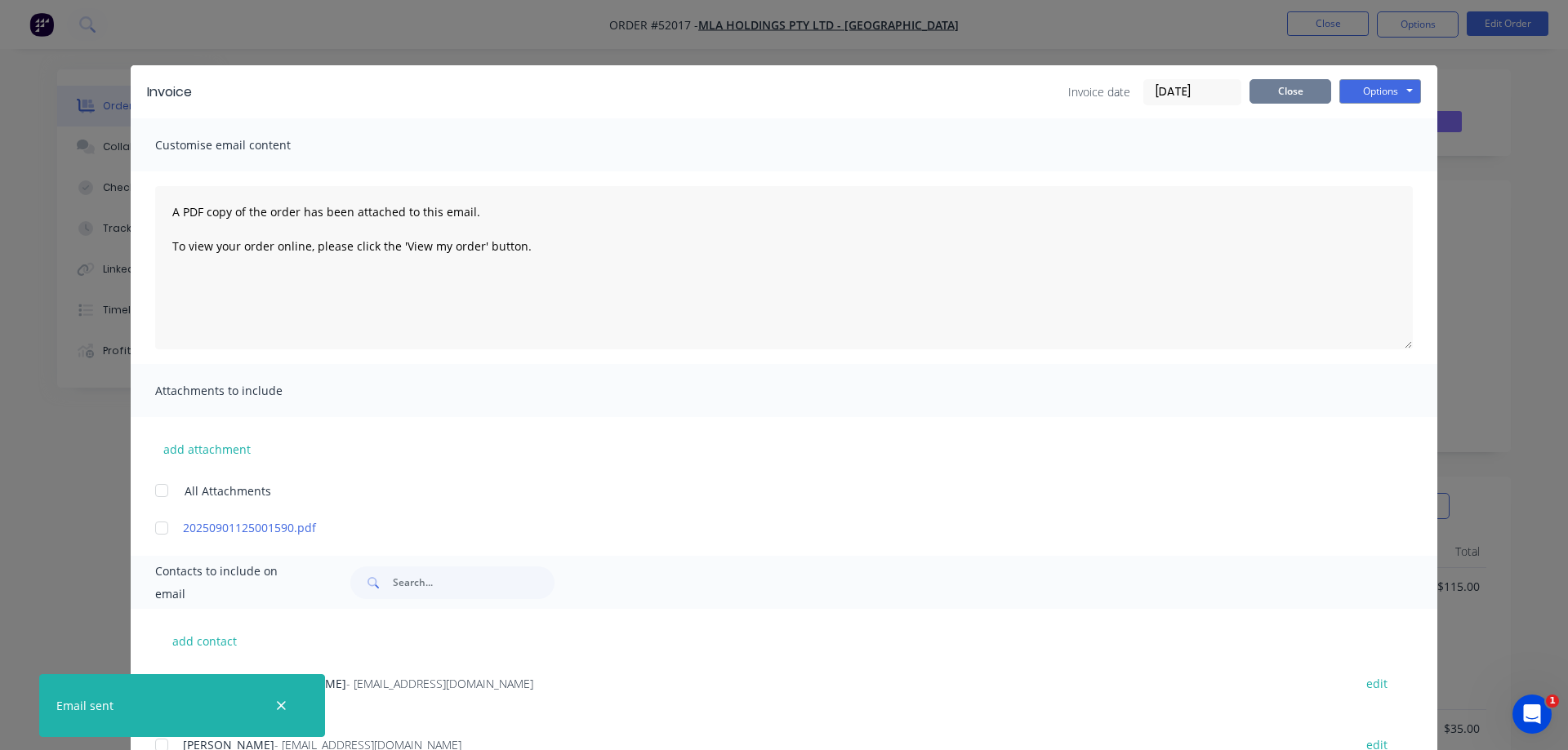
click at [1296, 97] on button "Close" at bounding box center [1290, 91] width 81 height 25
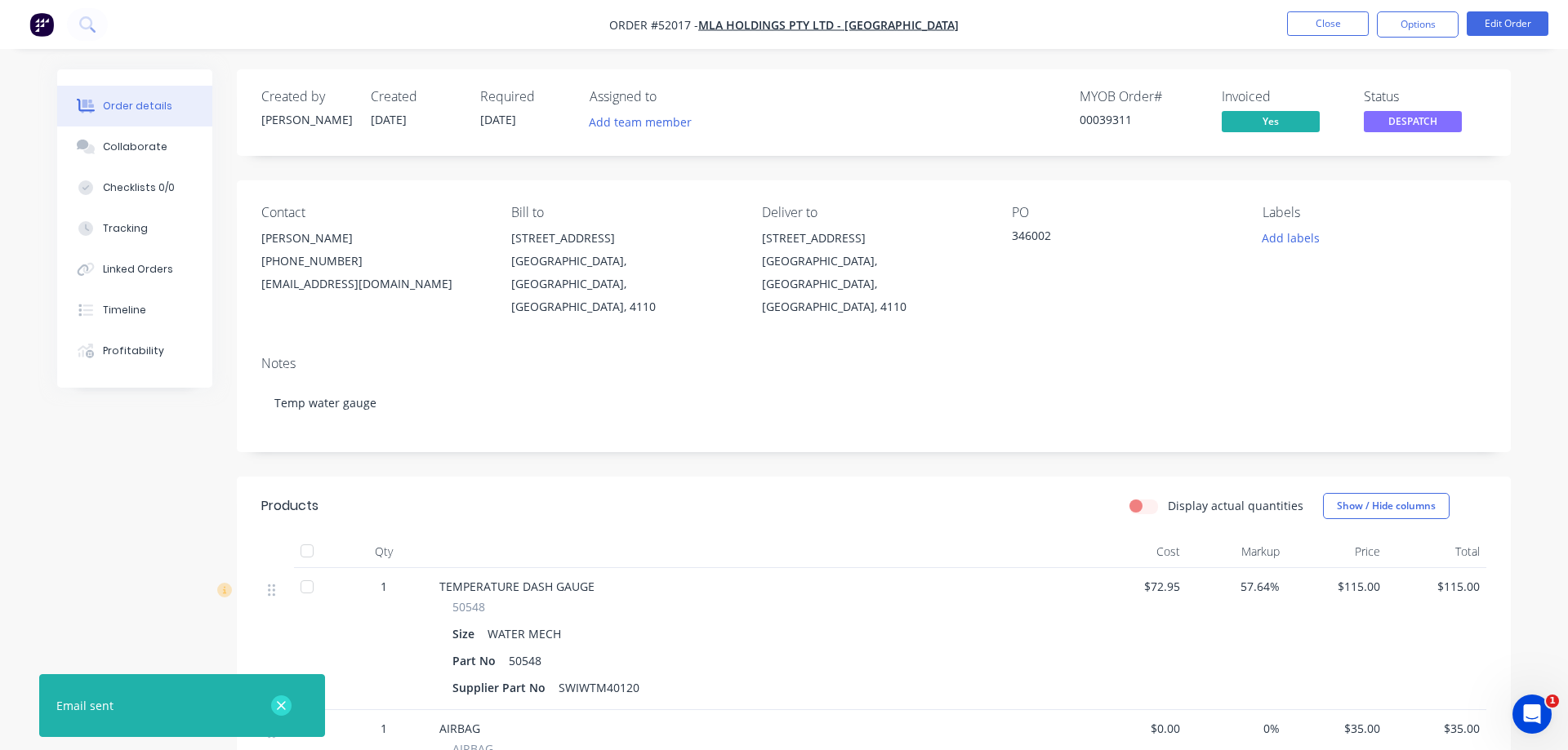
click at [286, 704] on icon "button" at bounding box center [281, 706] width 11 height 14
